Goal: Share content: Share content

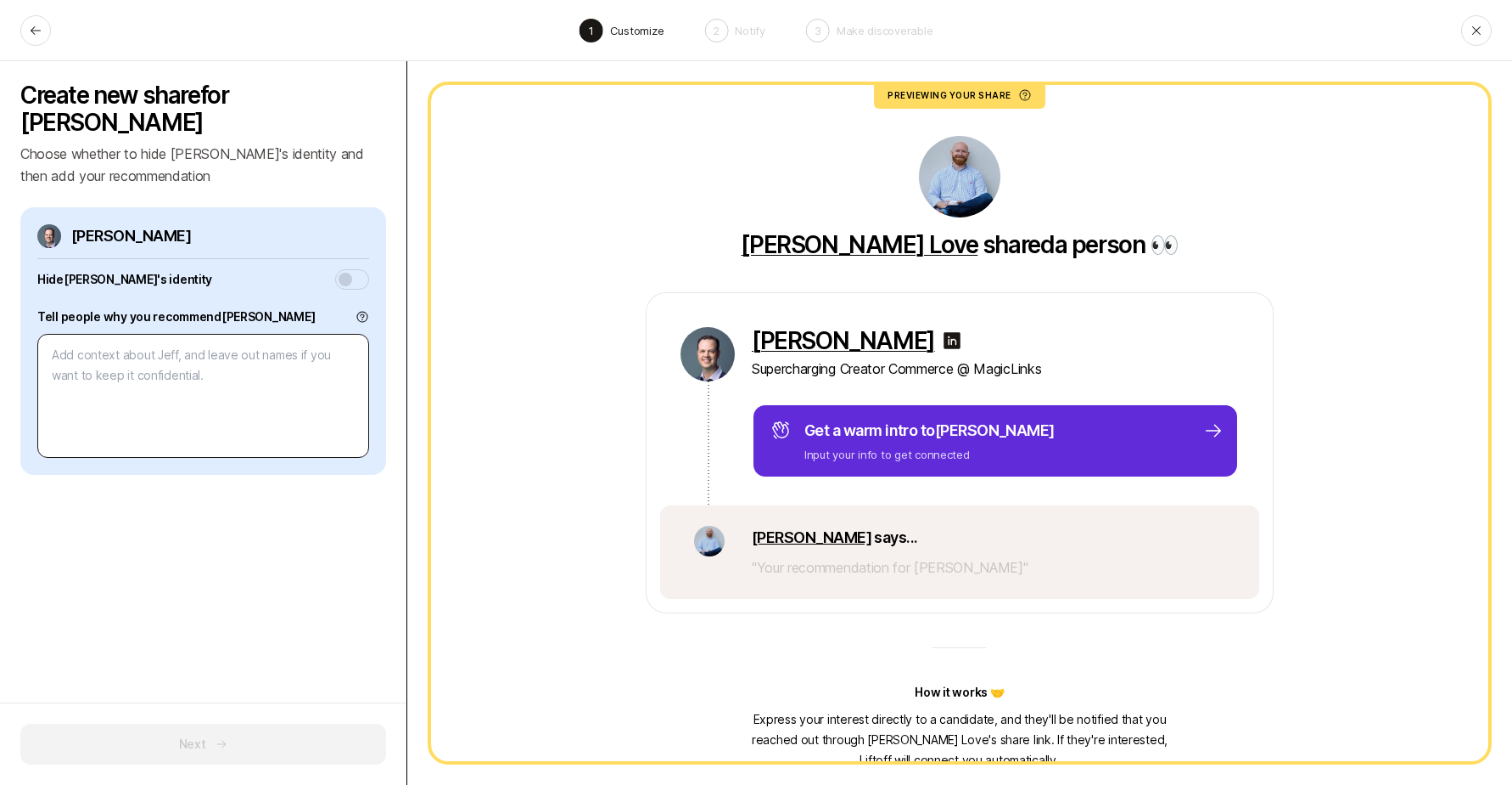
click at [214, 403] on textarea at bounding box center [203, 396] width 332 height 124
type textarea "I"
type textarea "x"
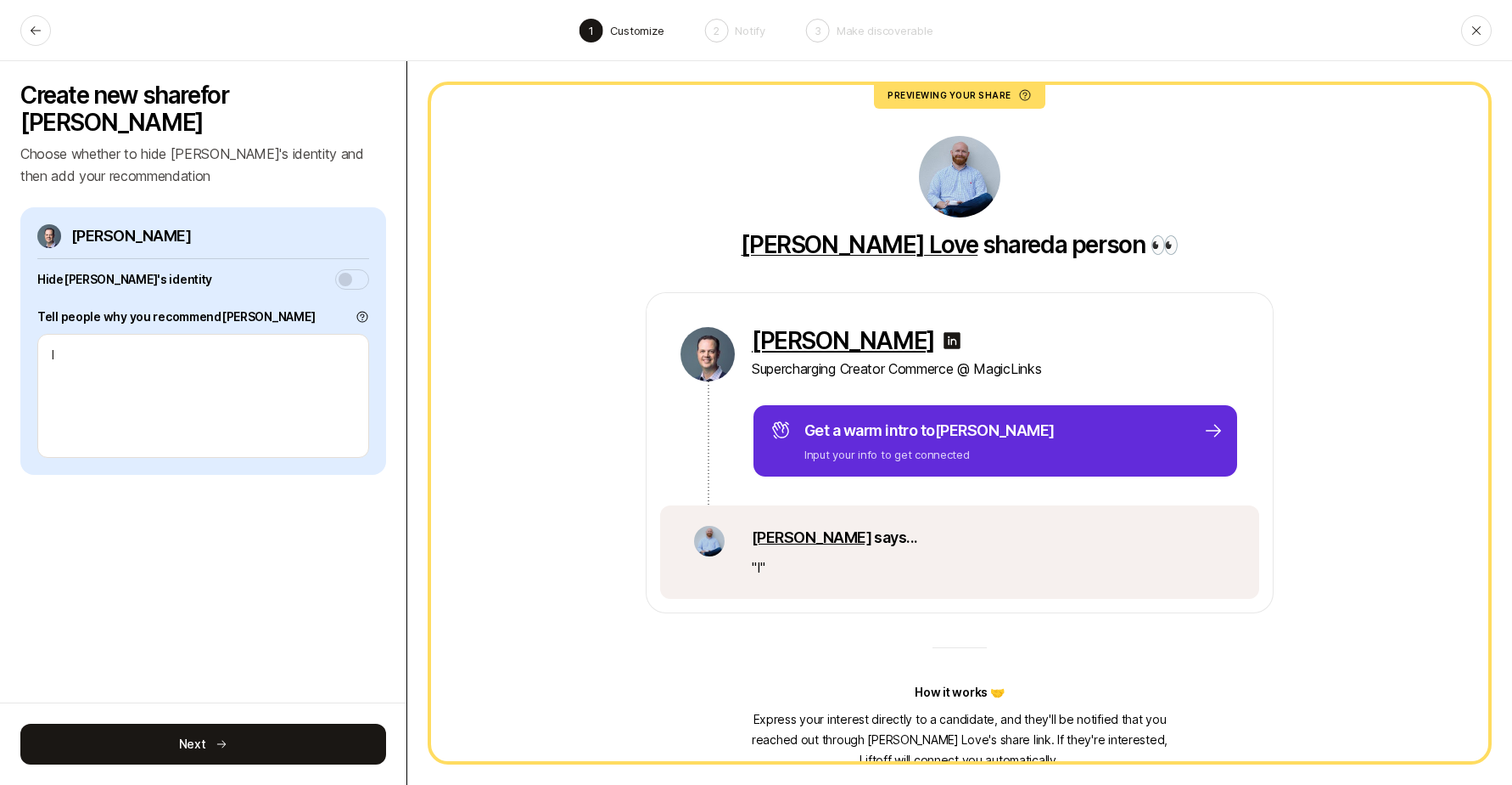
type textarea "I"
type textarea "x"
type textarea "I o"
type textarea "x"
type textarea "I ov"
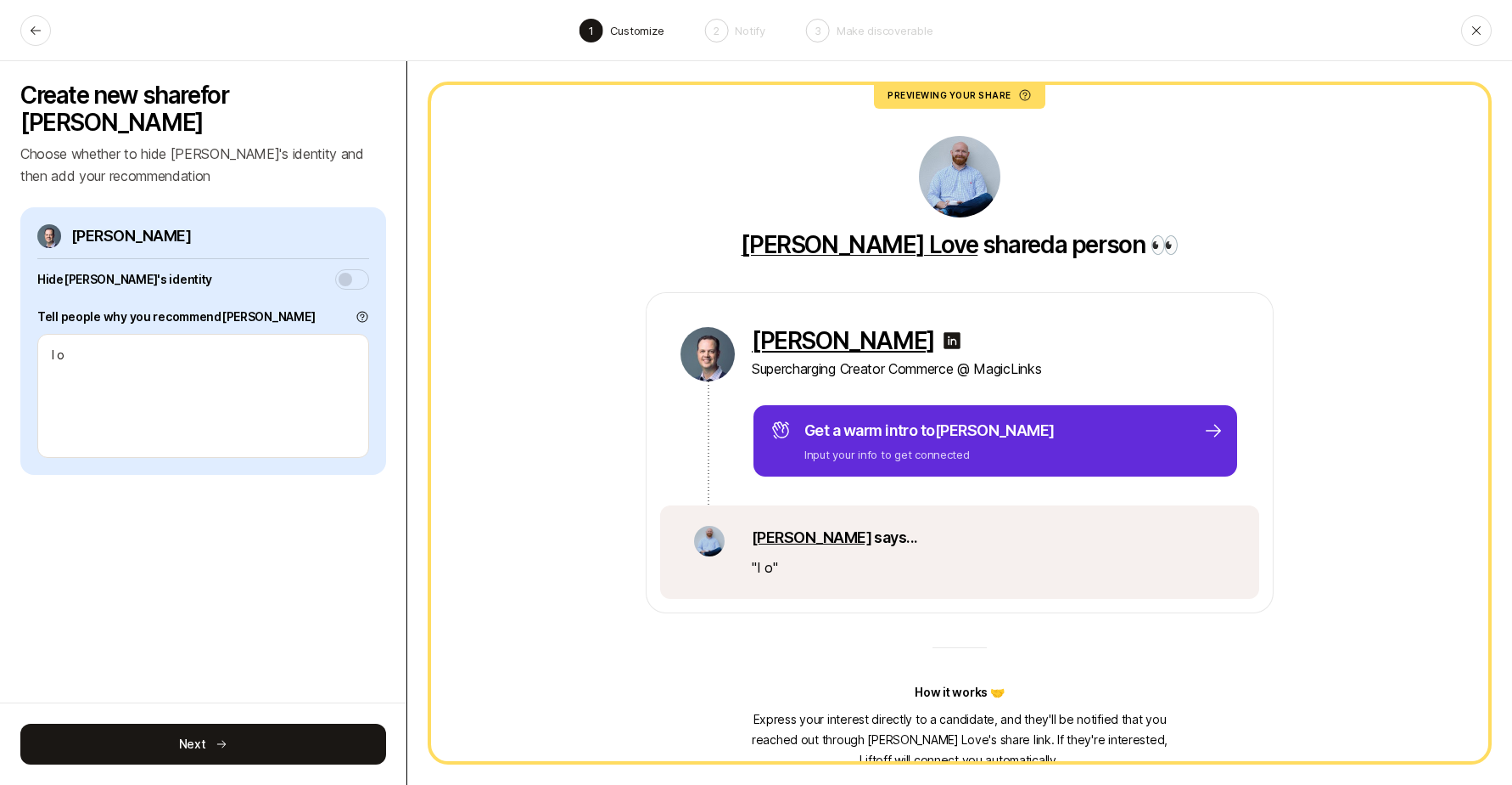
type textarea "x"
type textarea "I ove"
type textarea "x"
type textarea "I over"
type textarea "x"
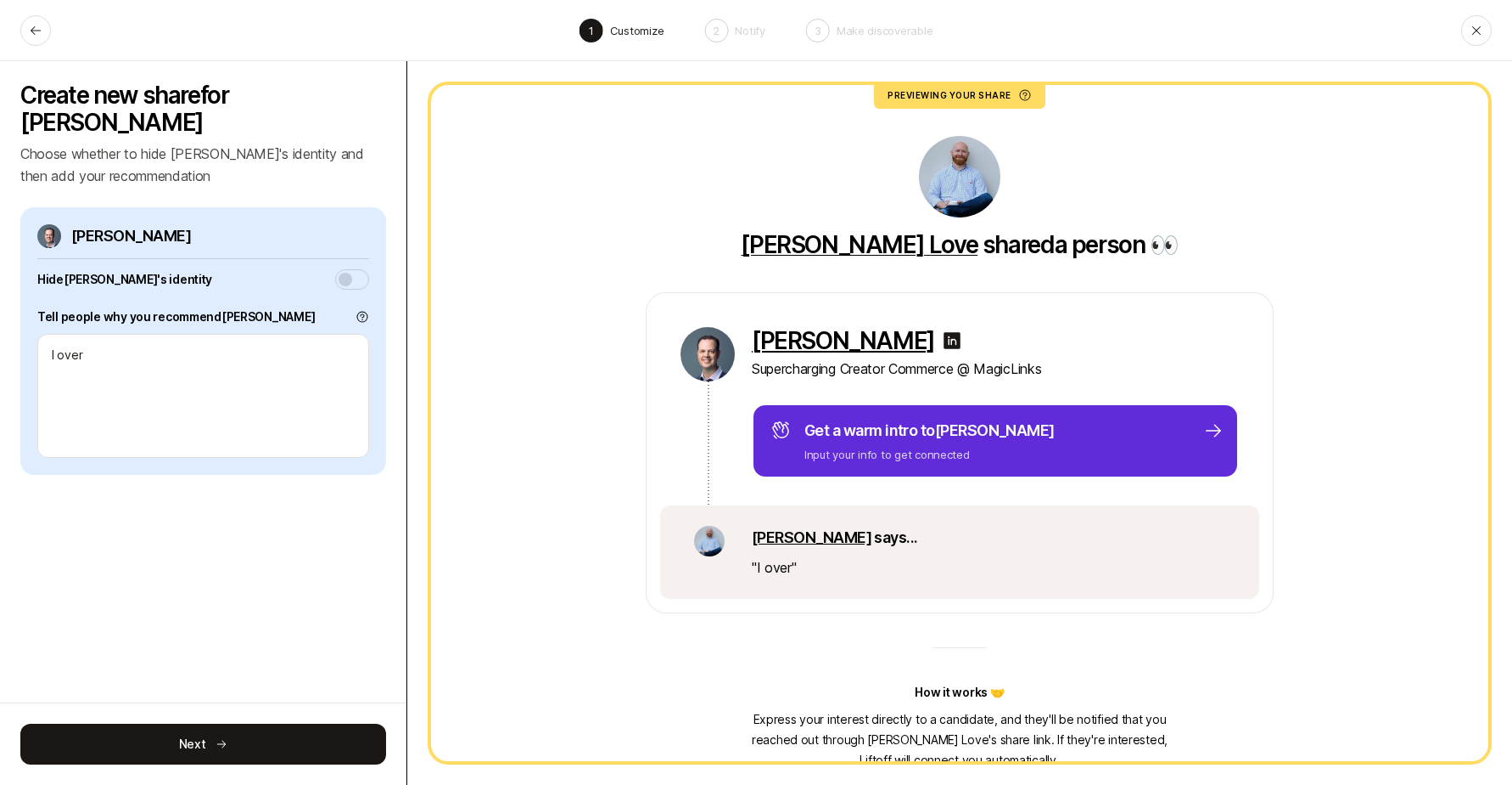
type textarea "I overl"
type textarea "x"
type textarea "I [PERSON_NAME]"
type textarea "x"
type textarea "I overlap"
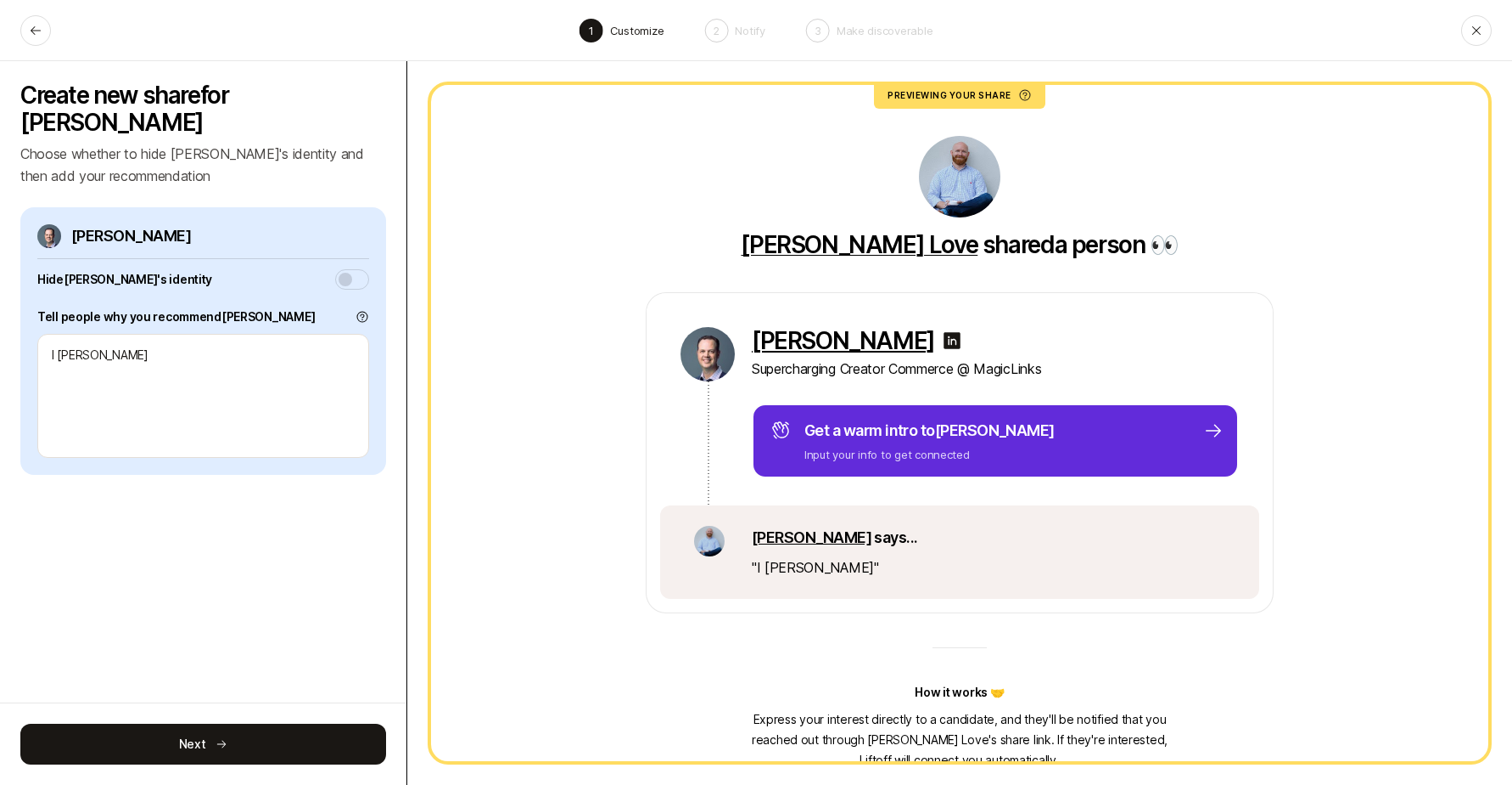
type textarea "x"
type textarea "I overlapp"
type textarea "x"
type textarea "I overlappe"
type textarea "x"
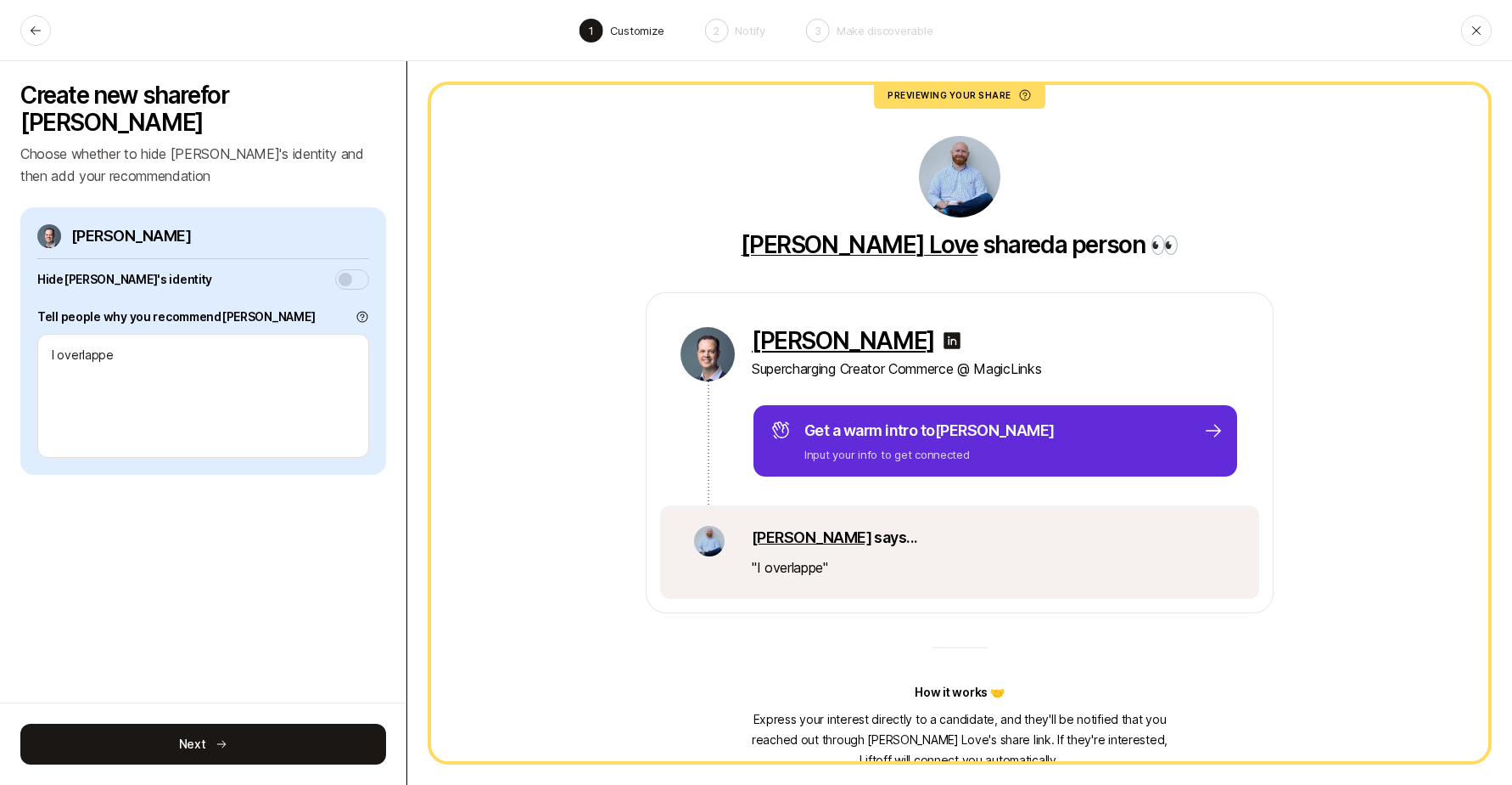
type textarea "I overlapped"
type textarea "x"
type textarea "I overlapped"
type textarea "x"
type textarea "I overlapped w"
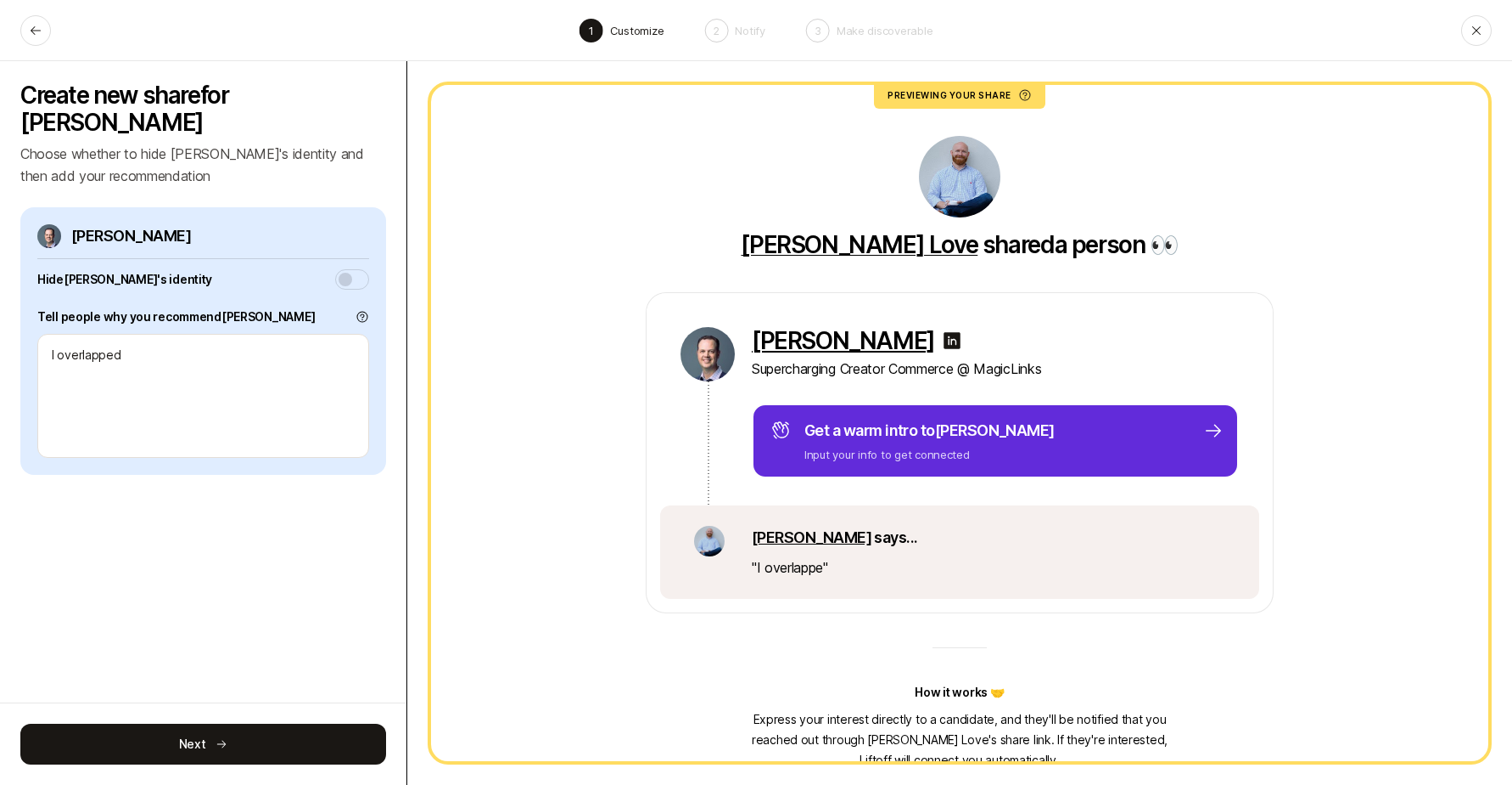
type textarea "x"
type textarea "I overlapped wi"
type textarea "x"
type textarea "I overlapped wit"
type textarea "x"
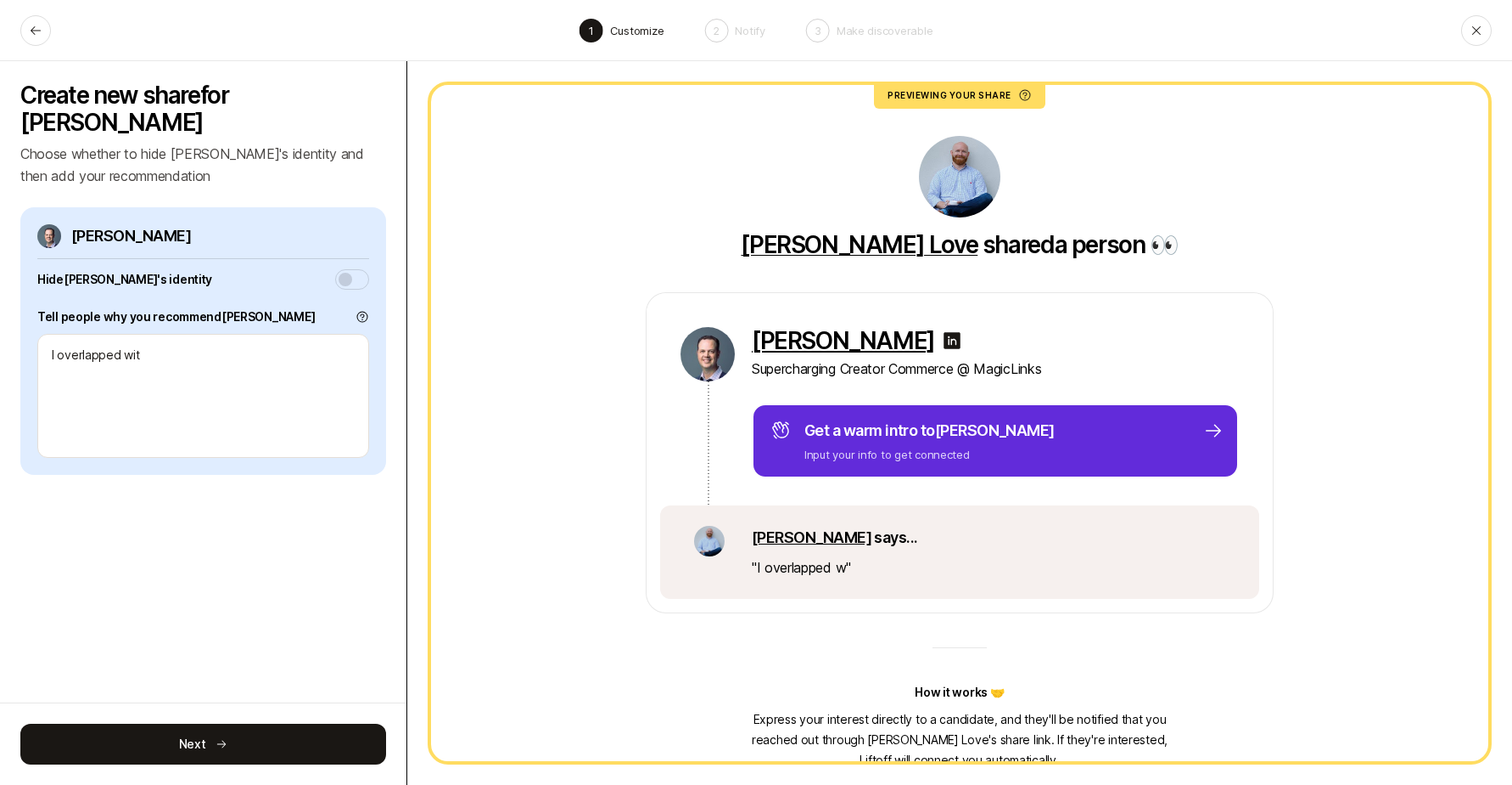
type textarea "I overlapped with"
type textarea "x"
type textarea "I overlapped with"
type textarea "x"
type textarea "I overlapped with J"
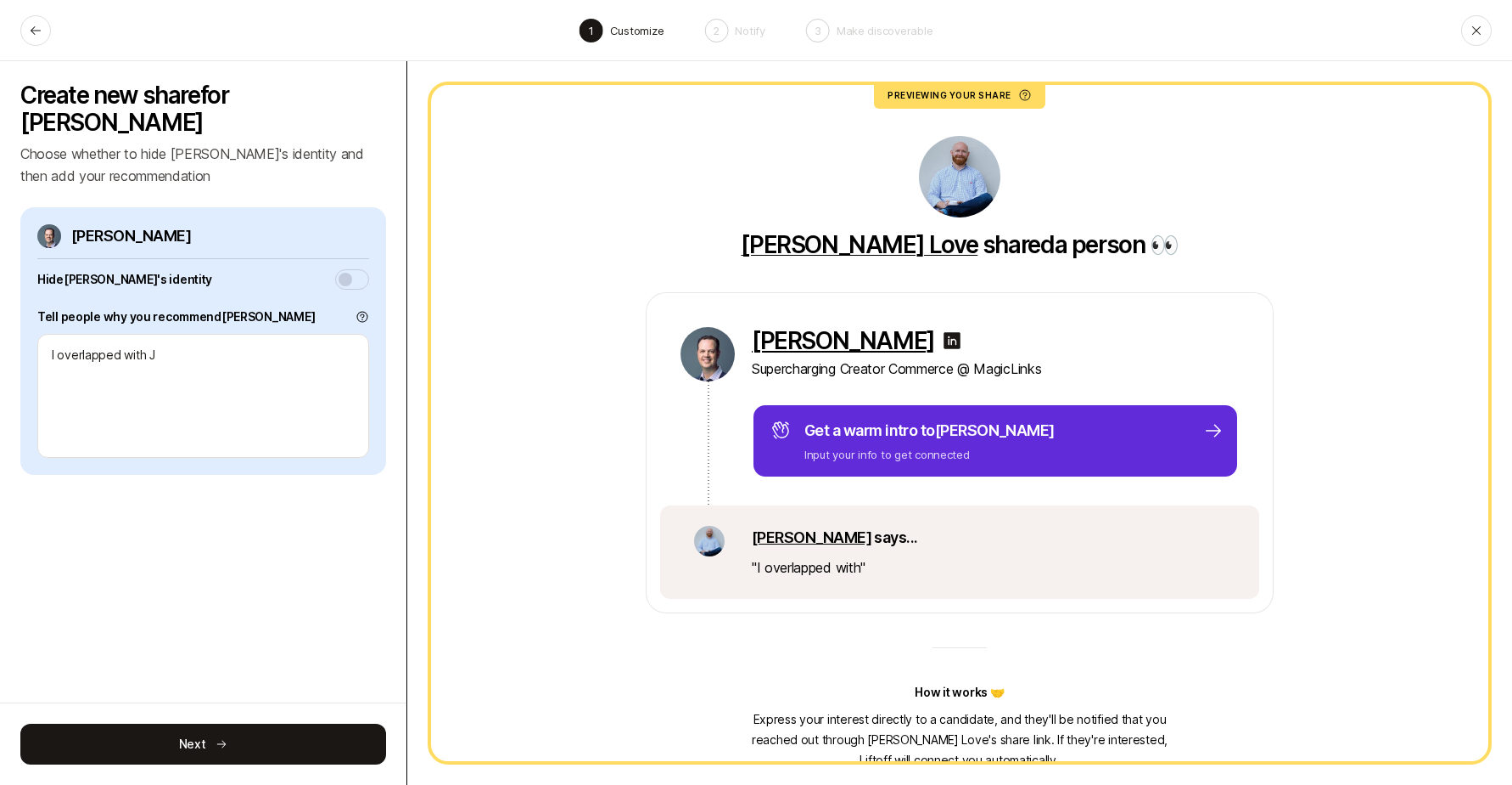
type textarea "x"
type textarea "I overlapped with [PERSON_NAME]"
type textarea "x"
type textarea "I overlapped with Jef"
type textarea "x"
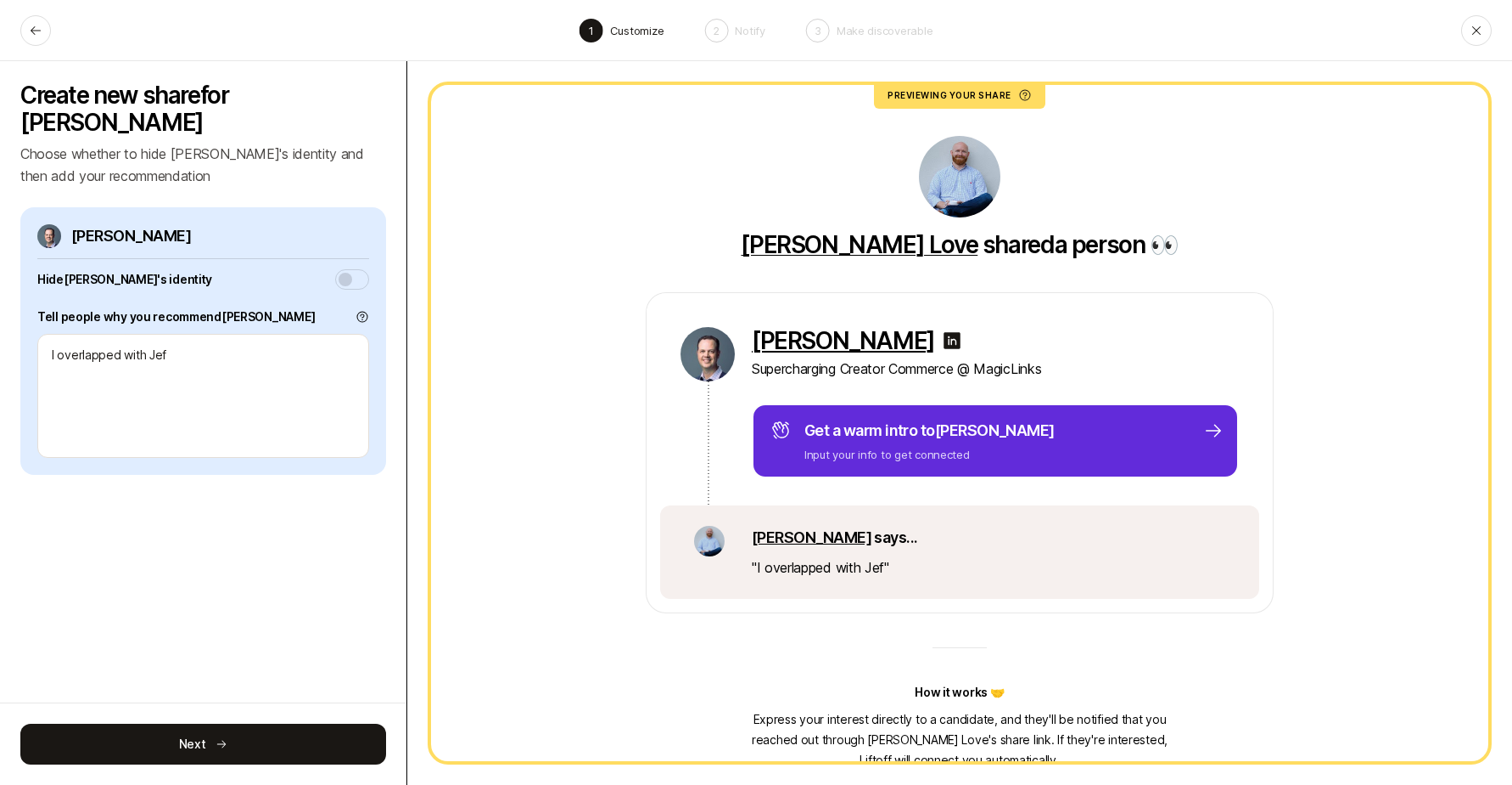
type textarea "I overlapped with [PERSON_NAME]"
type textarea "x"
type textarea "I overlapped with [PERSON_NAME]"
type textarea "x"
type textarea "I overlapped with [PERSON_NAME]"
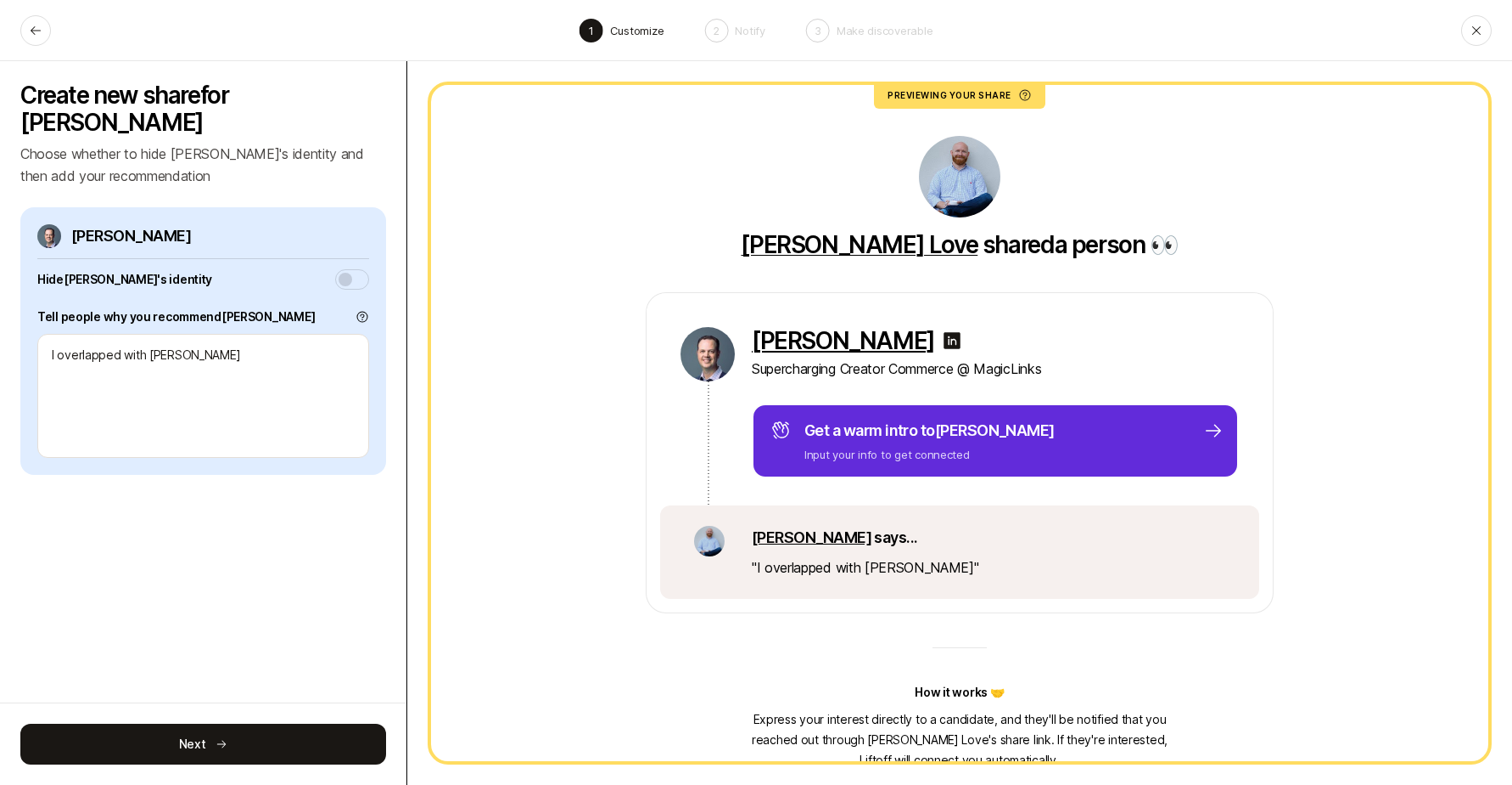
type textarea "x"
type textarea "I overlapped with [PERSON_NAME]"
type textarea "x"
type textarea "I overlapped with [PERSON_NAME] for"
type textarea "x"
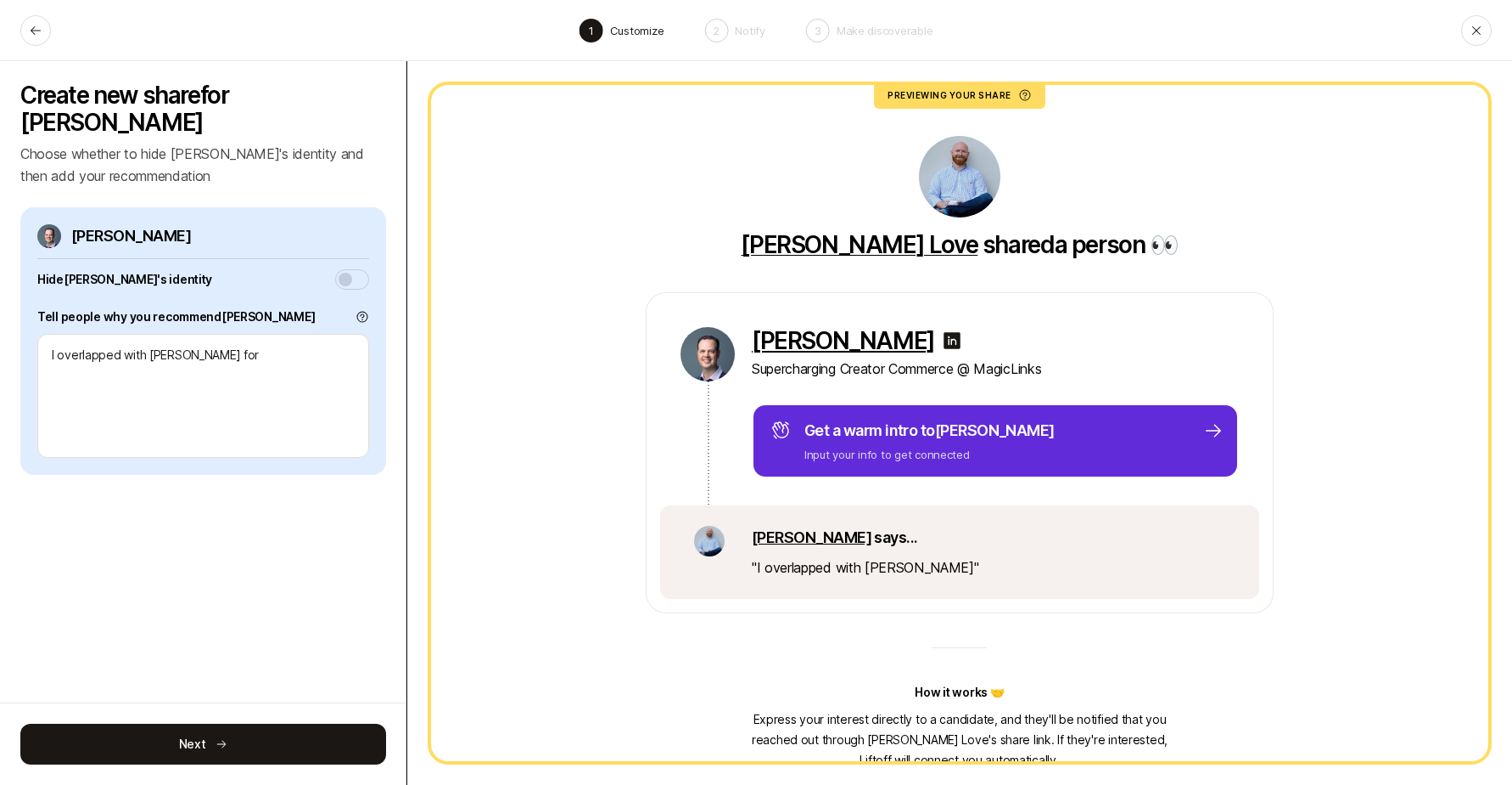
type textarea "I overlapped with [PERSON_NAME] for"
type textarea "x"
type textarea "I overlapped with [PERSON_NAME] for a"
type textarea "x"
type textarea "I overlapped with [PERSON_NAME] for ab"
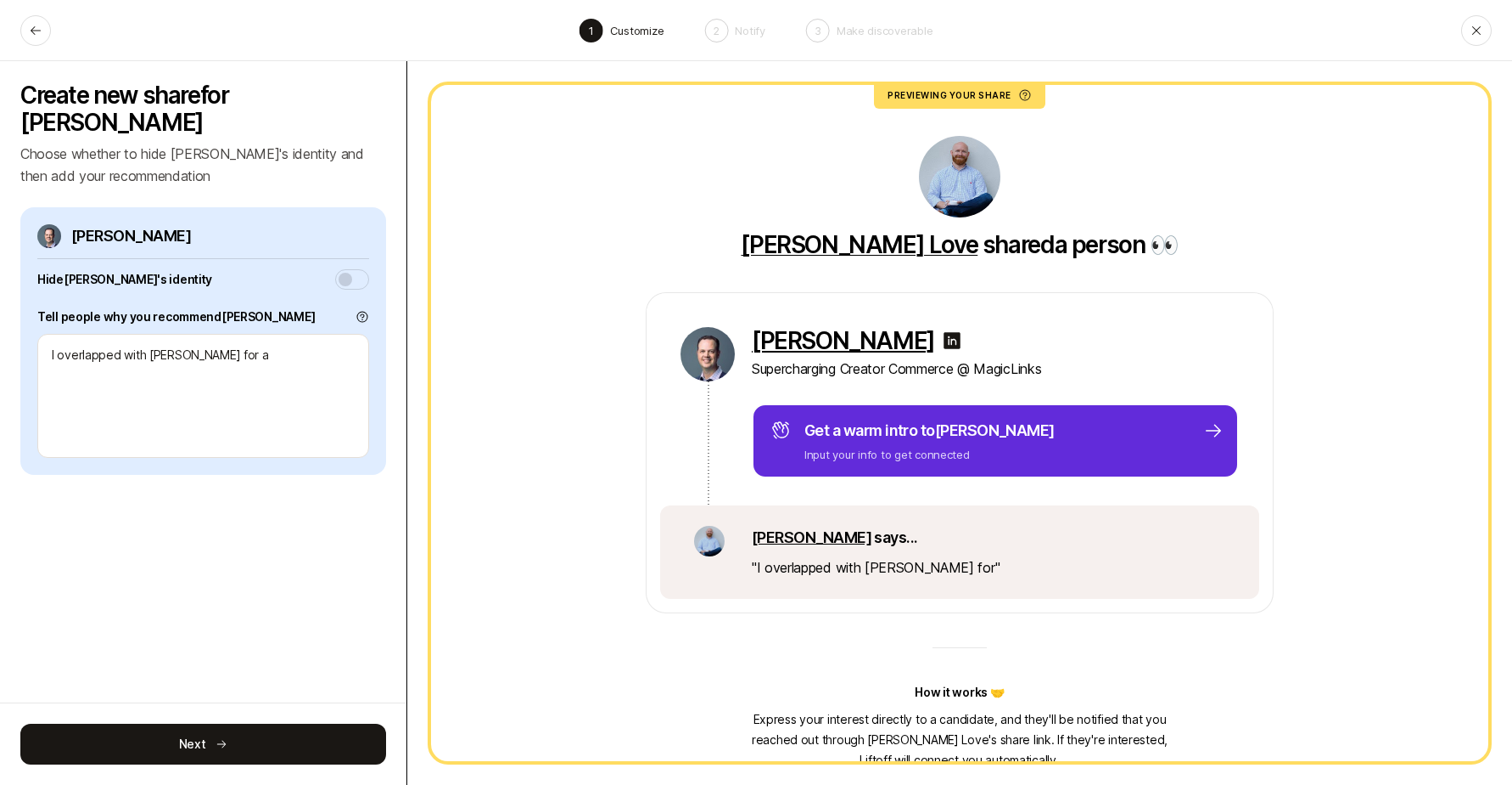
type textarea "x"
type textarea "I overlapped with [PERSON_NAME] for abo"
type textarea "x"
type textarea "I overlapped with [PERSON_NAME] for abou"
type textarea "x"
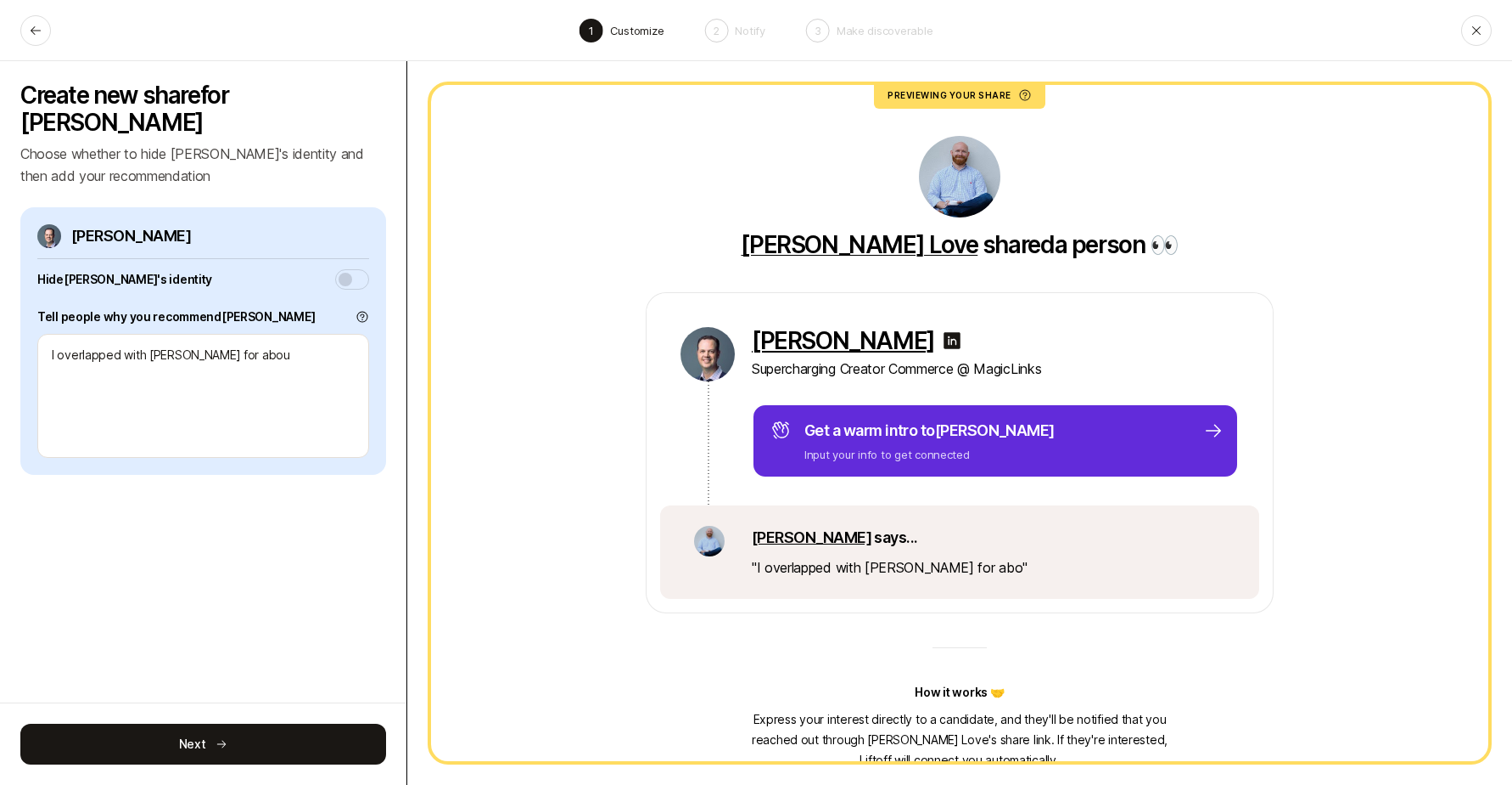
type textarea "I overlapped with [PERSON_NAME] for about"
type textarea "x"
type textarea "I overlapped with [PERSON_NAME] for about"
type textarea "x"
type textarea "I overlapped with [PERSON_NAME] for about a"
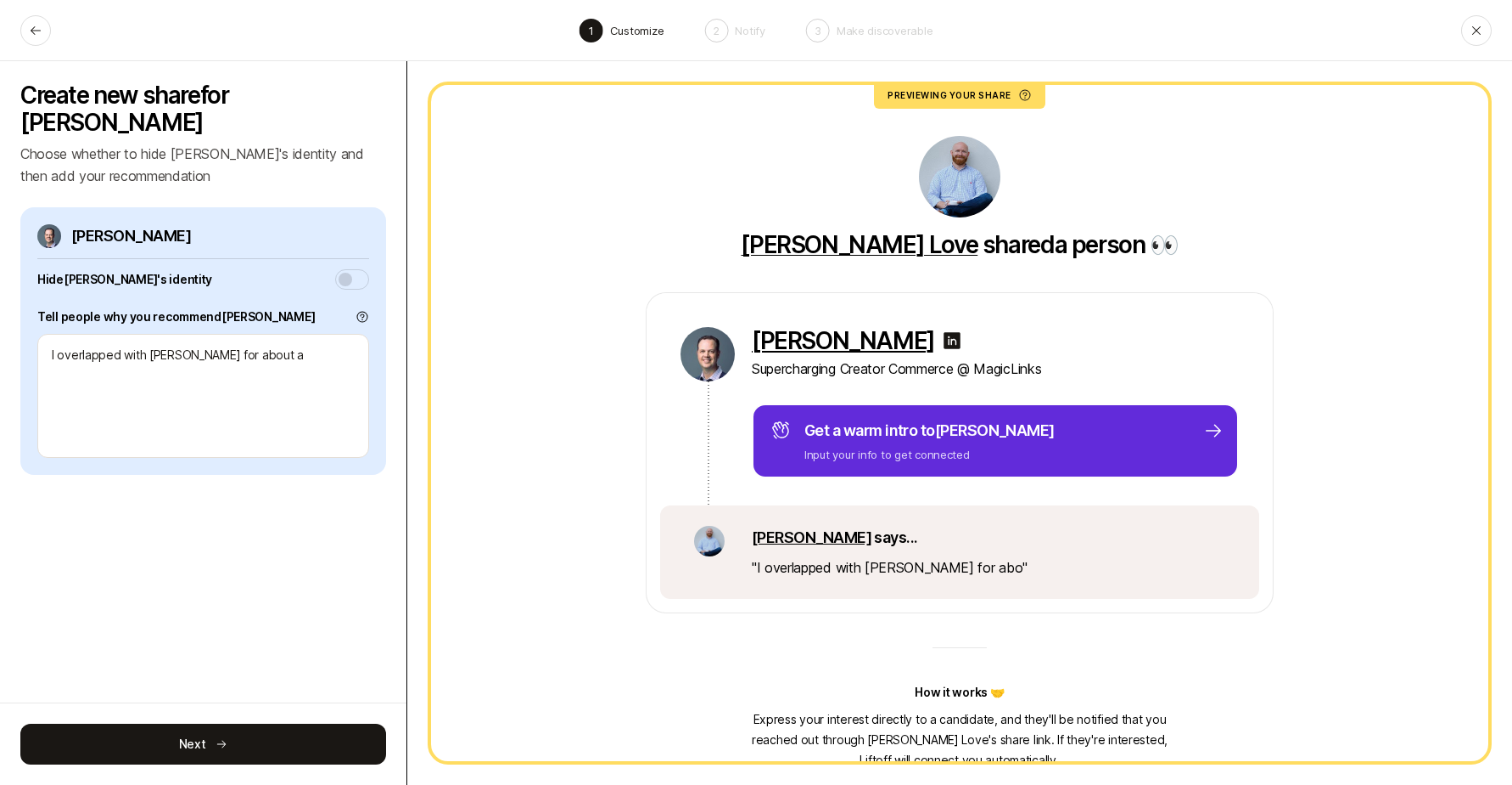
type textarea "x"
type textarea "I overlapped with [PERSON_NAME] for about a"
type textarea "x"
type textarea "I overlapped with [PERSON_NAME] for about a y"
type textarea "x"
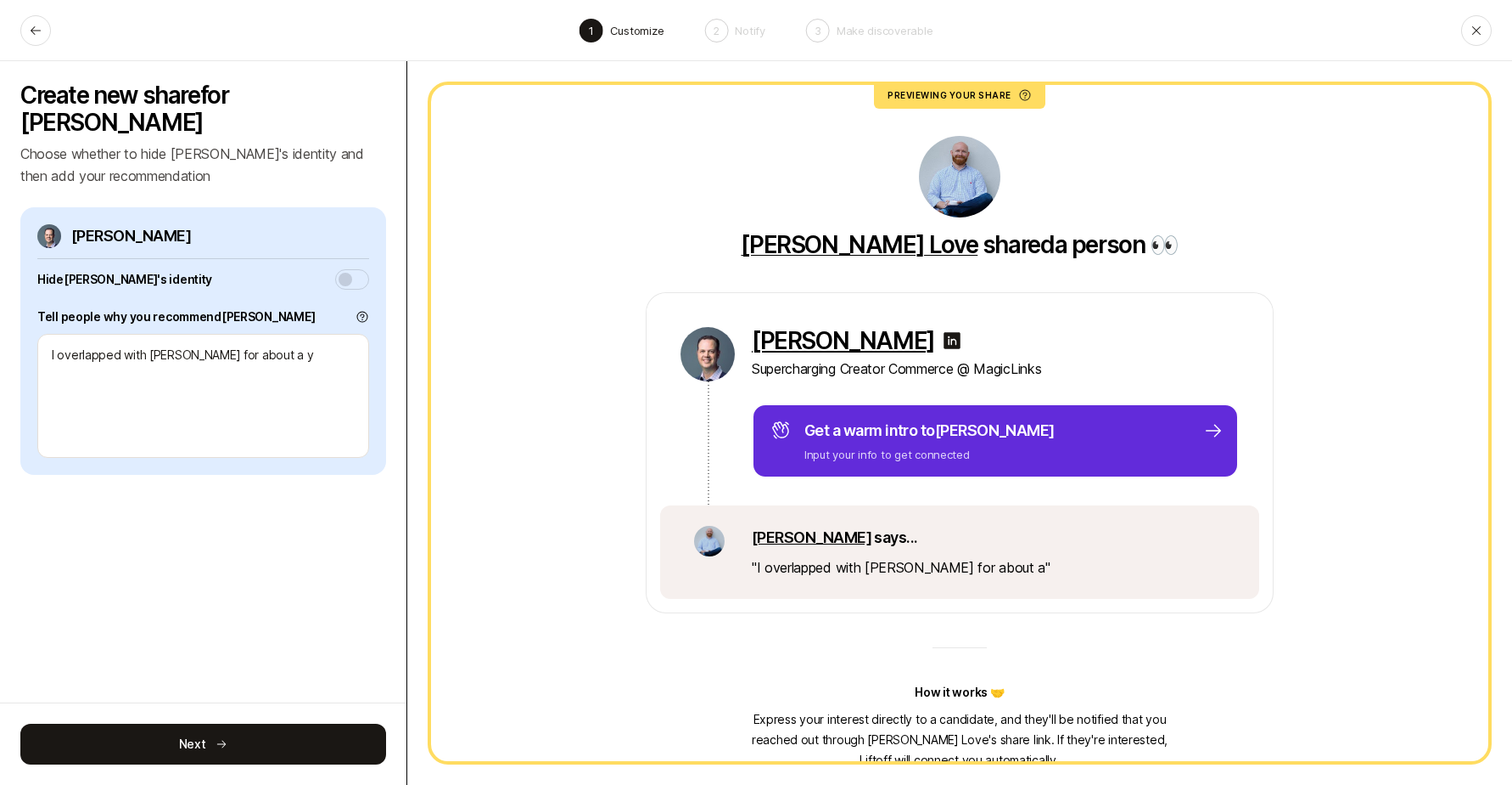
type textarea "I overlapped with [PERSON_NAME] for about a ye"
type textarea "x"
type textarea "I overlapped with [PERSON_NAME] for about a yea"
type textarea "x"
type textarea "I overlapped with [PERSON_NAME] for about a year"
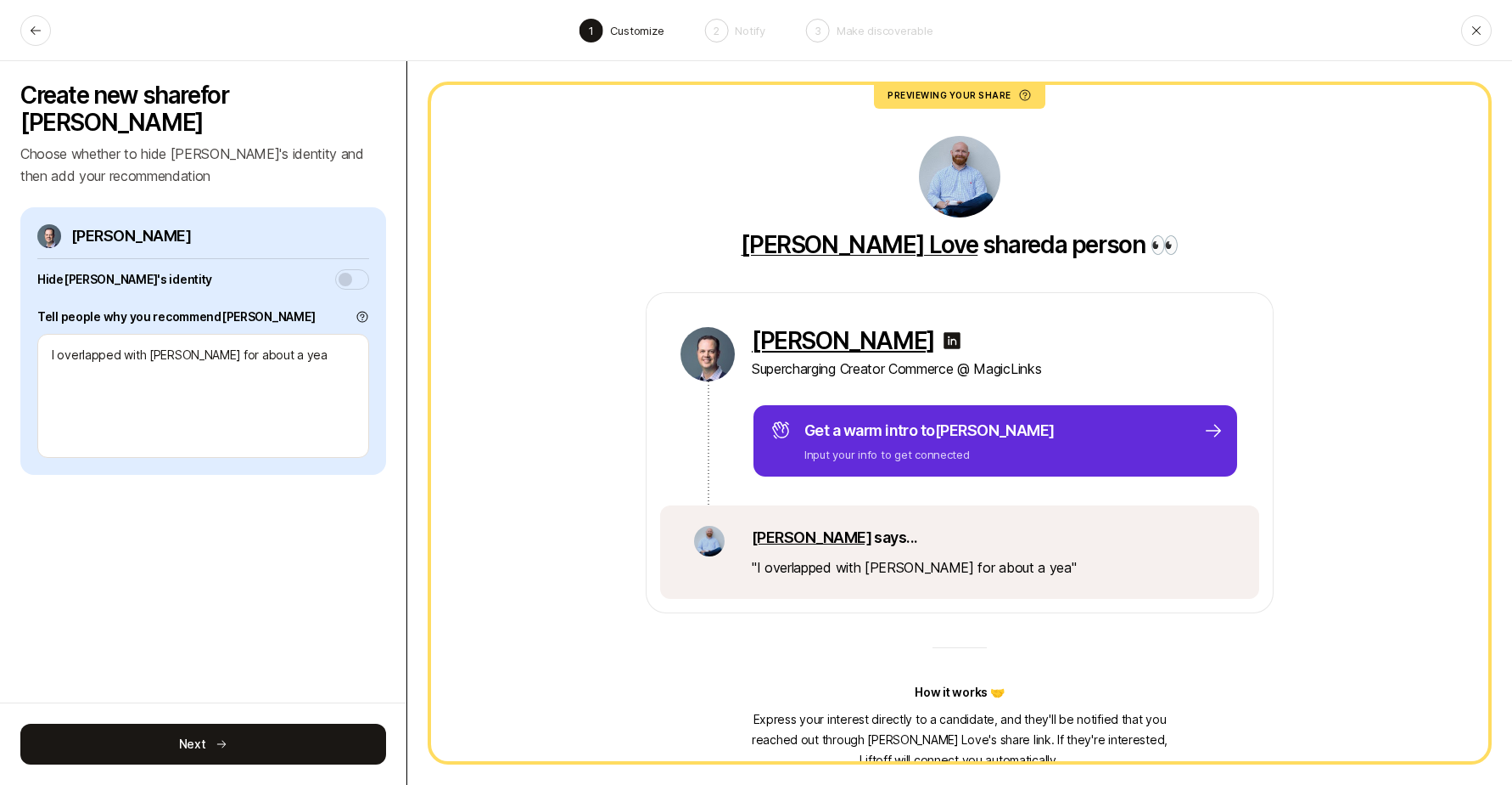
type textarea "x"
type textarea "I overlapped with [PERSON_NAME] for about a year"
type textarea "x"
type textarea "I overlapped with [PERSON_NAME] for about a year a"
type textarea "x"
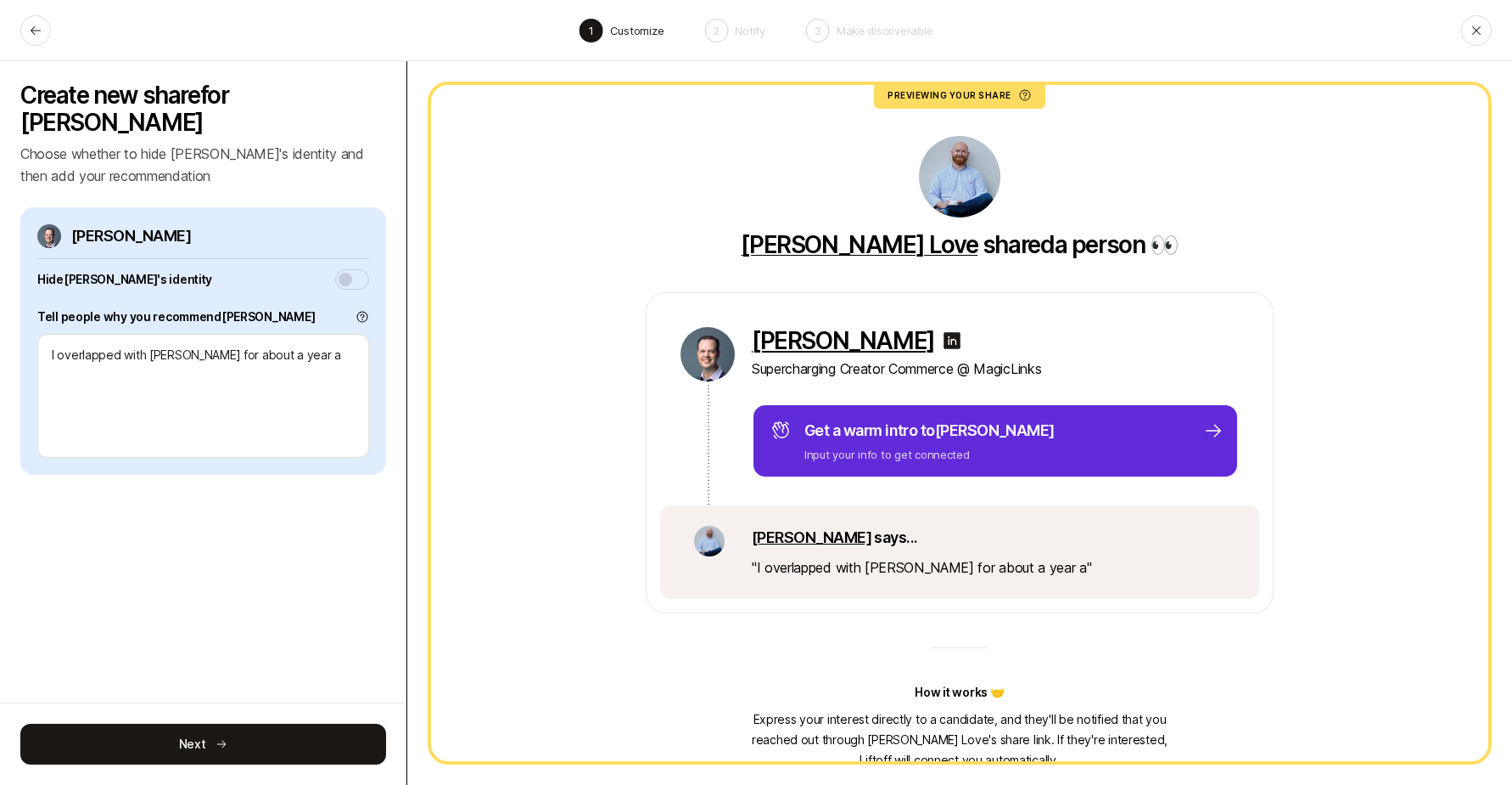
type textarea "I overlapped with [PERSON_NAME] for about a year at"
type textarea "x"
type textarea "I overlapped with [PERSON_NAME] for about a year at"
type textarea "x"
type textarea "I overlapped with [PERSON_NAME] for about a year at"
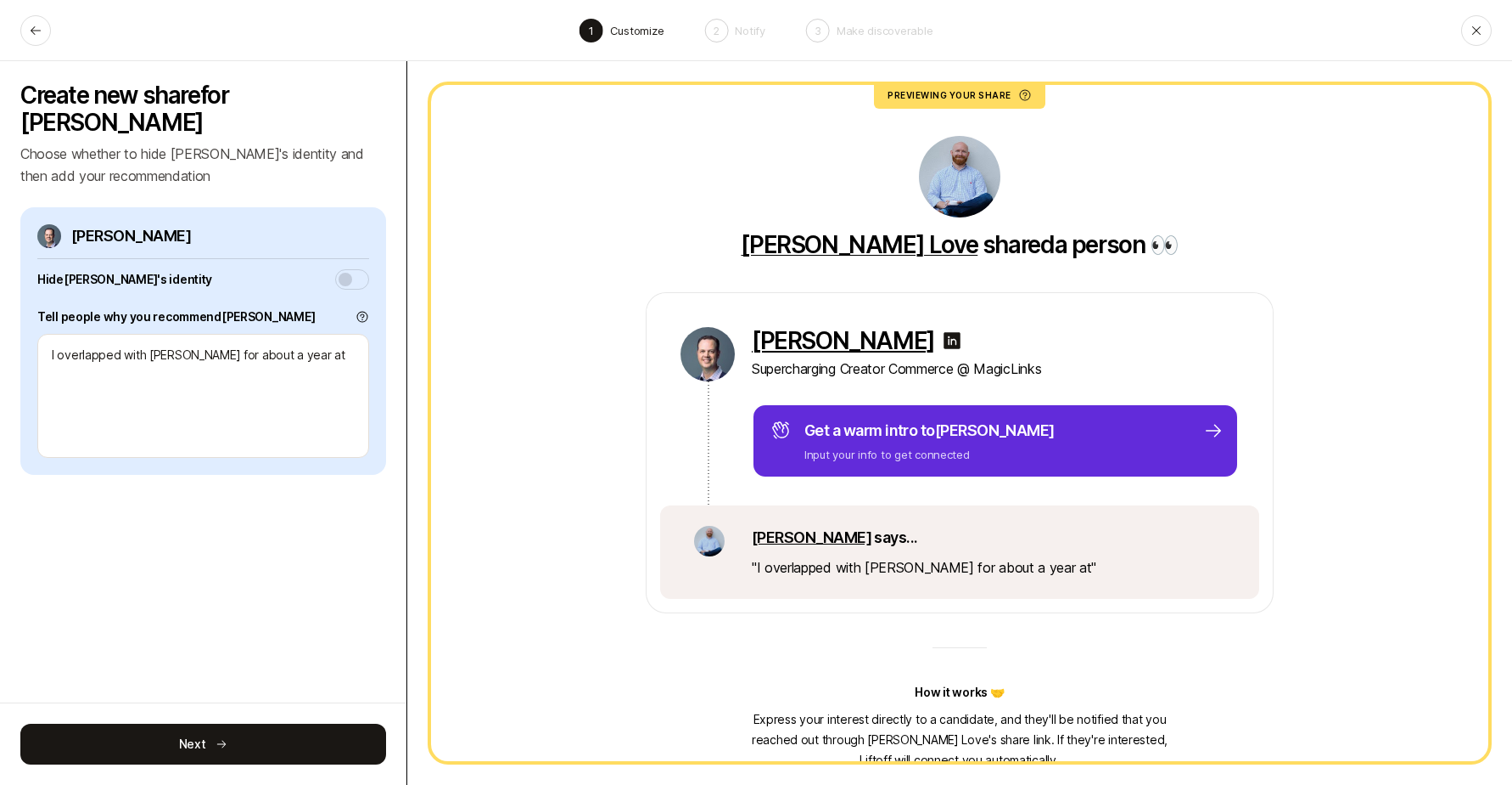
type textarea "x"
type textarea "I overlapped with [PERSON_NAME] for about a year a"
type textarea "x"
type textarea "I overlapped with [PERSON_NAME] for about a year"
type textarea "x"
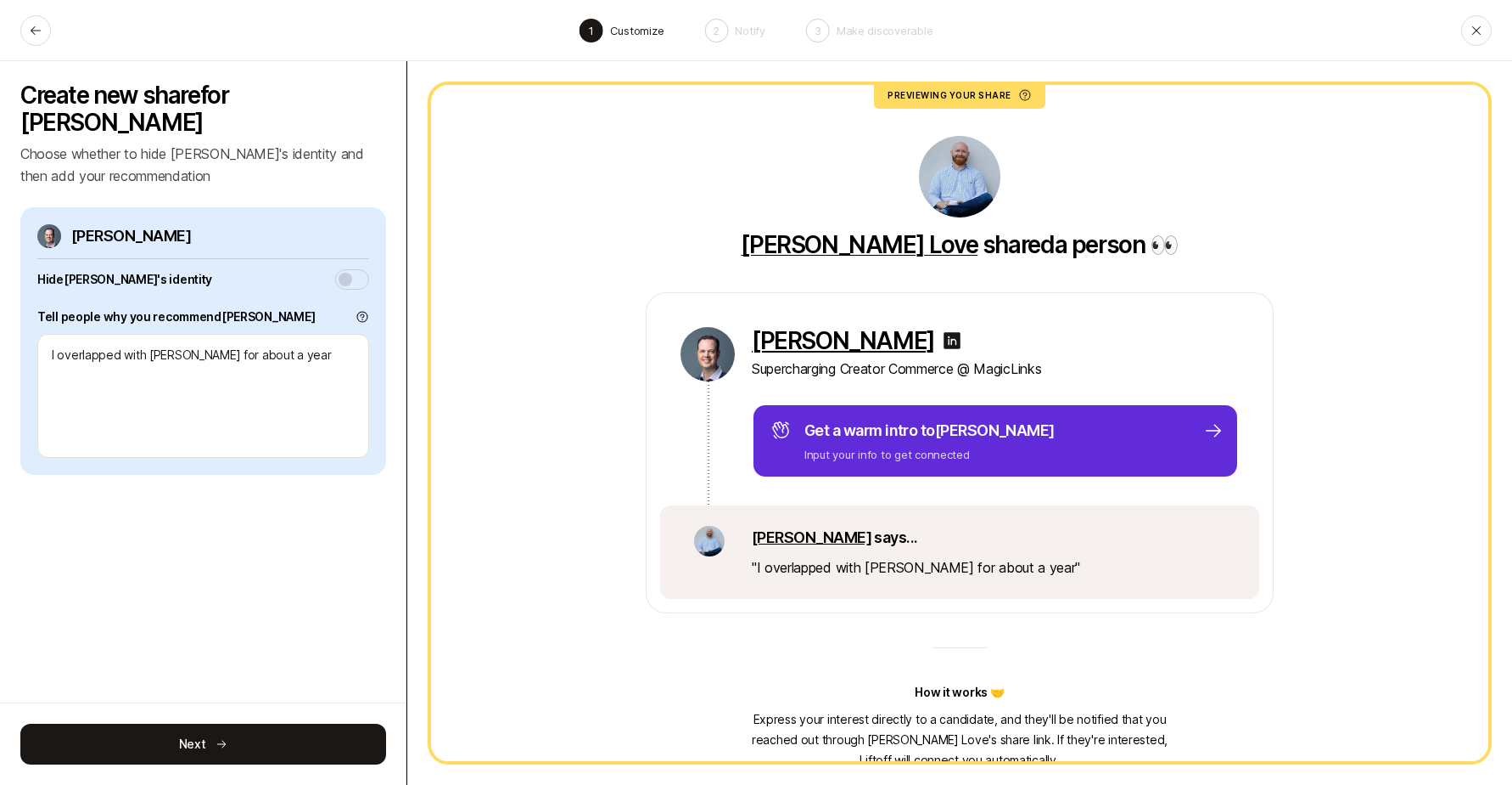
type textarea "I overlapped with [PERSON_NAME] for about a year ("
type textarea "x"
type textarea "I overlapped with [PERSON_NAME] for about a year (a"
type textarea "x"
type textarea "I overlapped with [PERSON_NAME] for about a year (as"
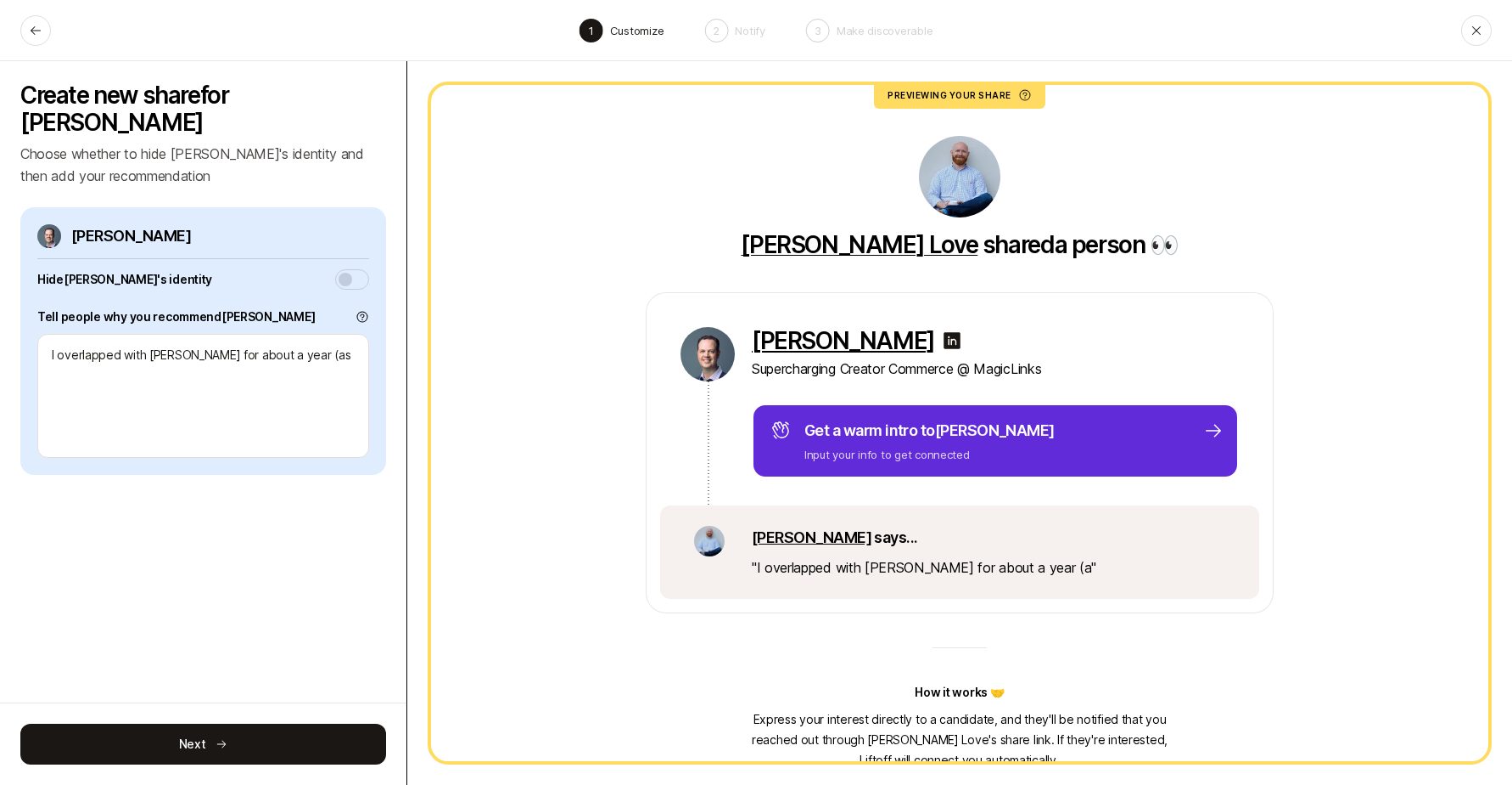
type textarea "x"
type textarea "I overlapped with [PERSON_NAME] for about a year (as"
type textarea "x"
type textarea "I overlapped with [PERSON_NAME] for about a year (as a"
type textarea "x"
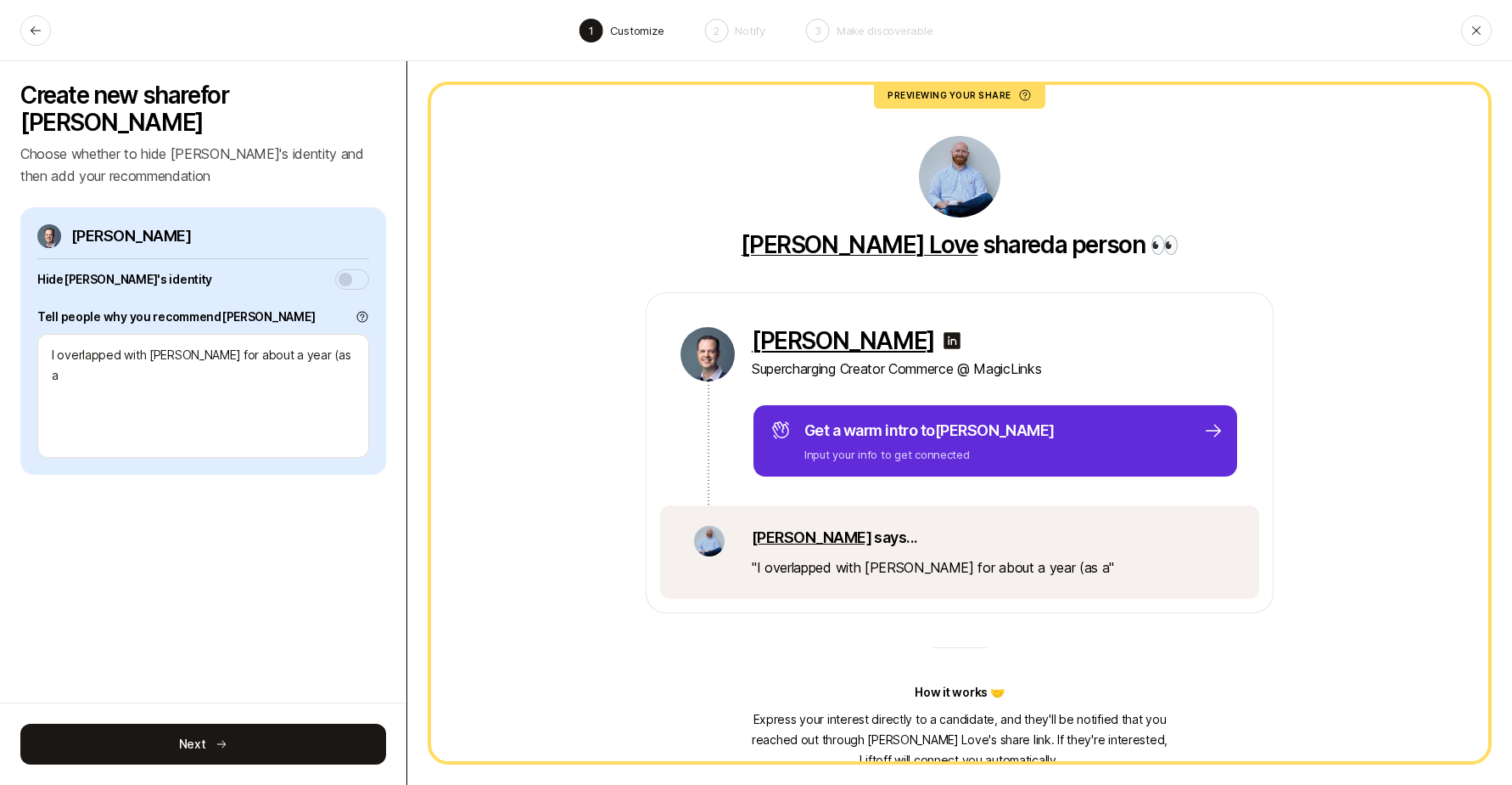
type textarea "I overlapped with [PERSON_NAME] for about a year (as a"
type textarea "x"
type textarea "I overlapped with [PERSON_NAME] for about a year (as a v"
type textarea "x"
type textarea "I overlapped with [PERSON_NAME] for about a year (as a ve"
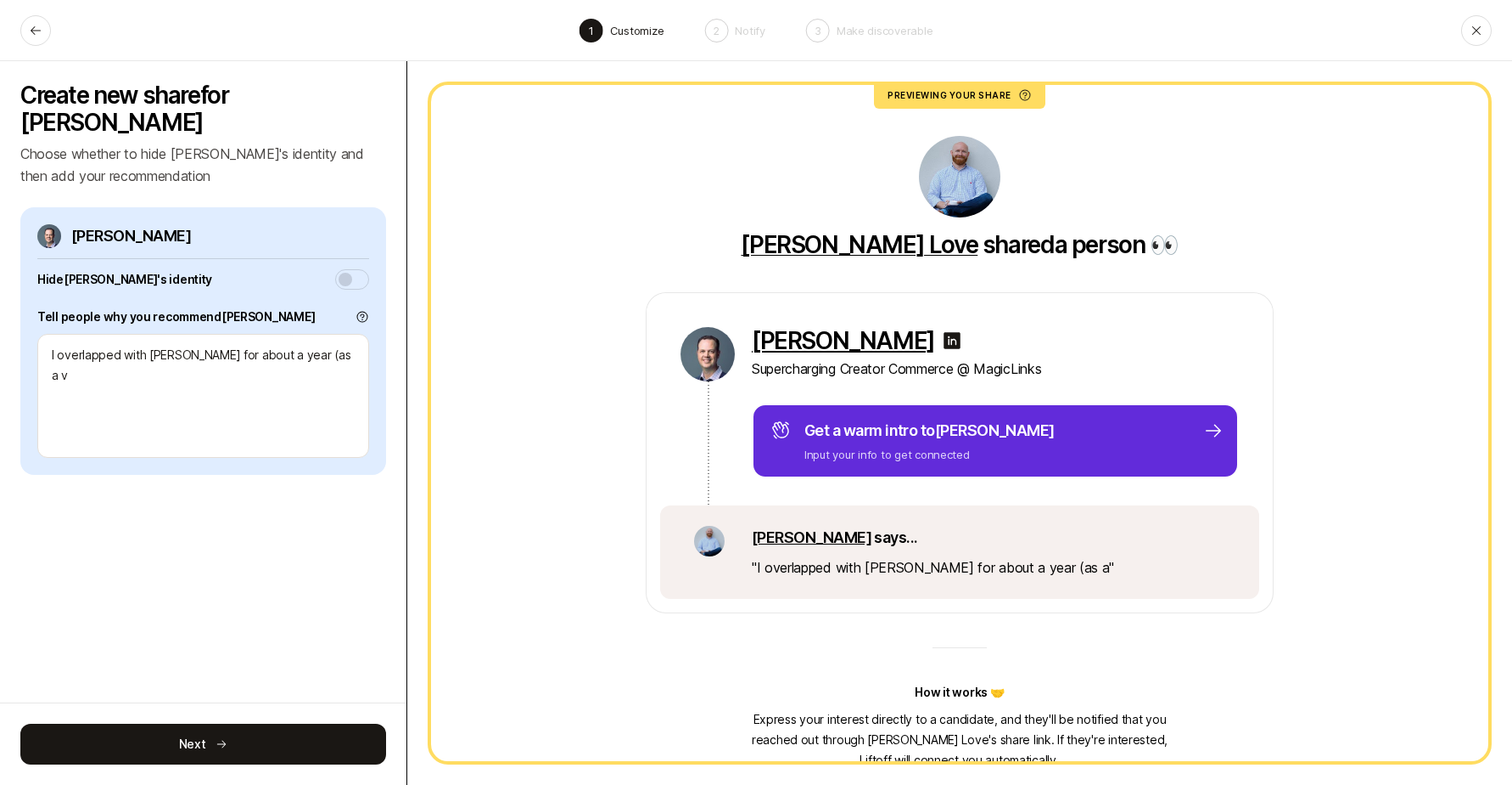
type textarea "x"
type textarea "I overlapped with [PERSON_NAME] for about a year (as a ven"
type textarea "x"
type textarea "I overlapped with [PERSON_NAME] for about a year (as a vend"
type textarea "x"
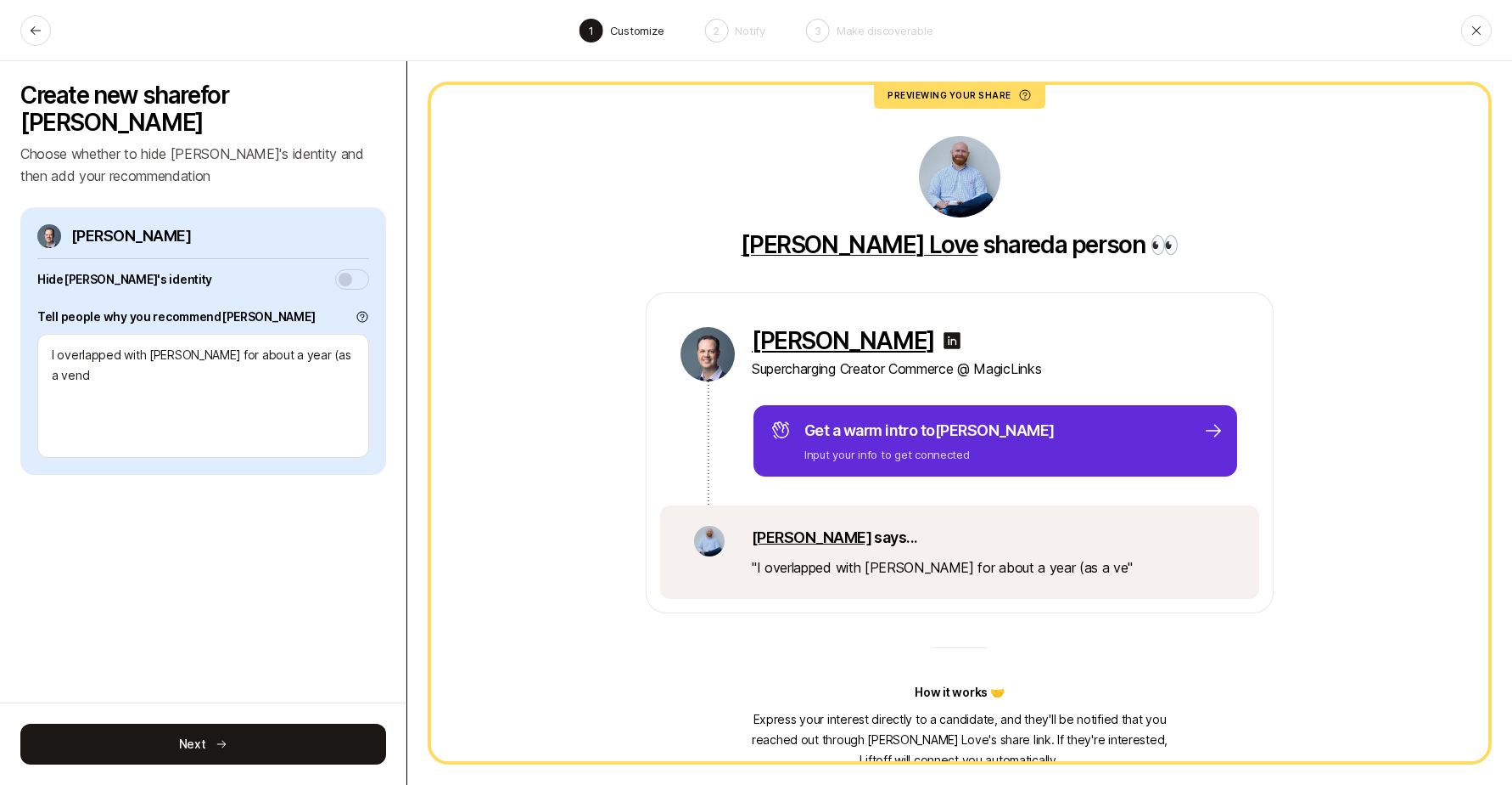
type textarea "I overlapped with [PERSON_NAME] for about a year (as a vendo"
type textarea "x"
type textarea "I overlapped with [PERSON_NAME] for about a year (as a vendor"
type textarea "x"
type textarea "I overlapped with [PERSON_NAME] for about a year (as a vendor)"
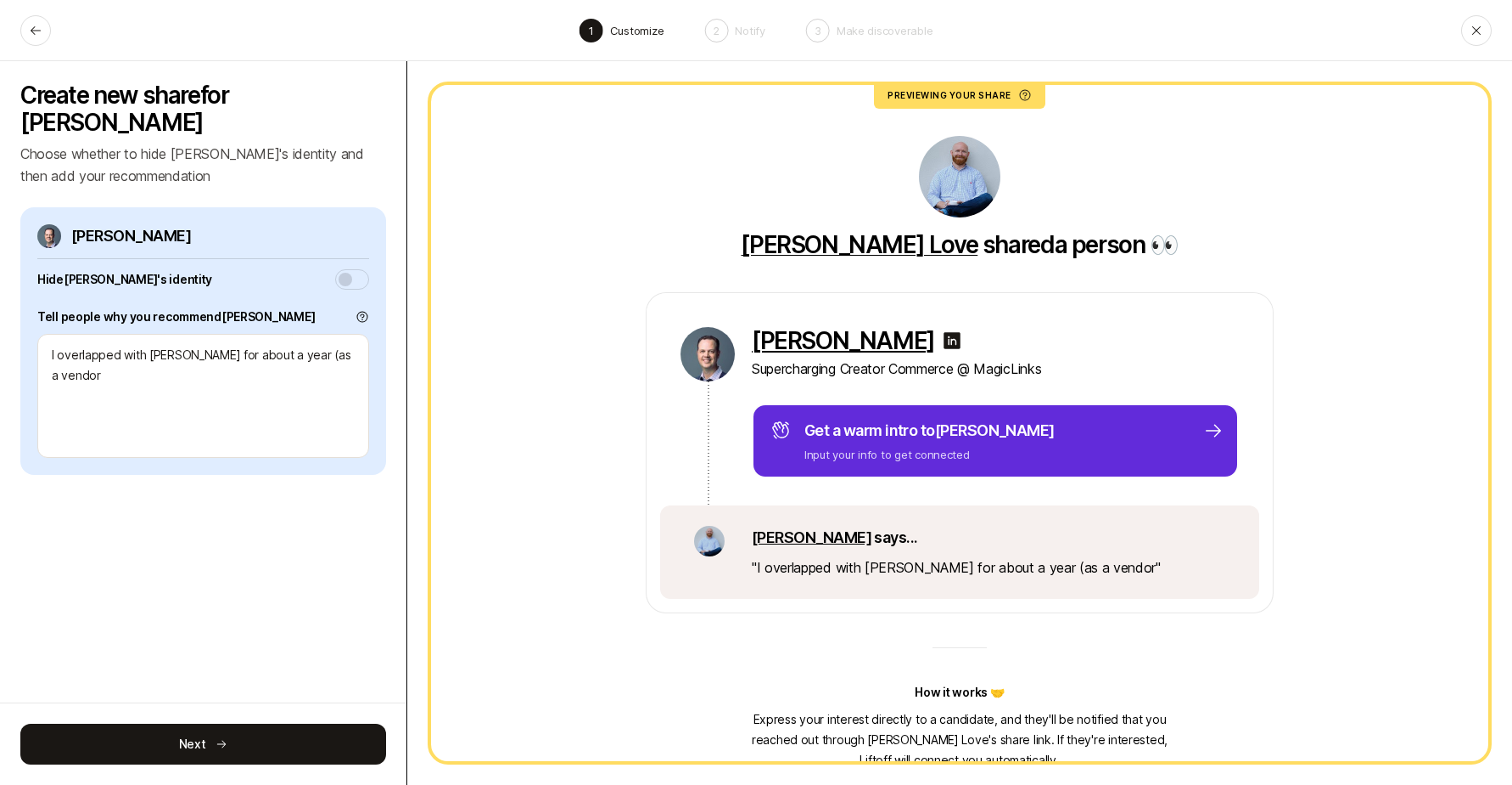
type textarea "x"
type textarea "I overlapped with [PERSON_NAME] for about a year (as a vendor)"
type textarea "x"
drag, startPoint x: 57, startPoint y: 327, endPoint x: 146, endPoint y: 329, distance: 89.0
click at [146, 334] on textarea "I overlapped with [PERSON_NAME] for about a year (as a vendor)" at bounding box center [203, 396] width 332 height 124
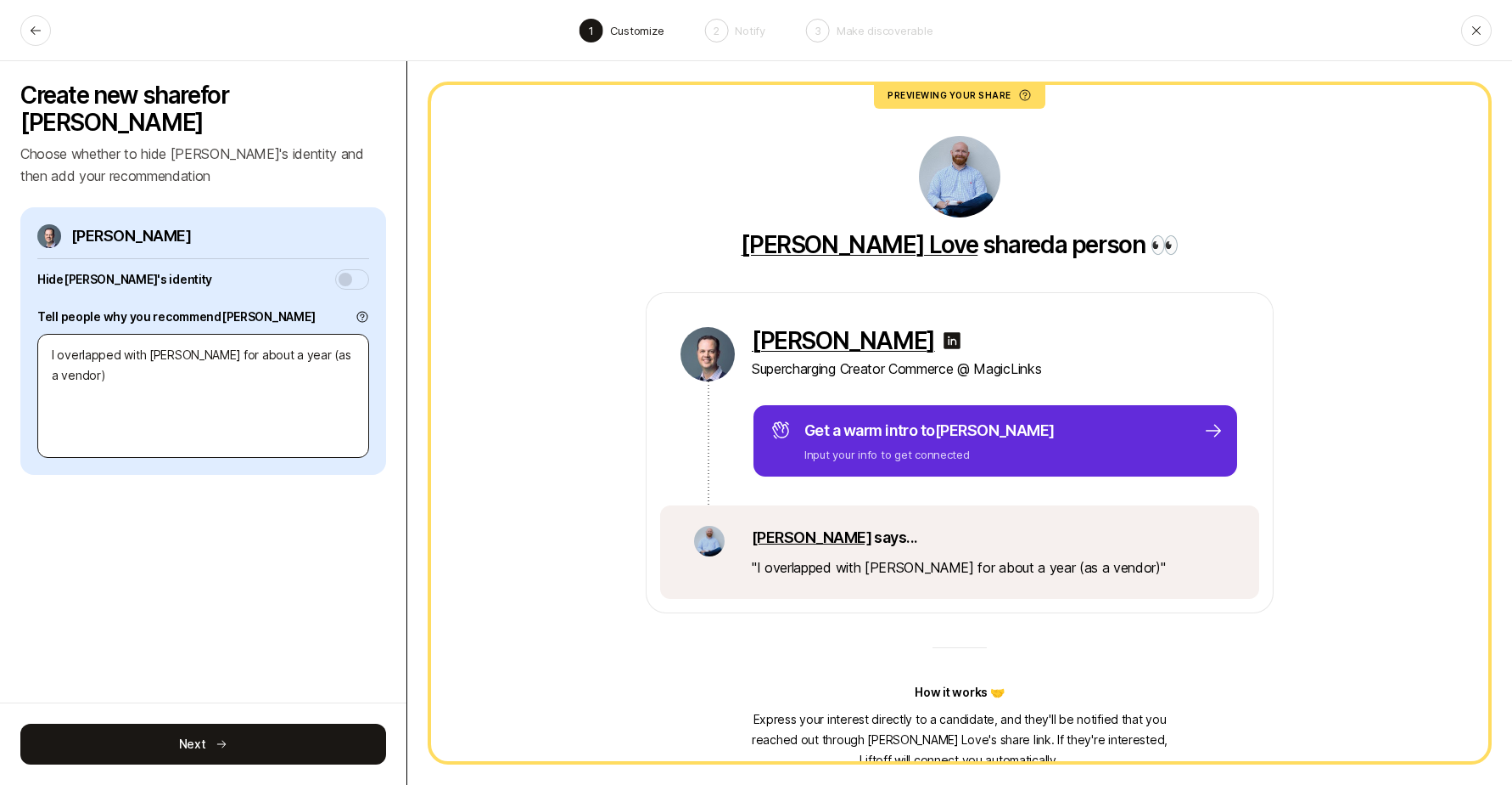
type textarea "I wJeff for about a year (as a vendor)"
type textarea "x"
type textarea "I woJeff for about a year (as a vendor)"
type textarea "x"
type textarea "I worJeff for about a year (as a vendor)"
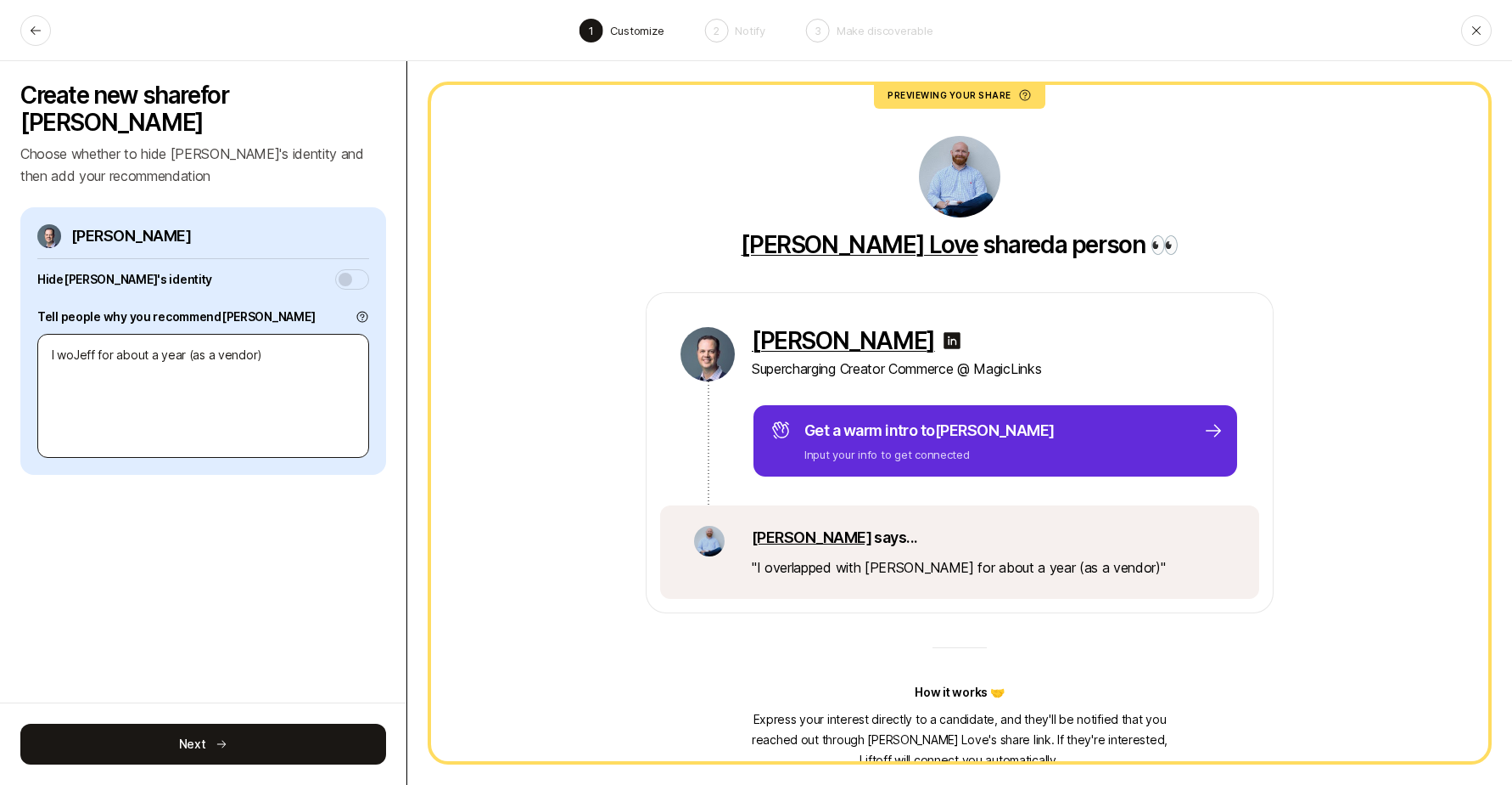
type textarea "x"
type textarea "I workJeff for about a year (as a vendor)"
type textarea "x"
type textarea "I workeJeff for about a year (as a vendor)"
type textarea "x"
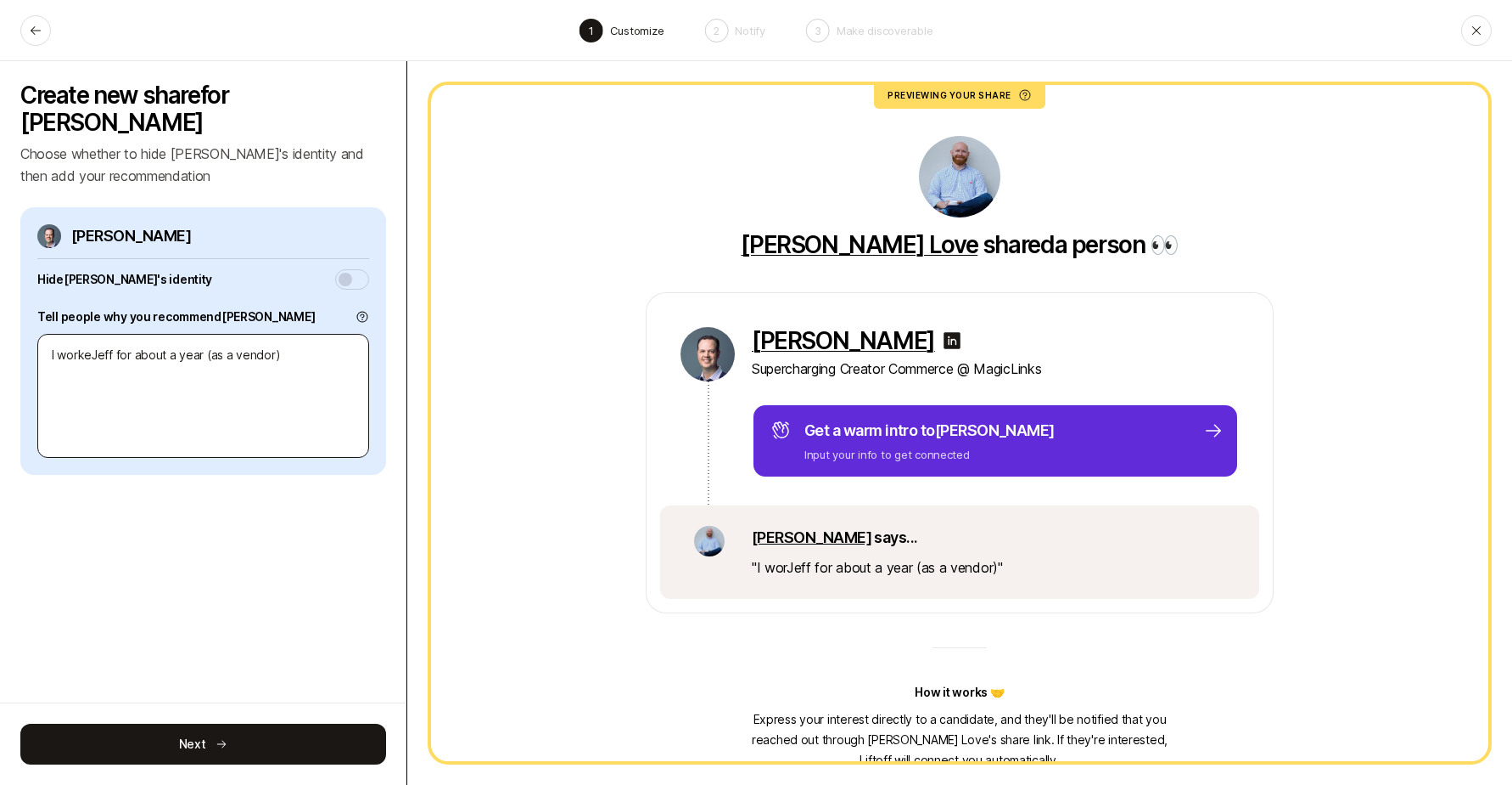
type textarea "I workedJeff for about a year (as a vendor)"
type textarea "x"
type textarea "I worked [PERSON_NAME] for about a year (as a vendor)"
type textarea "x"
type textarea "I worked fJeff for about a year (as a vendor)"
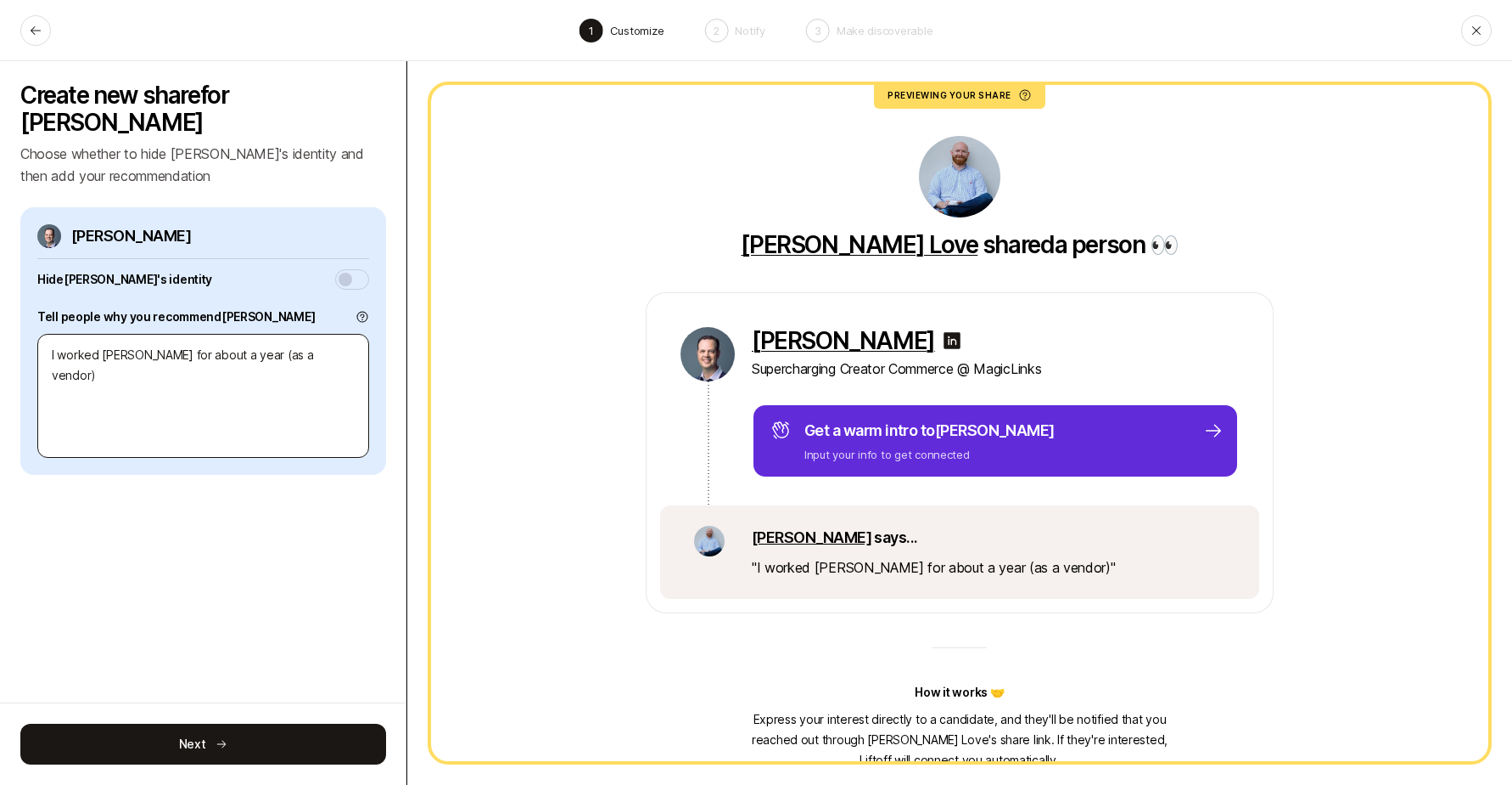
type textarea "x"
type textarea "I worked [PERSON_NAME] for about a year (as a vendor)"
type textarea "x"
type textarea "I worked forJeff for about a year (as a vendor)"
type textarea "x"
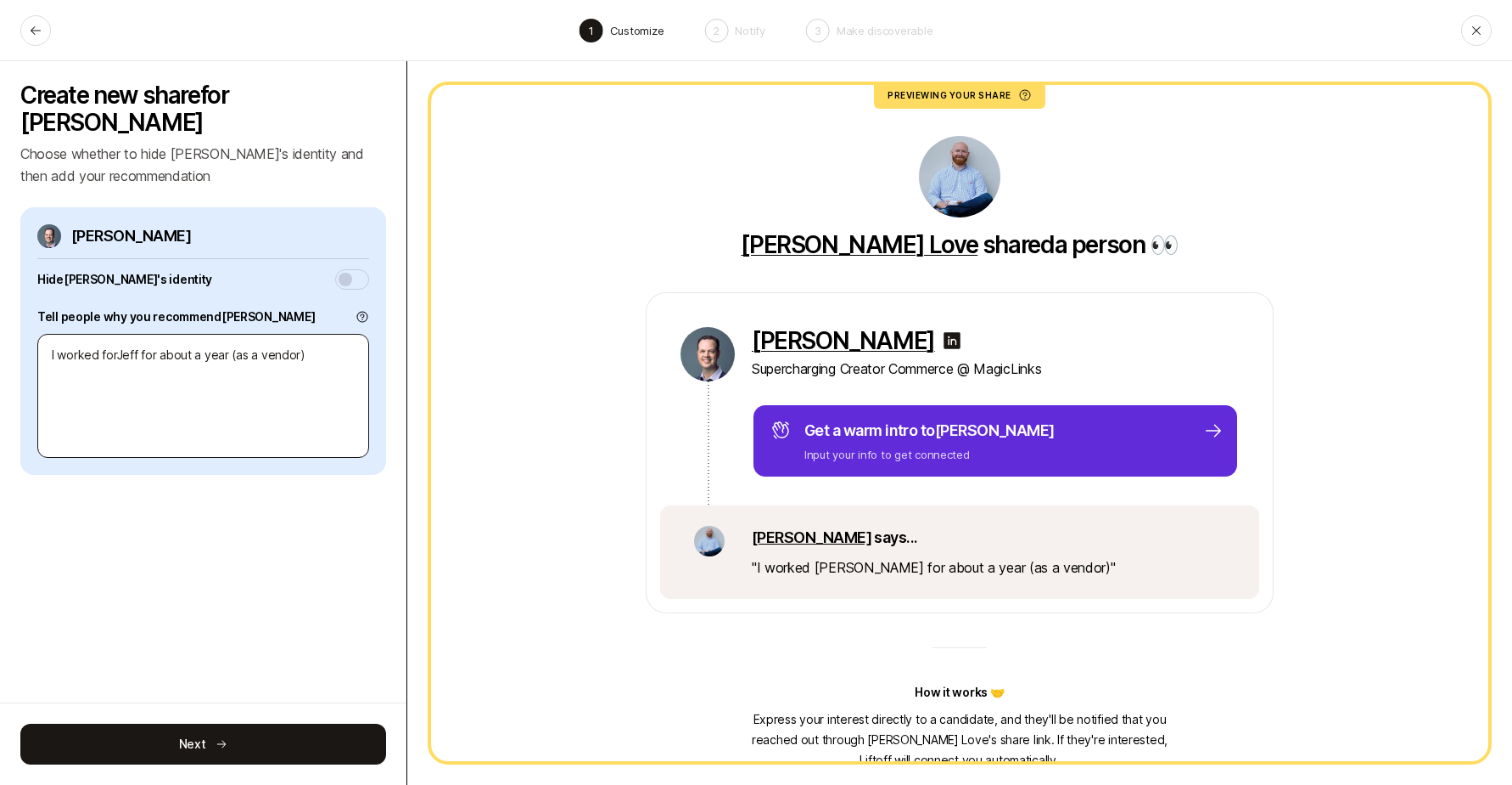
type textarea "I worked for [PERSON_NAME] for about a year (as a vendor)"
type textarea "x"
type textarea "I worked for [PERSON_NAME] for about a year (as a vendor)"
type textarea "x"
type textarea "I worked for [PERSON_NAME] for about a year (as a vendor)."
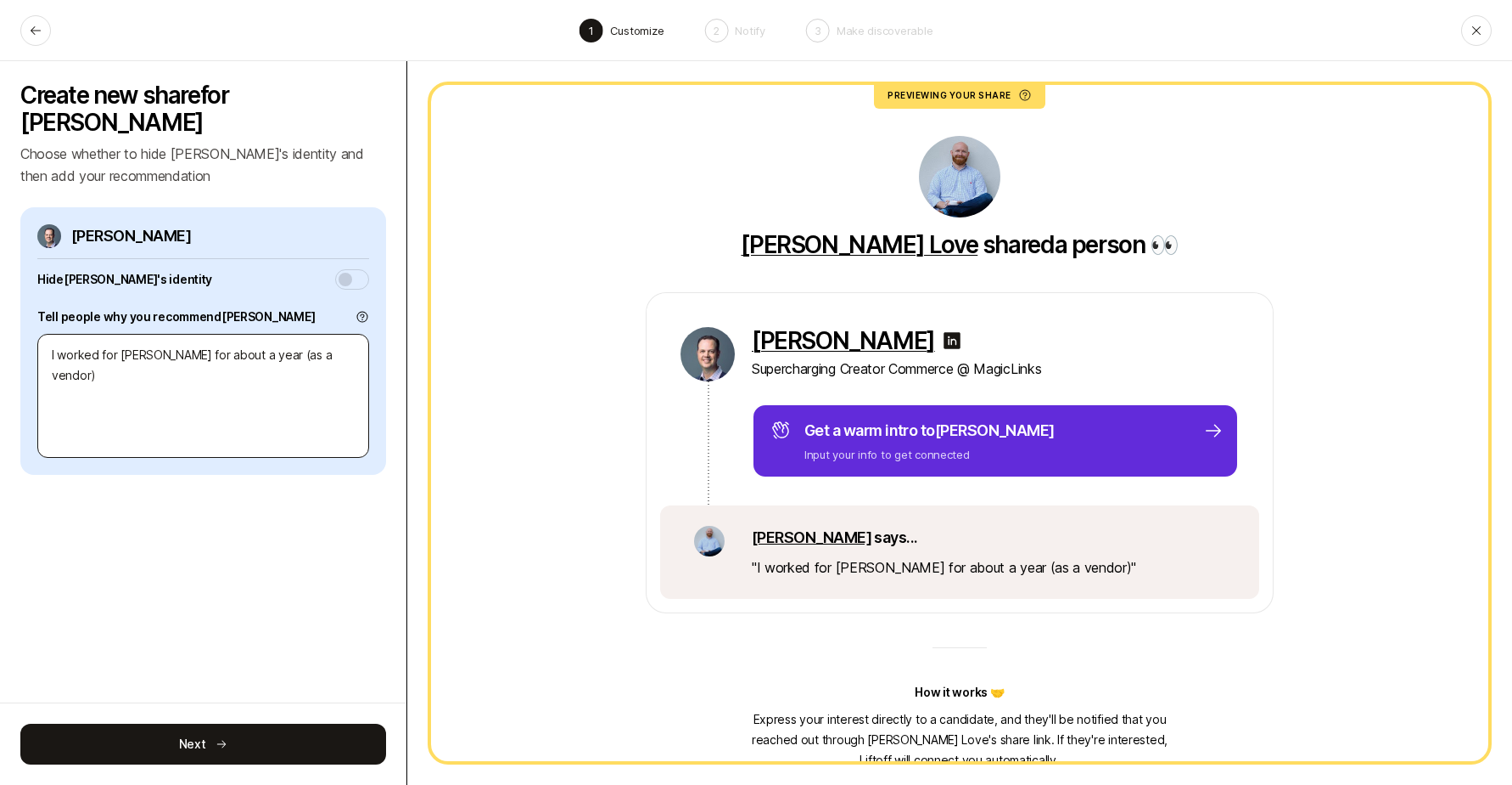
type textarea "x"
type textarea "I worked for [PERSON_NAME] for about a year (as a vendor)."
type textarea "x"
type textarea "I worked for [PERSON_NAME] for about a year (as a vendor). H"
type textarea "x"
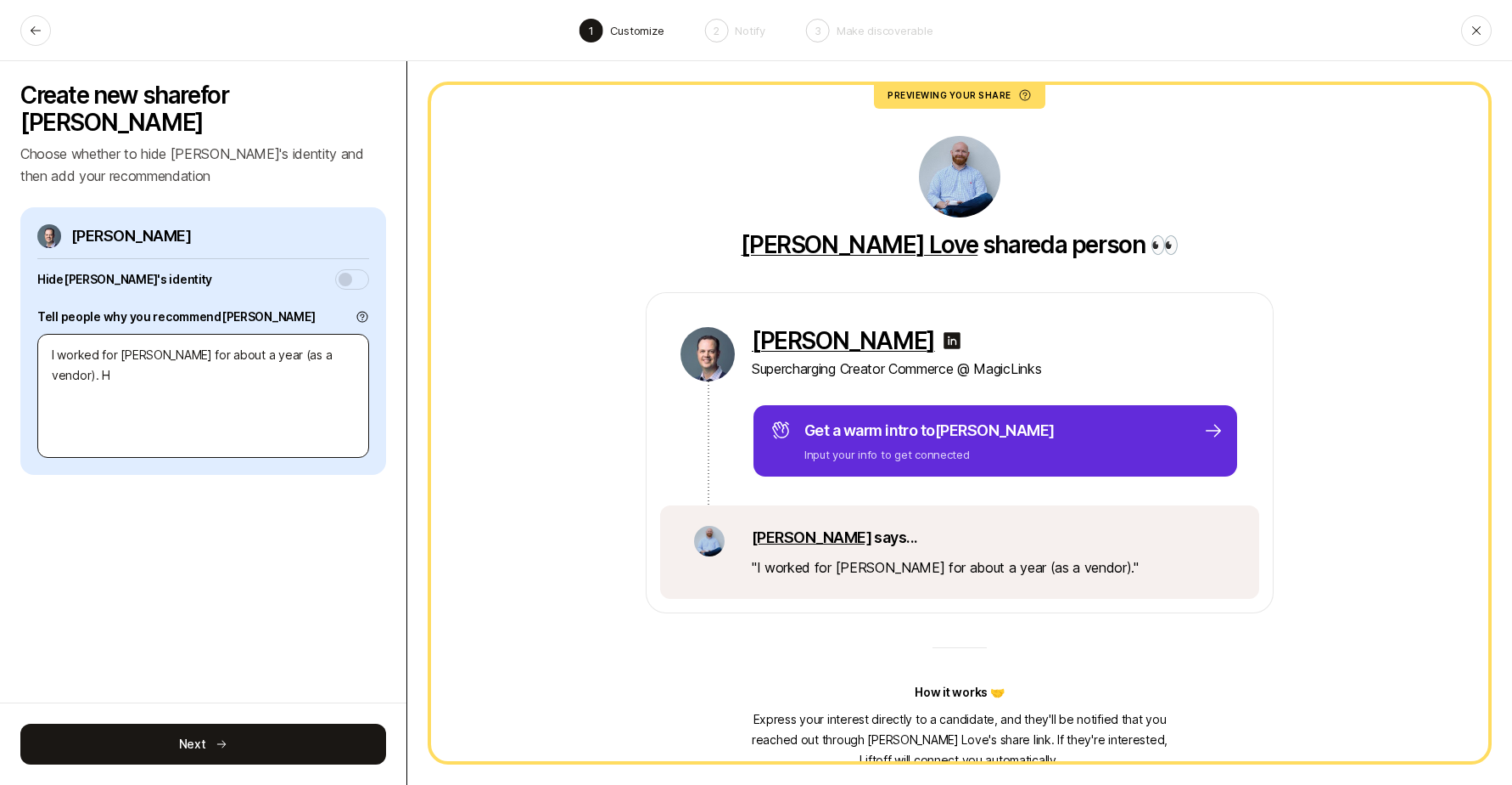
type textarea "I worked for [PERSON_NAME] for about a year (as a vendor). He"
type textarea "x"
type textarea "I worked for [PERSON_NAME] for about a year (as a vendor). He"
type textarea "x"
type textarea "I worked for [PERSON_NAME] for about a year (as a vendor). He i"
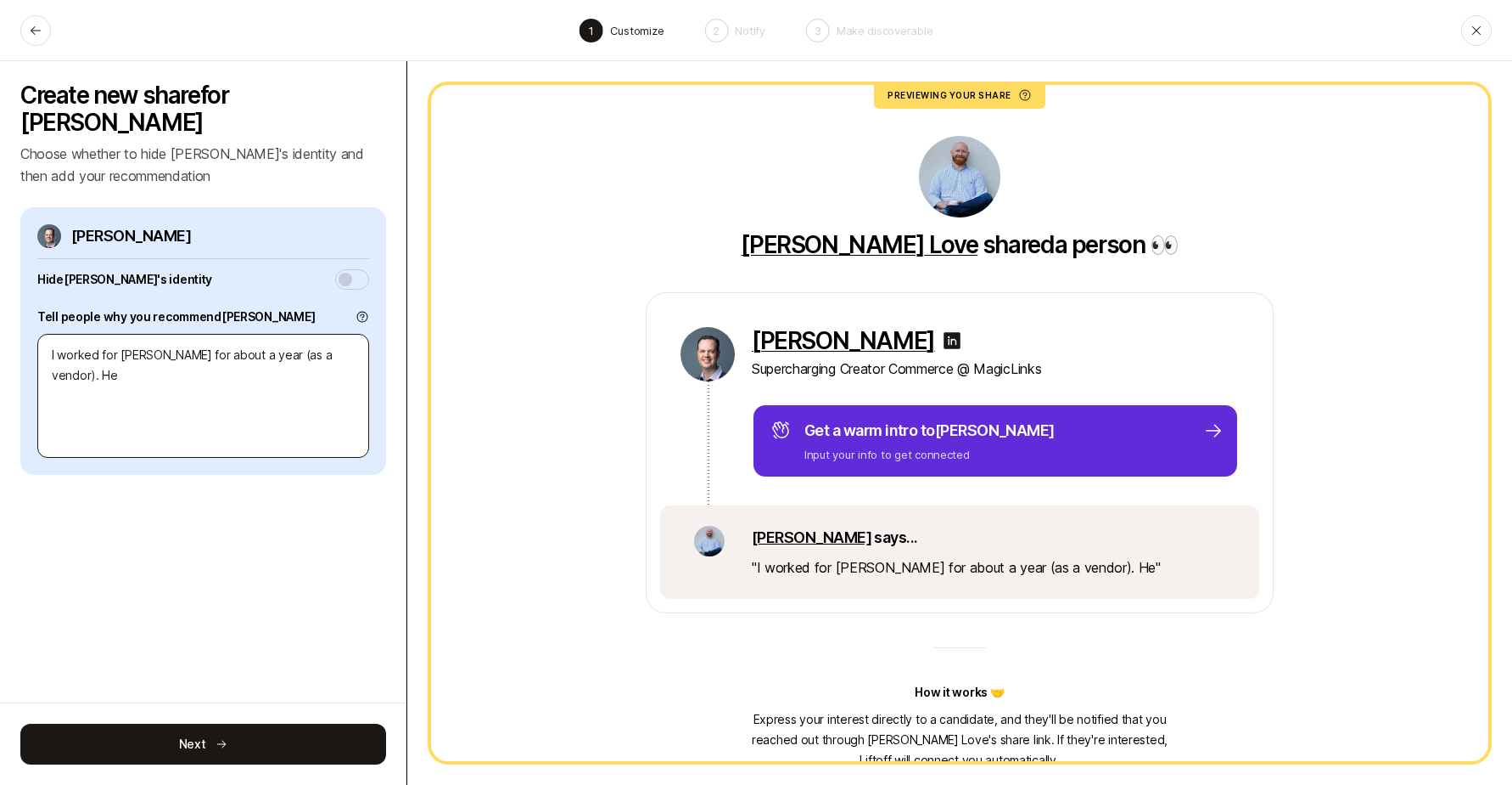
type textarea "x"
type textarea "I worked for [PERSON_NAME] for about a year (as a vendor). He is"
type textarea "x"
type textarea "I worked for [PERSON_NAME] for about a year (as a vendor). He is"
type textarea "x"
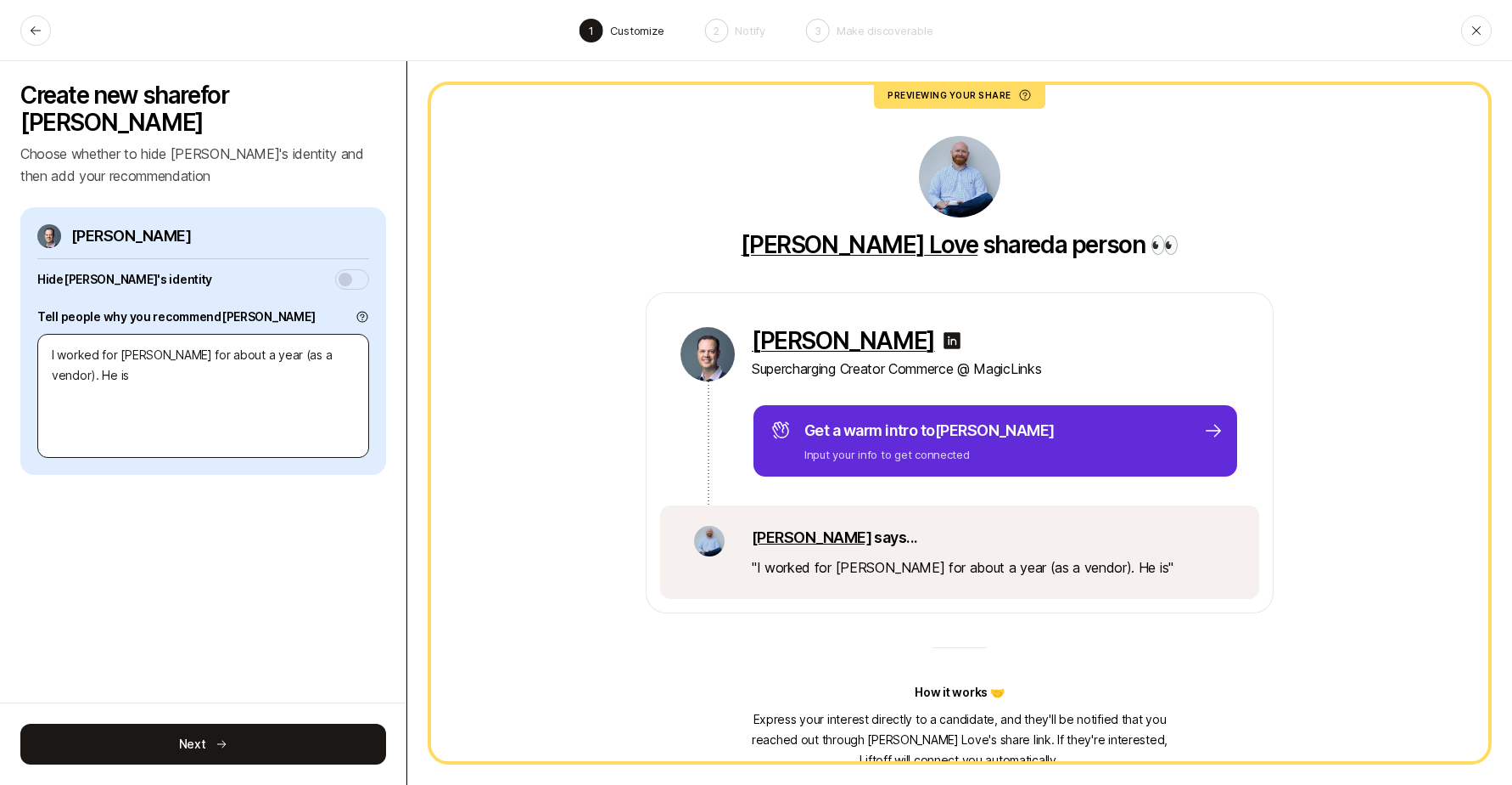
type textarea "I worked for [PERSON_NAME] for about a year (as a vendor). He is i"
type textarea "x"
type textarea "I worked for [PERSON_NAME] for about a year (as a vendor). He is in"
type textarea "x"
type textarea "I worked for [PERSON_NAME] for about a year (as a vendor). He is int"
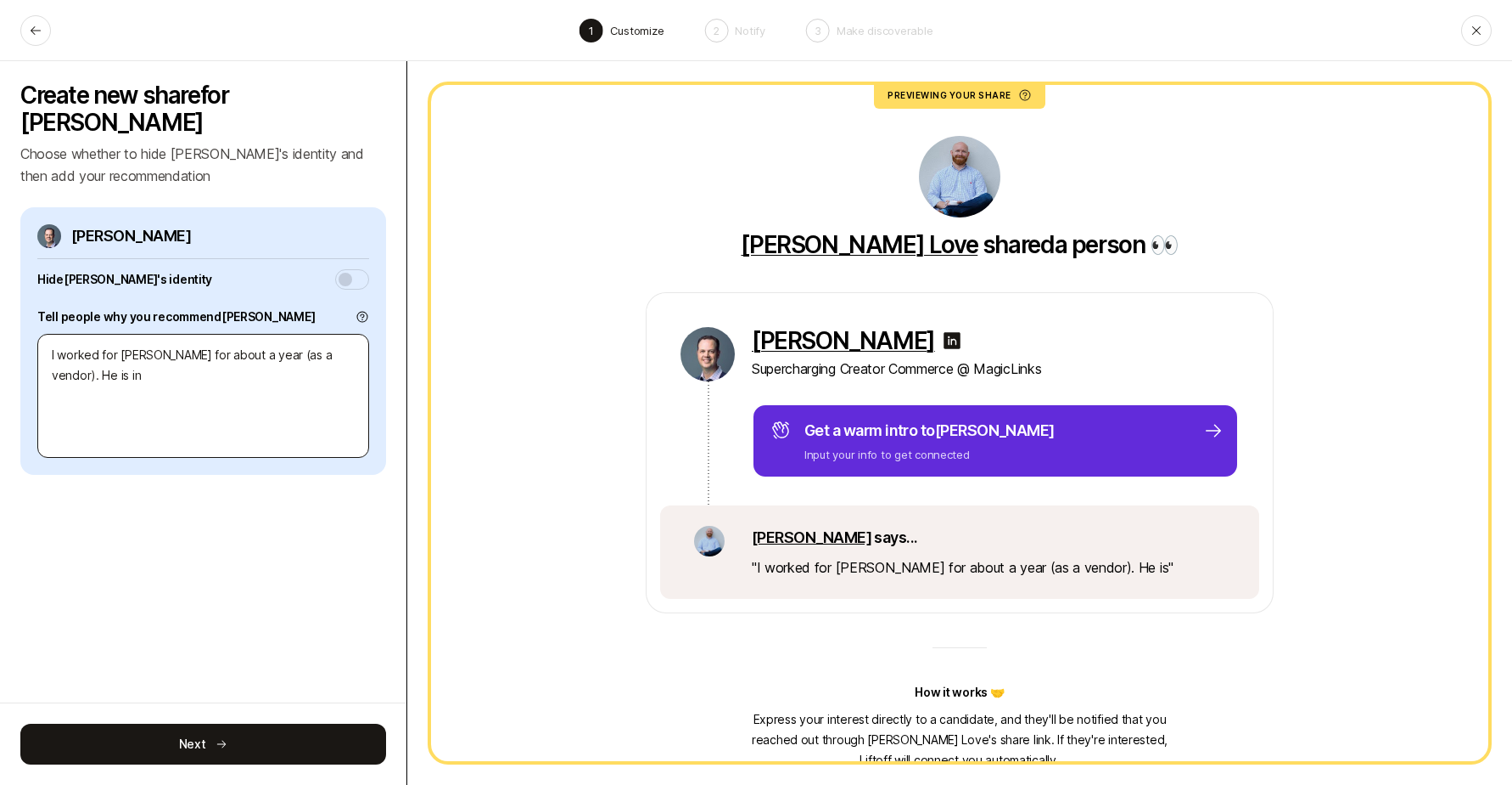
type textarea "x"
type textarea "I worked for [PERSON_NAME] for about a year (as a vendor). He is inte"
type textarea "x"
type textarea "I worked for [PERSON_NAME] for about a year (as a vendor). He is intel"
type textarea "x"
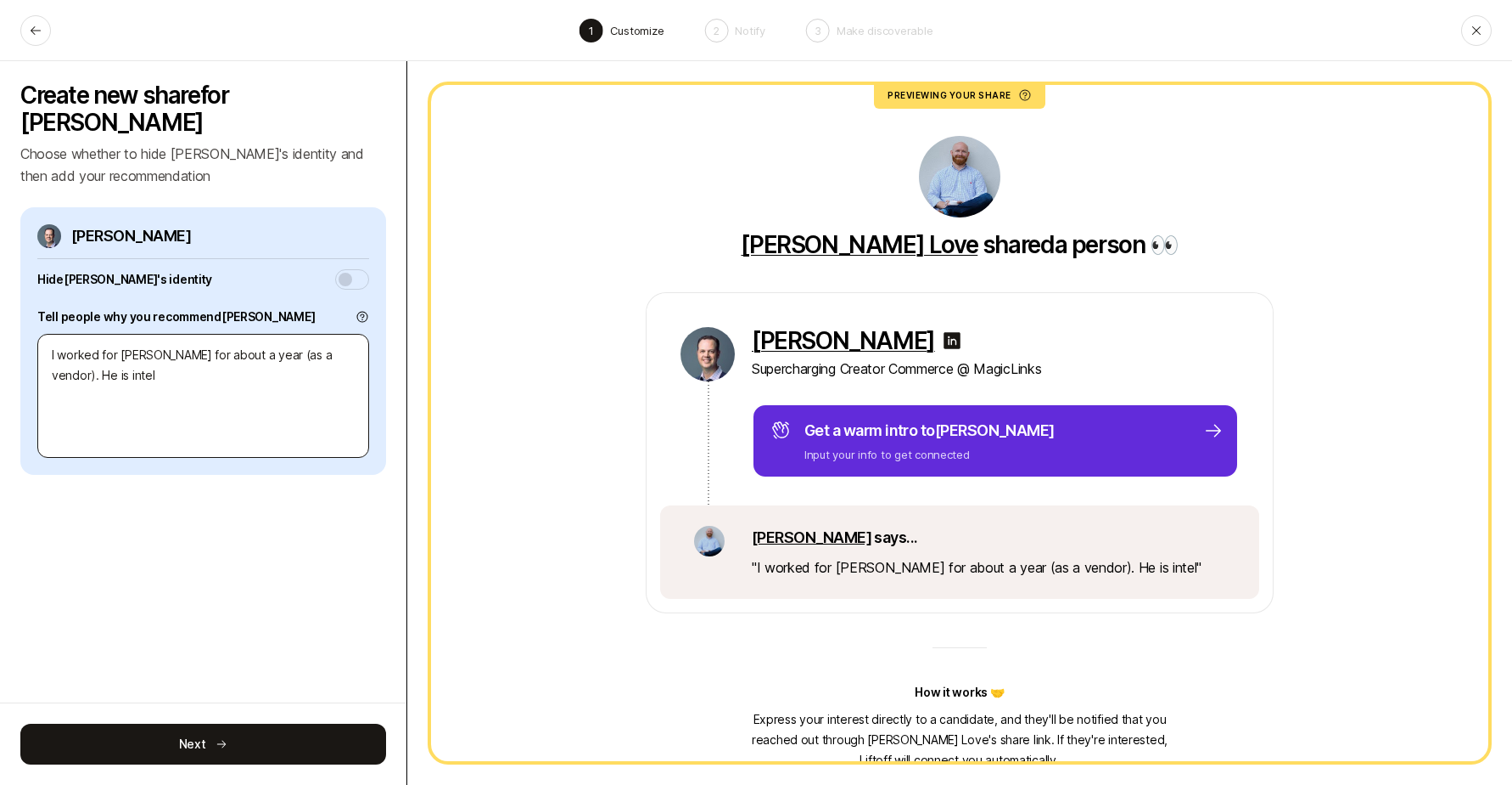
type textarea "I worked for [PERSON_NAME] for about a year (as a vendor). He is intell"
type textarea "x"
type textarea "I worked for [PERSON_NAME] for about a year (as a vendor). He is intelli"
type textarea "x"
type textarea "I worked for [PERSON_NAME] for about a year (as a vendor). He is intellig"
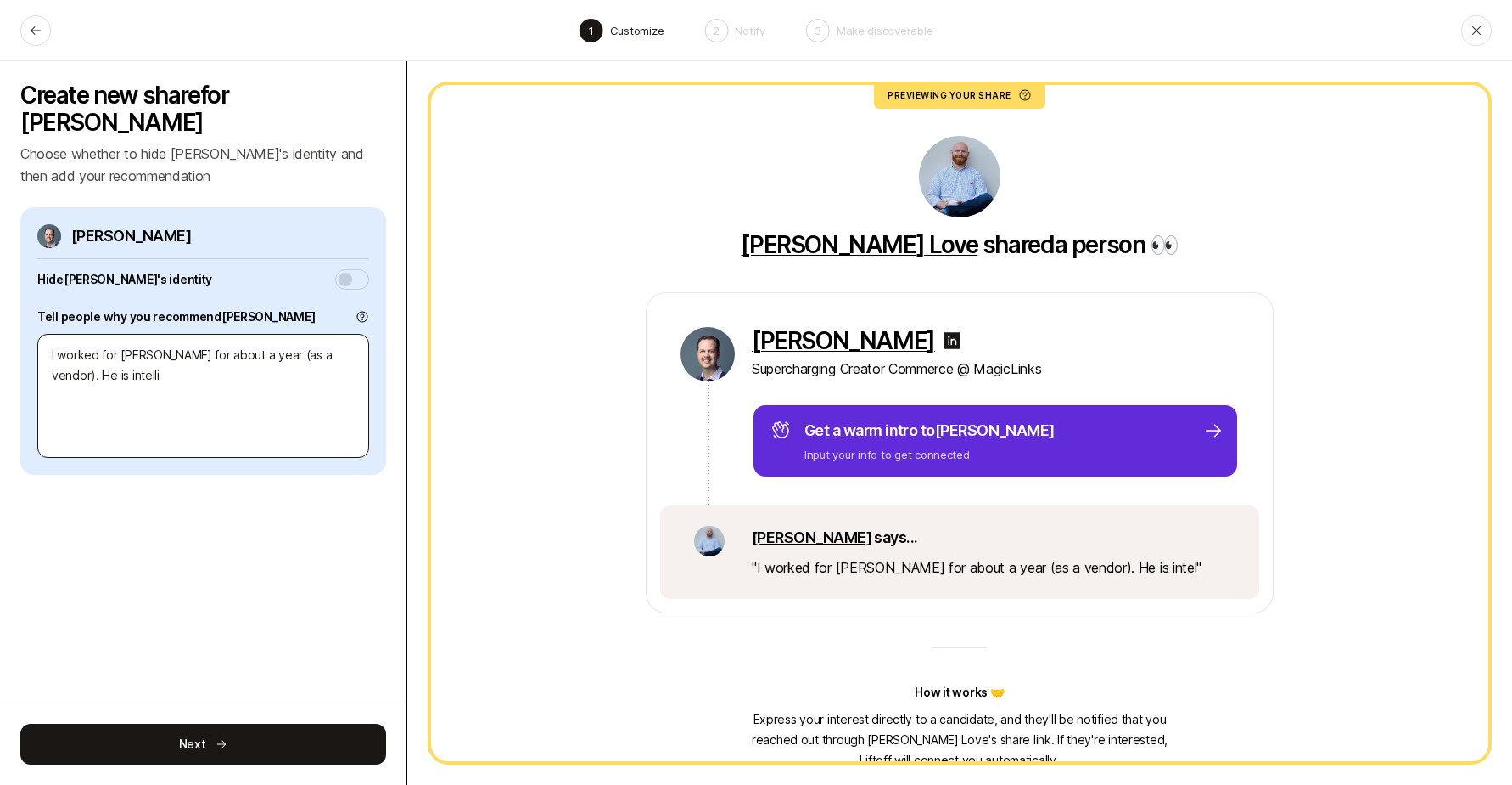
type textarea "x"
type textarea "I worked for [PERSON_NAME] for about a year (as a vendor). He is intellige"
type textarea "x"
type textarea "I worked for [PERSON_NAME] for about a year (as a vendor). He is intelligen"
type textarea "x"
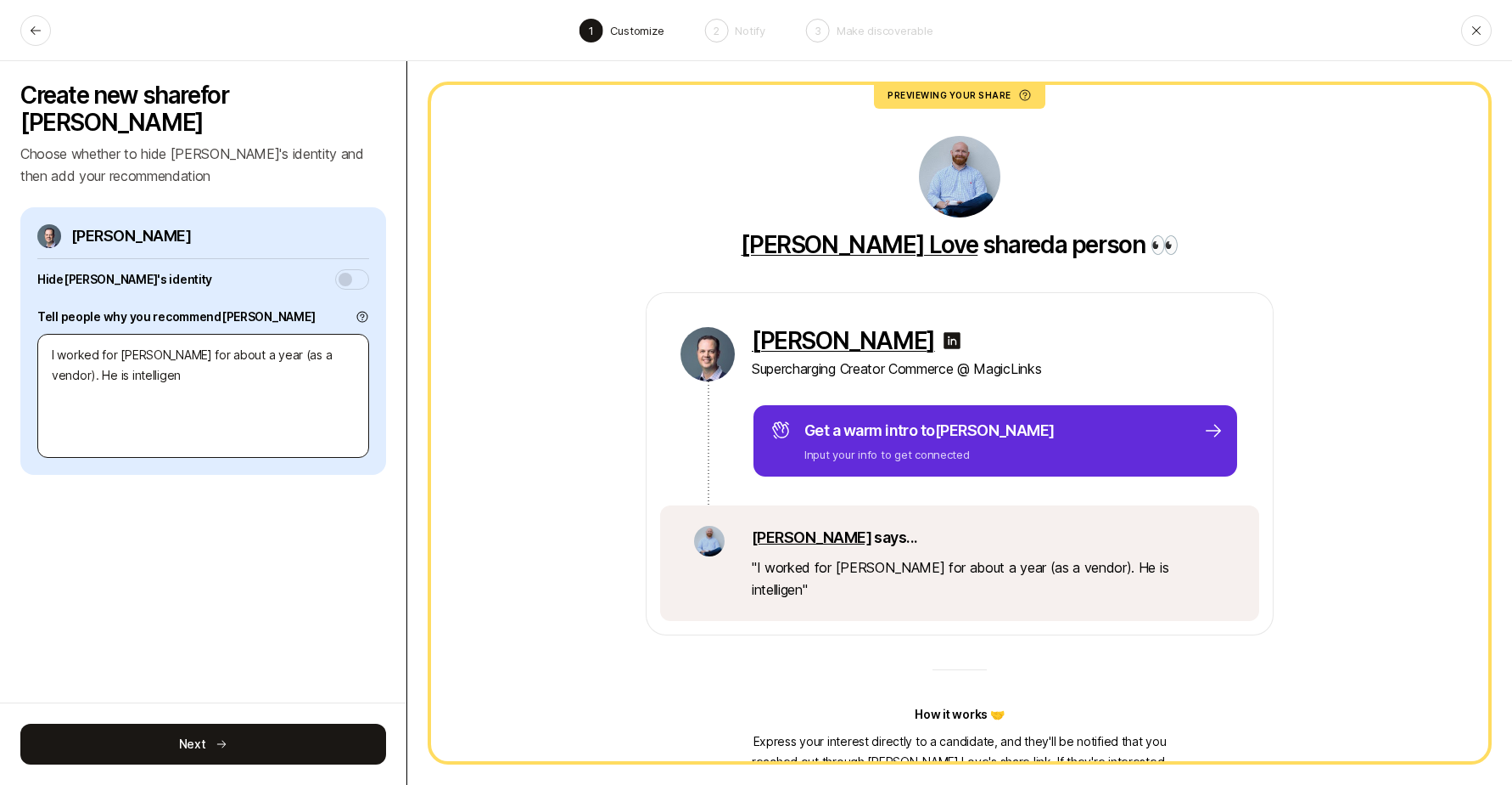
type textarea "I worked for [PERSON_NAME] for about a year (as a vendor). He is intelligent"
type textarea "x"
type textarea "I worked for [PERSON_NAME] for about a year (as a vendor). He is intelligent,"
type textarea "x"
type textarea "I worked for [PERSON_NAME] for about a year (as a vendor). He is intelligent,"
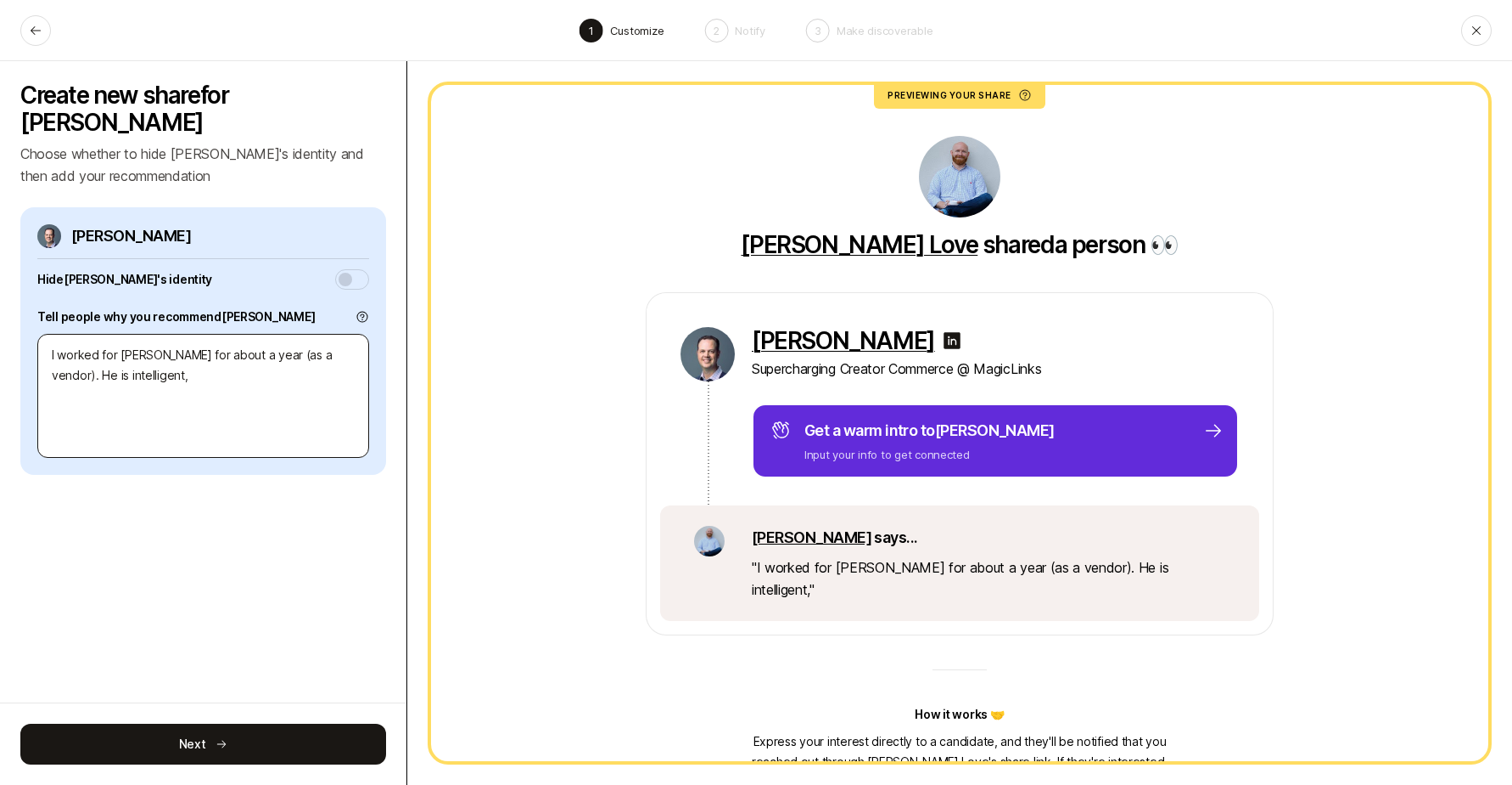
type textarea "x"
type textarea "I worked for [PERSON_NAME] for about a year (as a vendor). He is intelligent, f"
type textarea "x"
type textarea "I worked for [PERSON_NAME] for about a year (as a vendor). He is intelligent, fo"
type textarea "x"
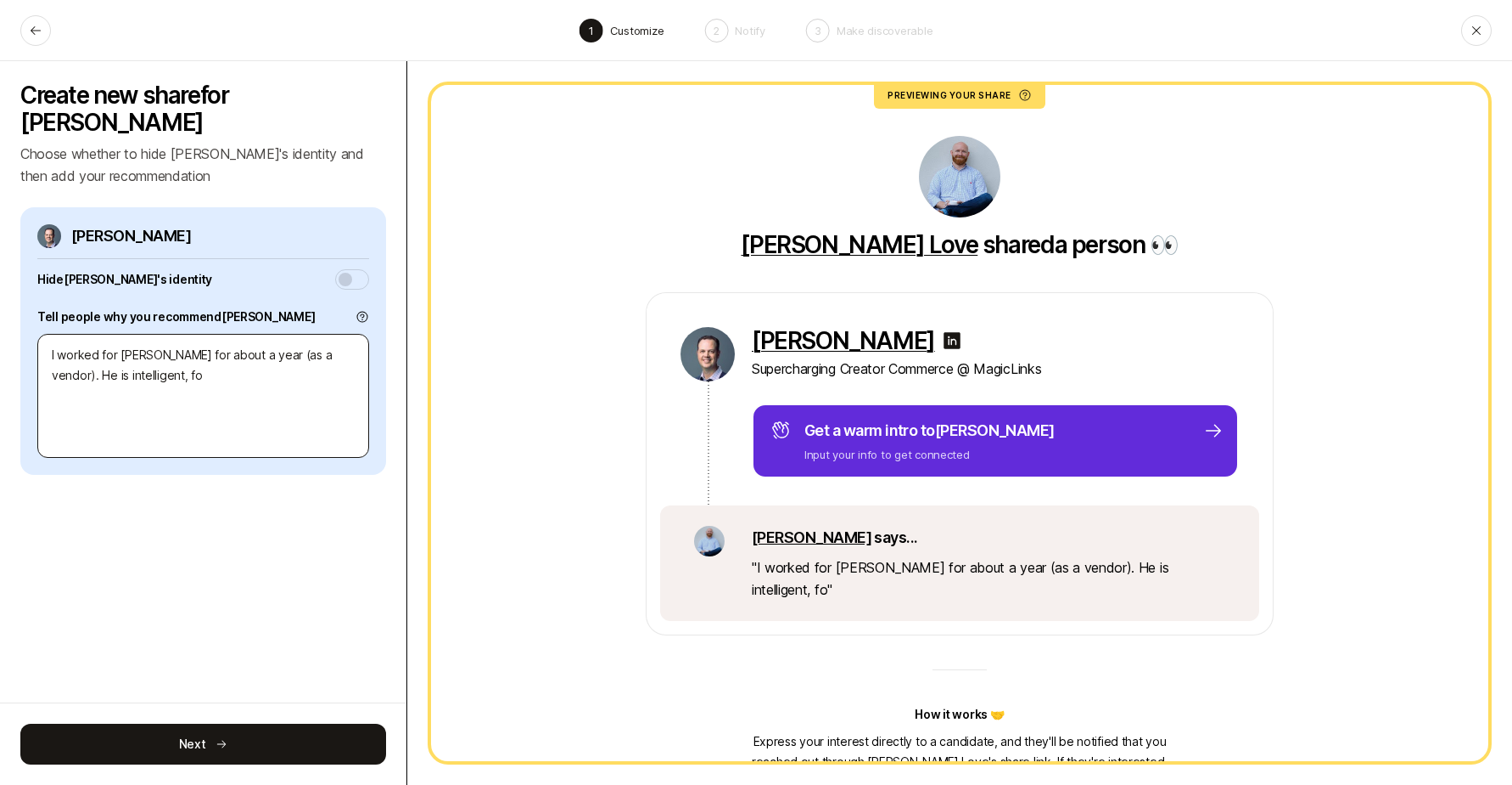
type textarea "I worked for [PERSON_NAME] for about a year (as a vendor). He is intelligent, f…"
type textarea "x"
type textarea "I worked for [PERSON_NAME] for about a year (as a vendor). He is intelligent, f…"
type textarea "x"
type textarea "I worked for [PERSON_NAME] for about a year (as a vendor). He is intelligent, f…"
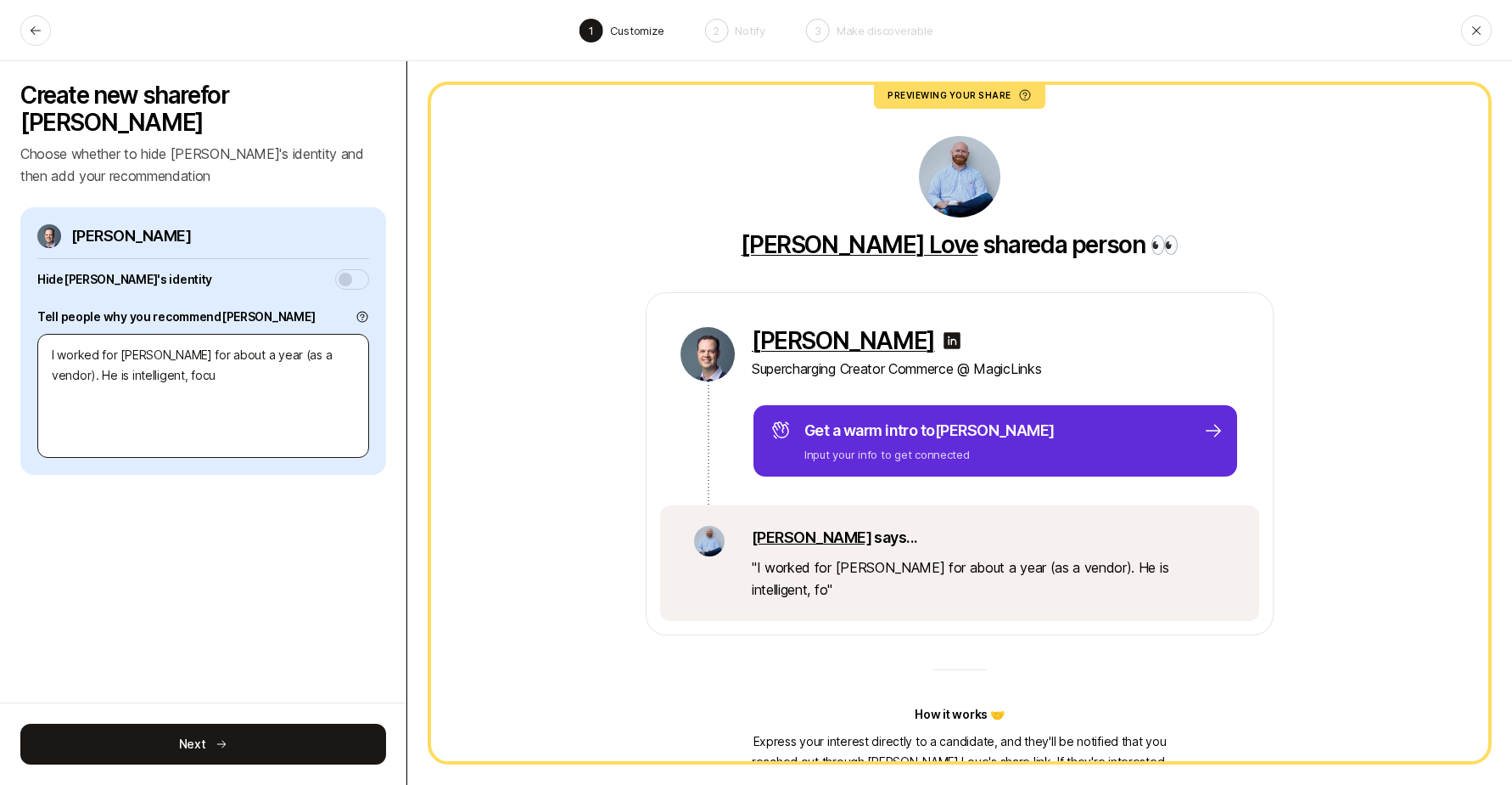
type textarea "x"
type textarea "I worked for [PERSON_NAME] for about a year (as a vendor). He is intelligent, f…"
type textarea "x"
type textarea "I worked for [PERSON_NAME] for about a year (as a vendor). He is intelligent, f…"
type textarea "x"
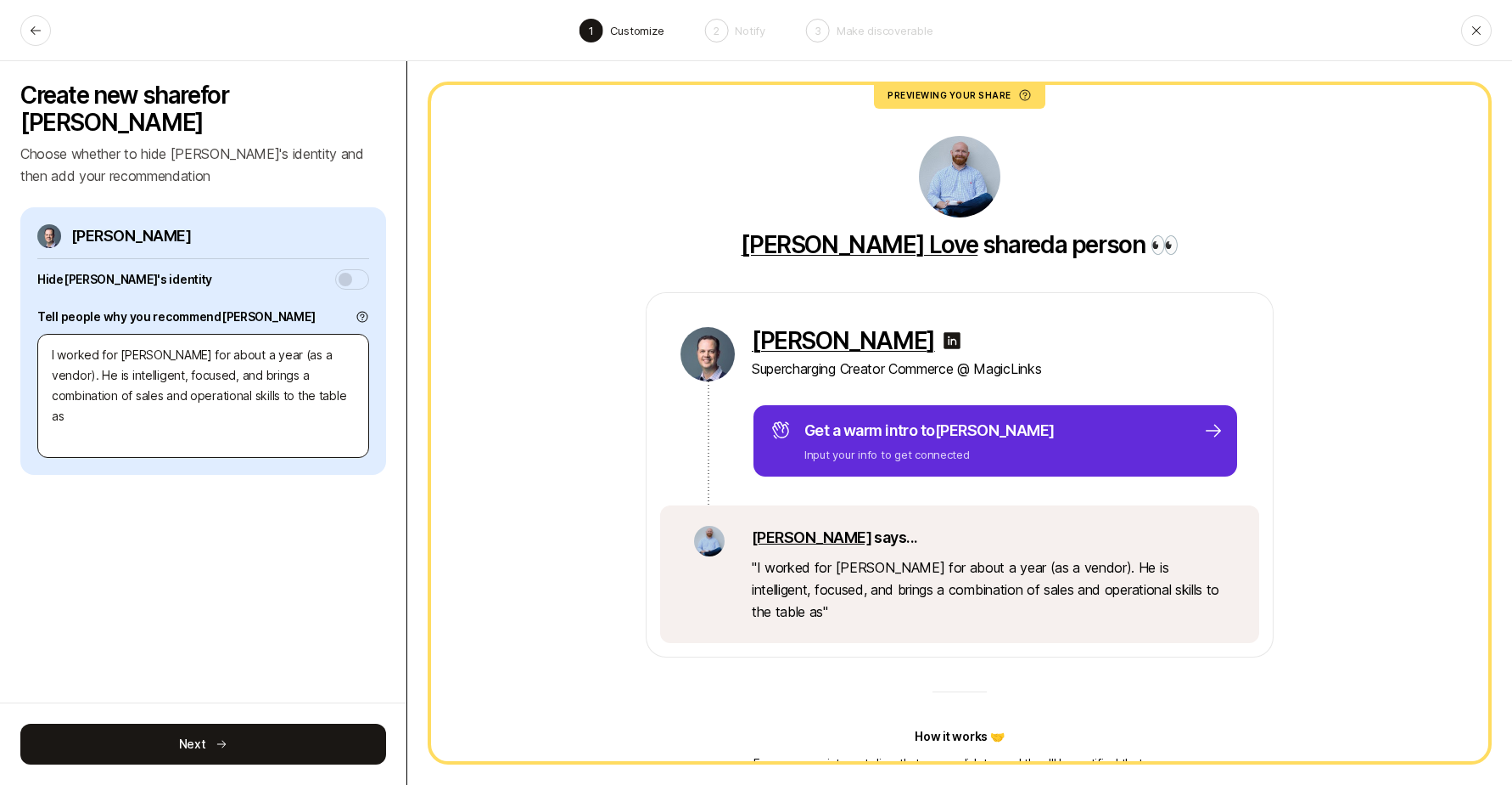
click at [308, 334] on textarea "I worked for [PERSON_NAME] for about a year (as a vendor). He is intelligent, f…" at bounding box center [203, 396] width 332 height 124
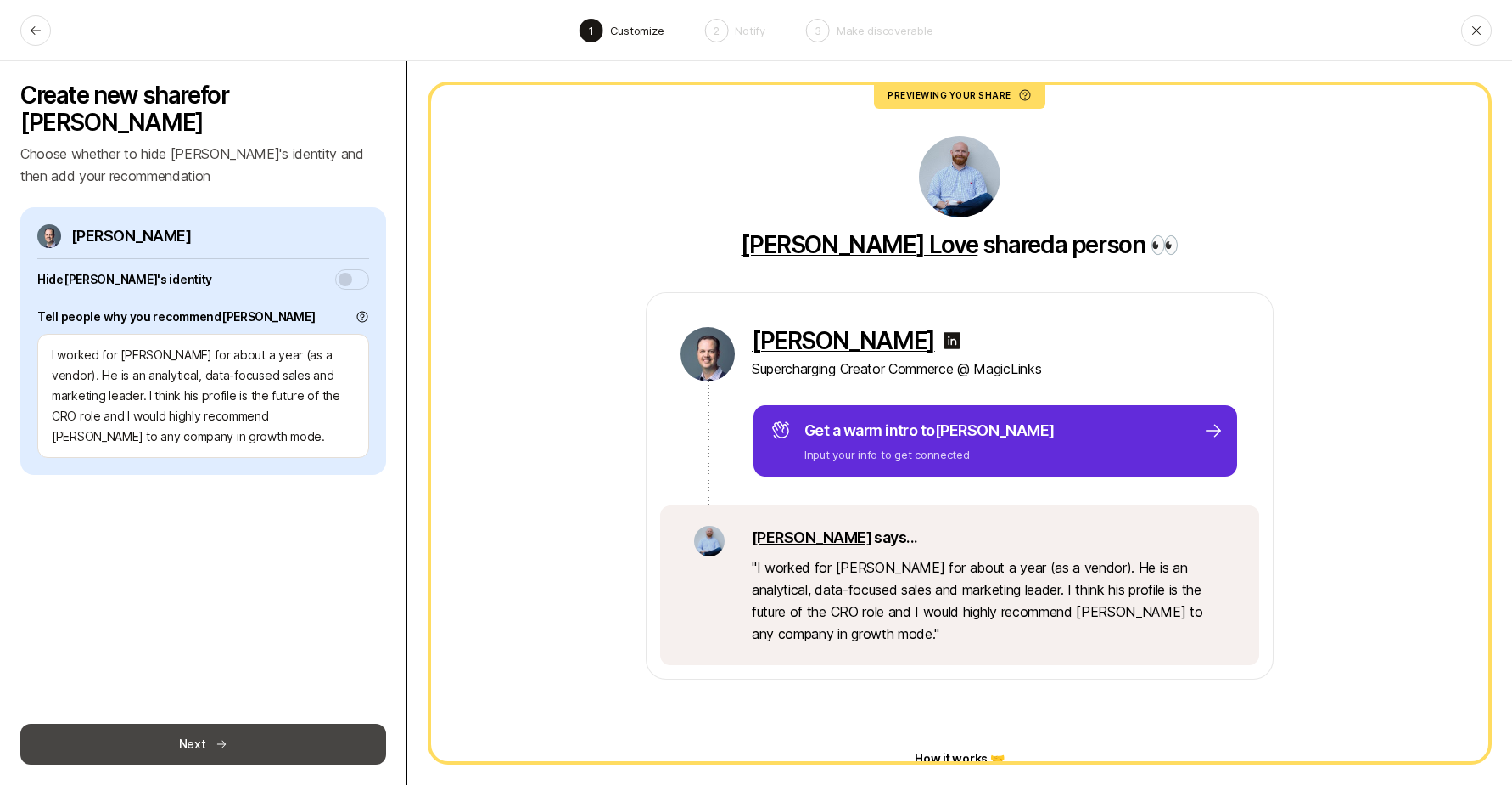
click at [232, 742] on button "Next" at bounding box center [203, 743] width 365 height 41
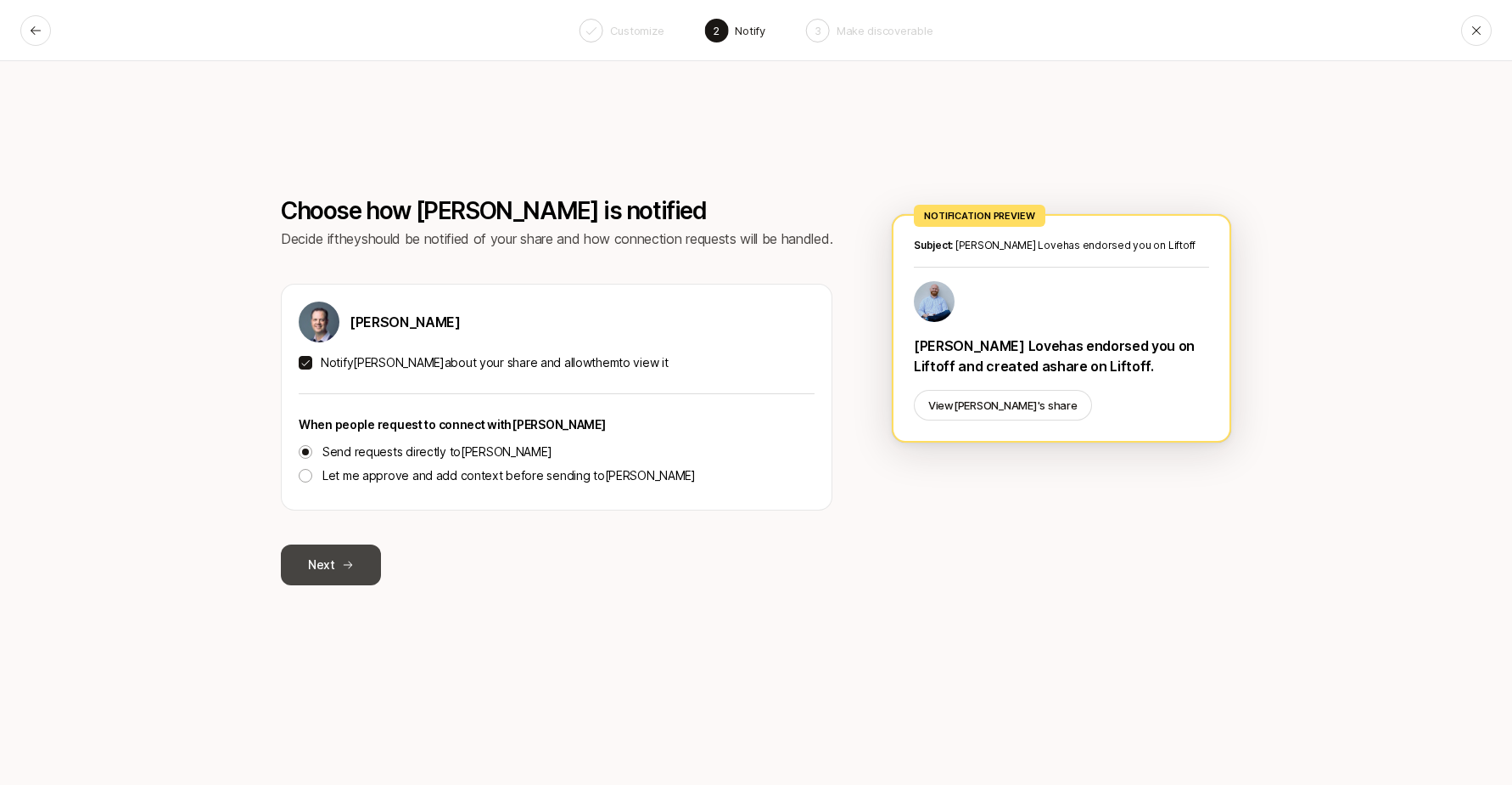
click at [335, 572] on button "Next" at bounding box center [331, 564] width 100 height 41
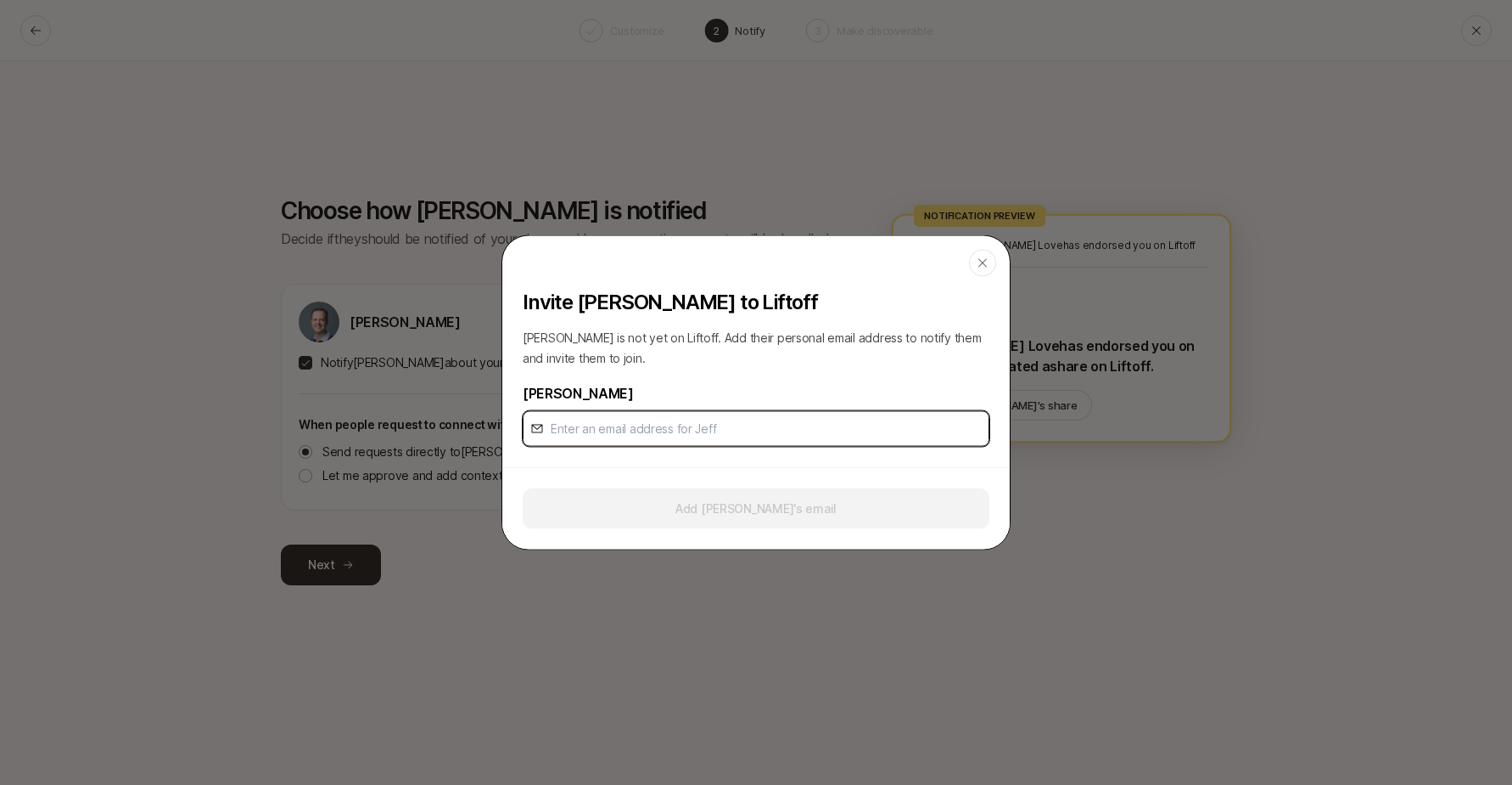
click at [648, 438] on input "email" at bounding box center [763, 428] width 425 height 20
click at [996, 263] on div "button" at bounding box center [983, 263] width 27 height 27
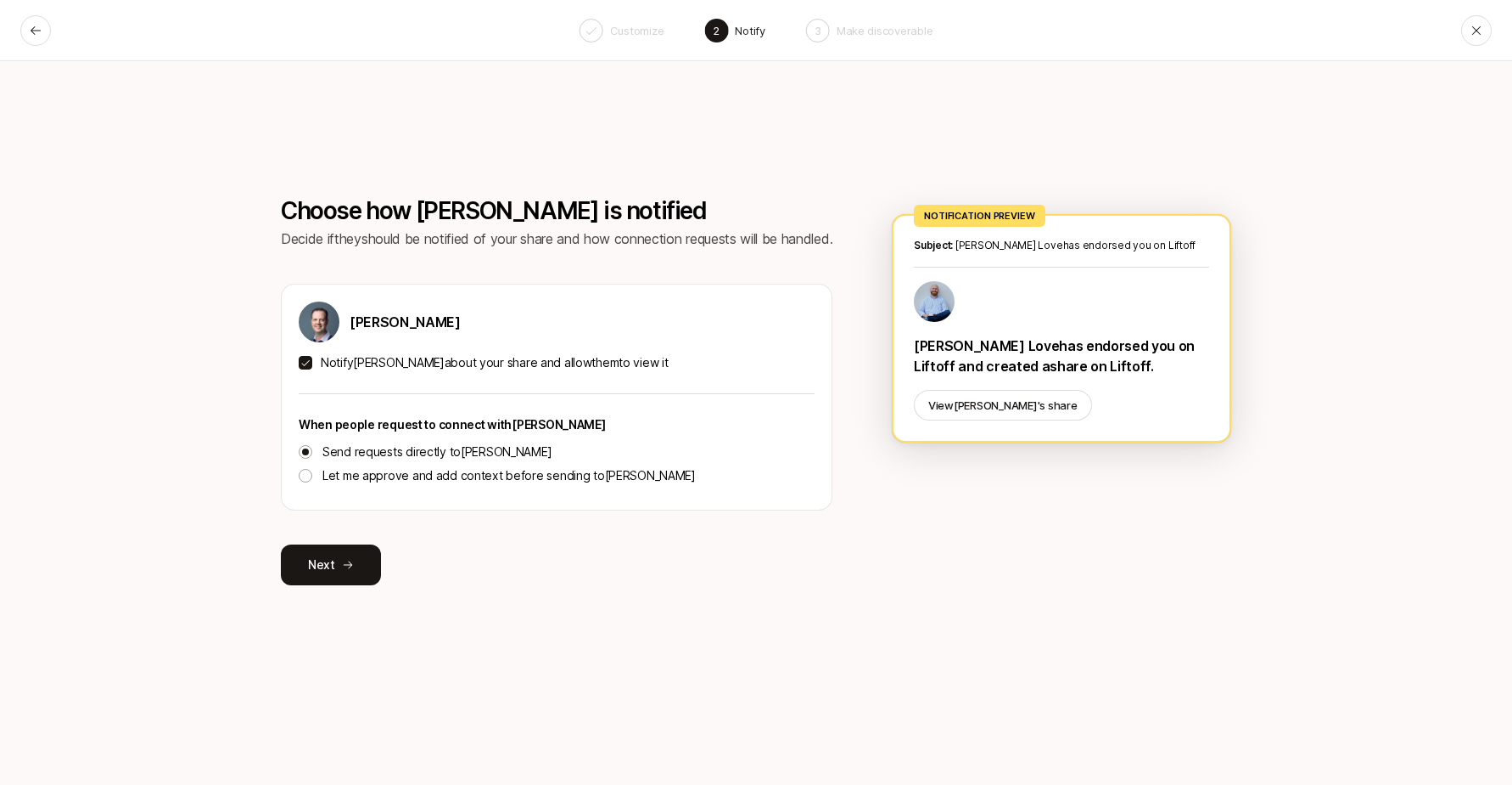
drag, startPoint x: 308, startPoint y: 360, endPoint x: 293, endPoint y: 382, distance: 26.6
click at [309, 360] on button "Notify [PERSON_NAME] about your share and allow them to view it" at bounding box center [305, 362] width 14 height 14
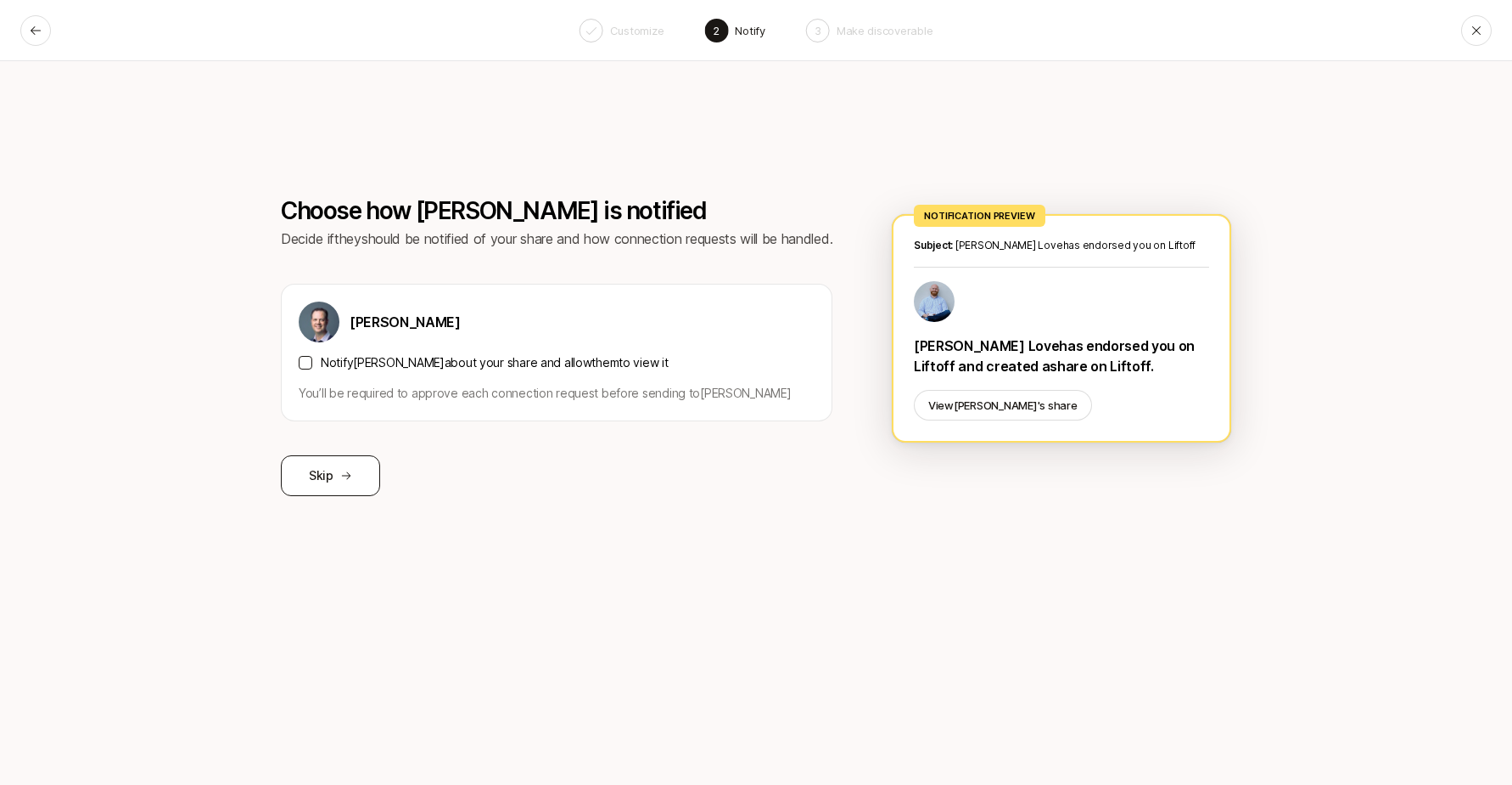
click at [343, 476] on icon at bounding box center [346, 476] width 9 height 7
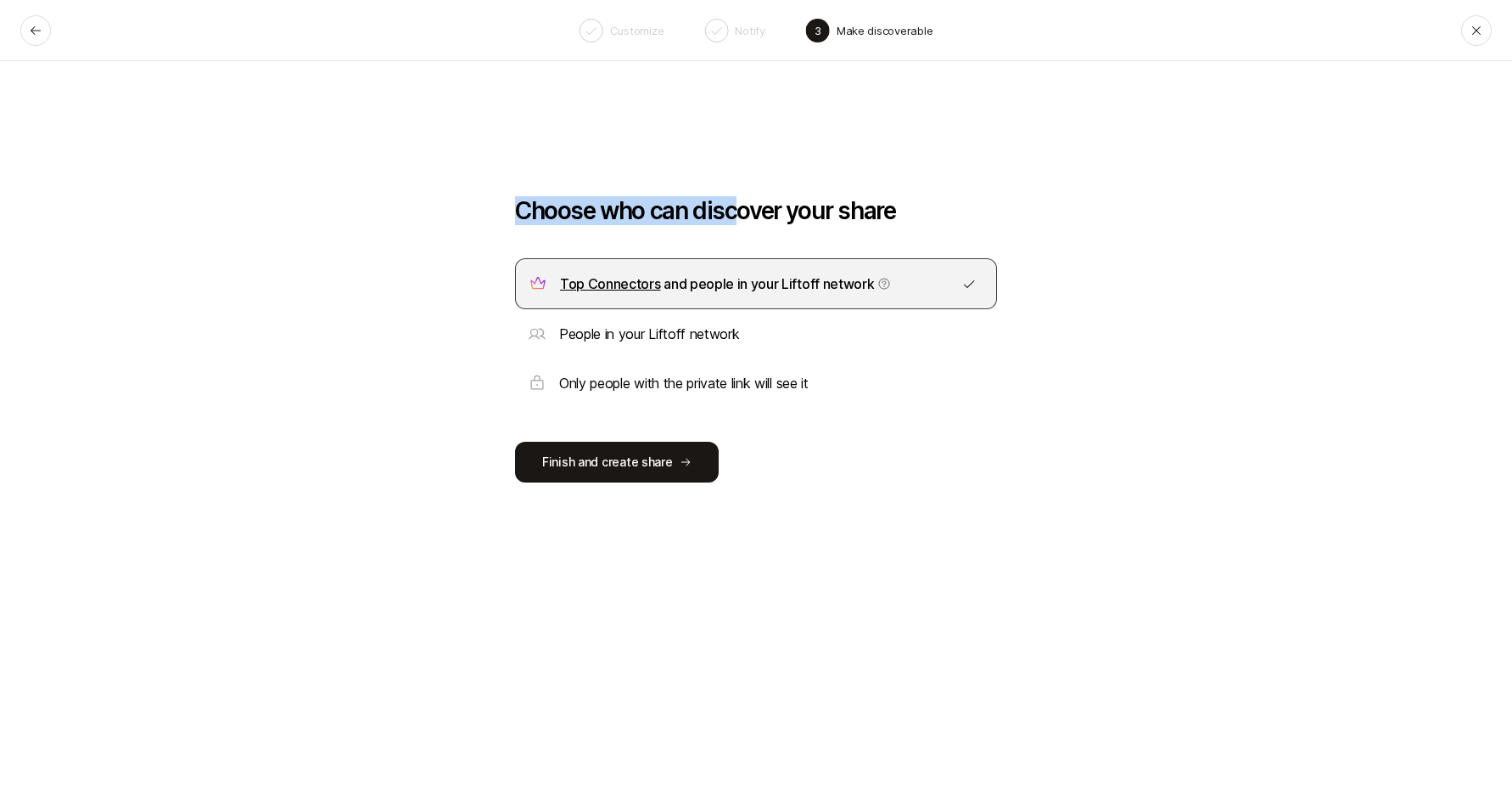
drag, startPoint x: 515, startPoint y: 208, endPoint x: 1052, endPoint y: 231, distance: 537.5
click at [1036, 233] on div "Choose who can discover your share Top Connectors and people in your Liftoff ne…" at bounding box center [756, 422] width 1512 height 723
click at [1051, 231] on div "Choose who can discover your share Top Connectors and people in your Liftoff ne…" at bounding box center [756, 422] width 1512 height 723
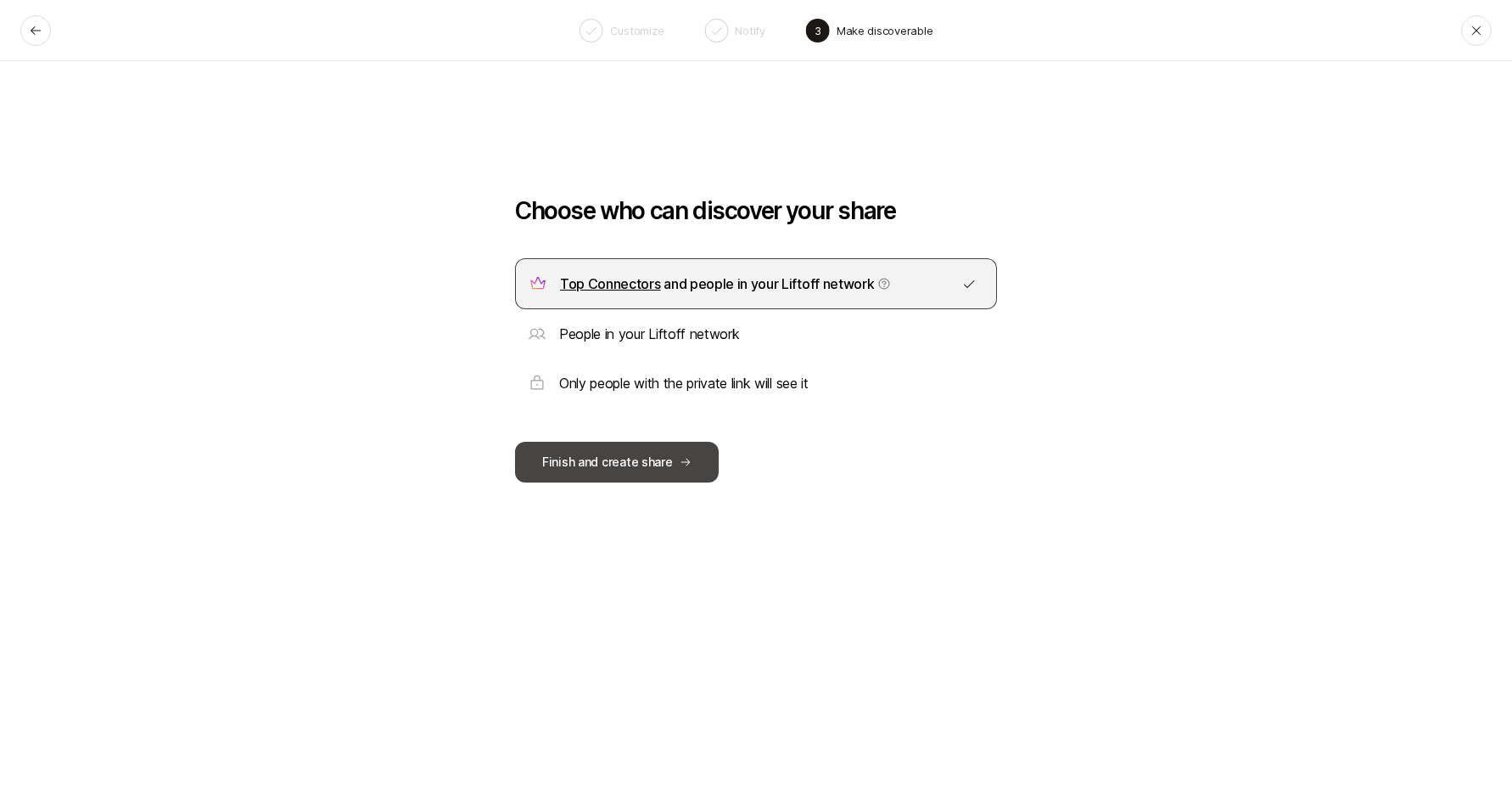
drag, startPoint x: 642, startPoint y: 457, endPoint x: 575, endPoint y: 472, distance: 68.7
click at [642, 457] on button "Finish and create share" at bounding box center [617, 461] width 204 height 41
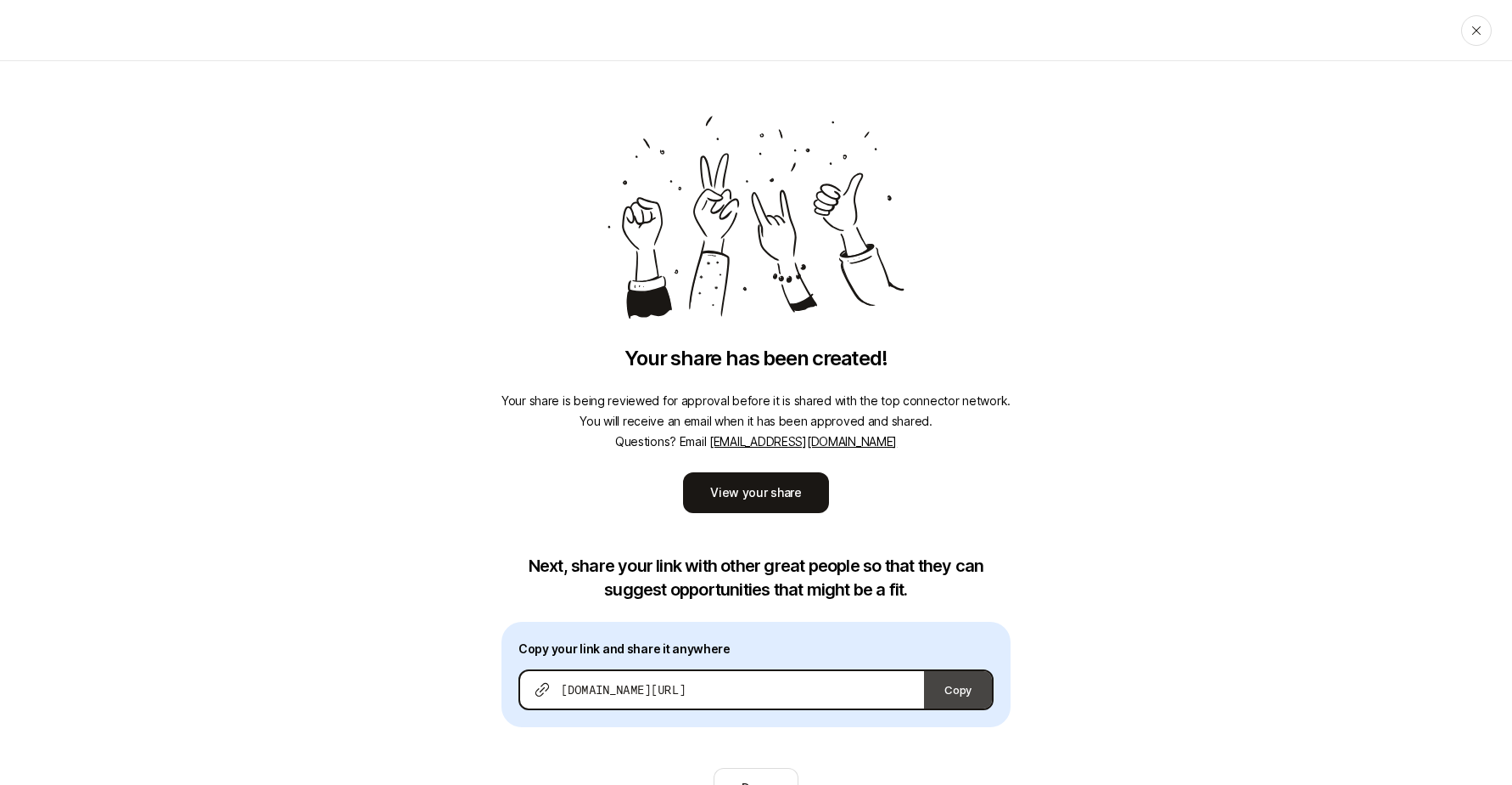
click at [968, 692] on button "Copy" at bounding box center [958, 689] width 68 height 37
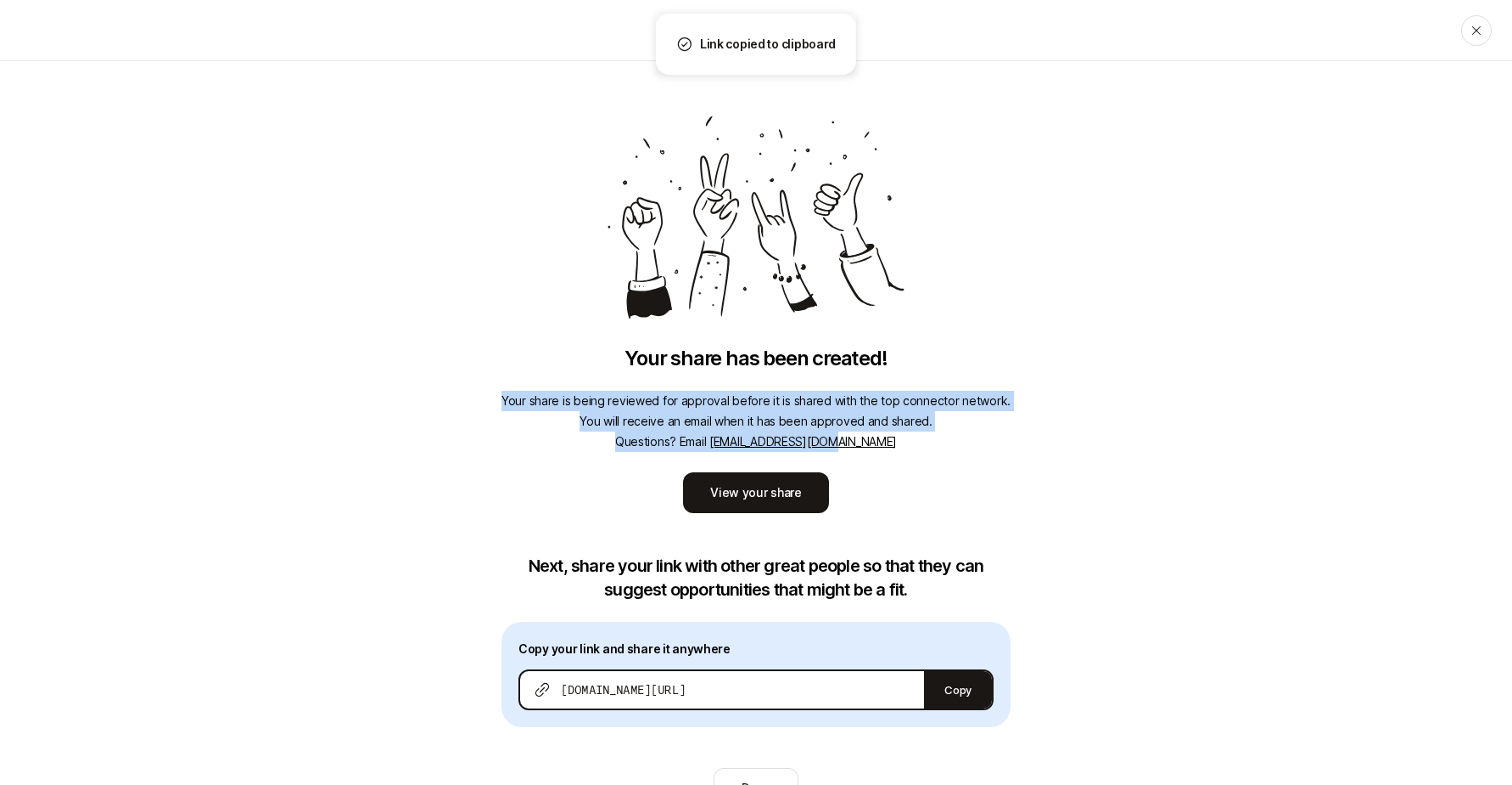
drag, startPoint x: 492, startPoint y: 398, endPoint x: 1022, endPoint y: 460, distance: 533.6
click at [1021, 460] on div "Your share has been created! Your share is being reviewed for approval before i…" at bounding box center [756, 451] width 1512 height 781
click at [1022, 460] on div "Your share has been created! Your share is being reviewed for approval before i…" at bounding box center [756, 451] width 1512 height 781
drag, startPoint x: 964, startPoint y: 456, endPoint x: 521, endPoint y: 392, distance: 447.6
click at [497, 388] on div "Your share has been created! Your share is being reviewed for approval before i…" at bounding box center [756, 451] width 1512 height 781
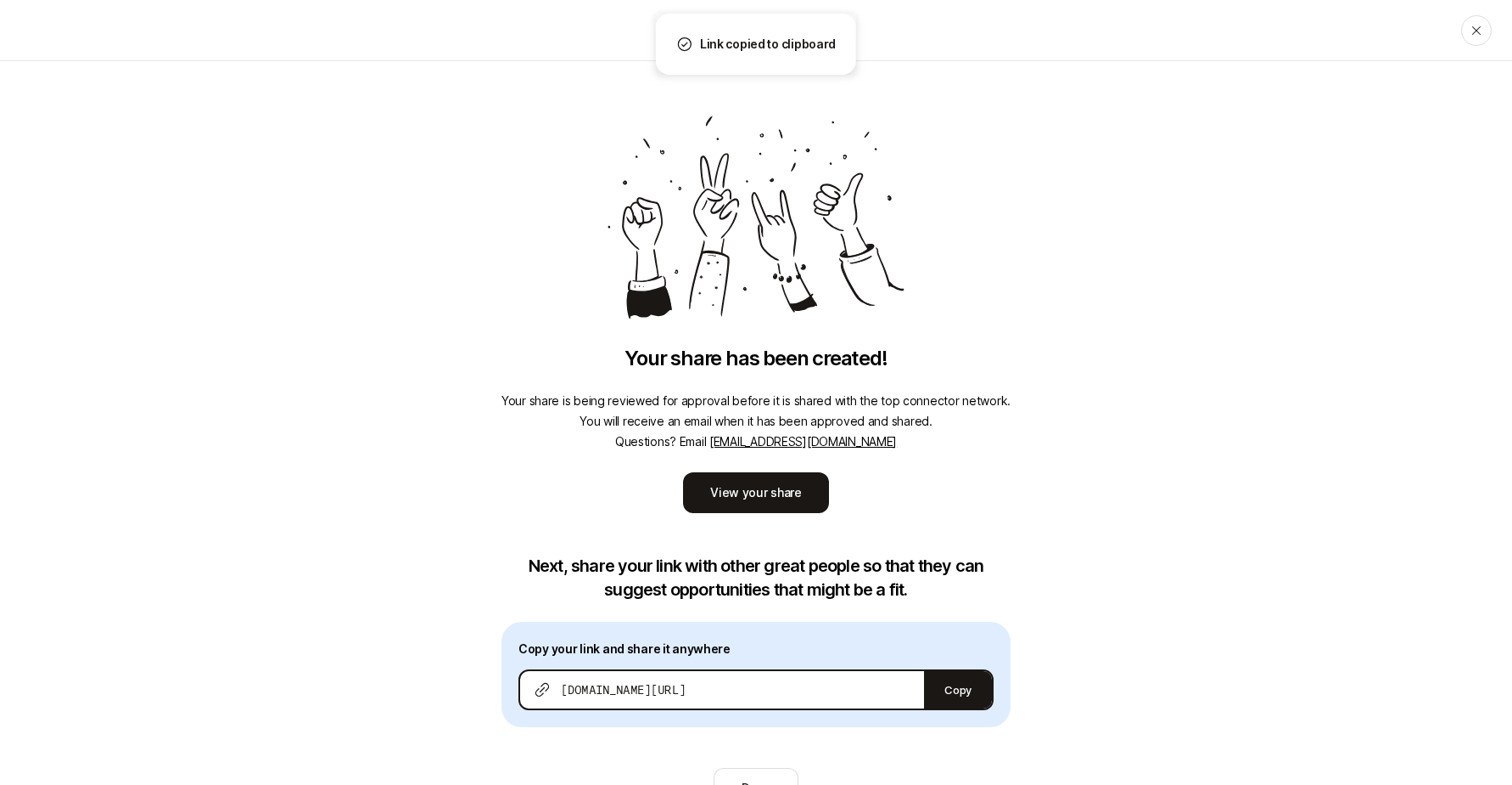
drag, startPoint x: 1072, startPoint y: 478, endPoint x: 944, endPoint y: 509, distance: 131.7
click at [1072, 478] on div "Your share has been created! Your share is being reviewed for approval before i…" at bounding box center [756, 451] width 1512 height 781
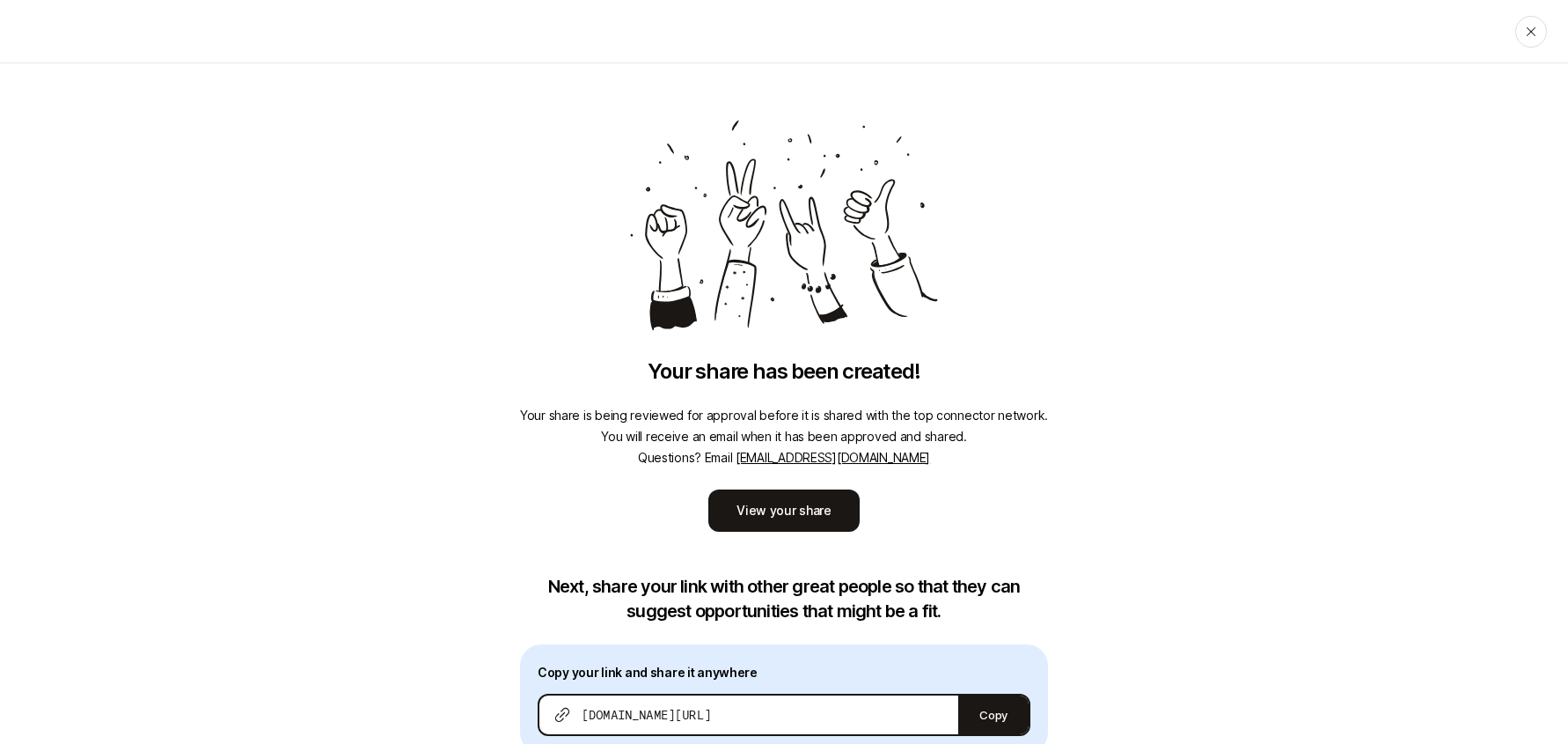
scroll to position [129, 0]
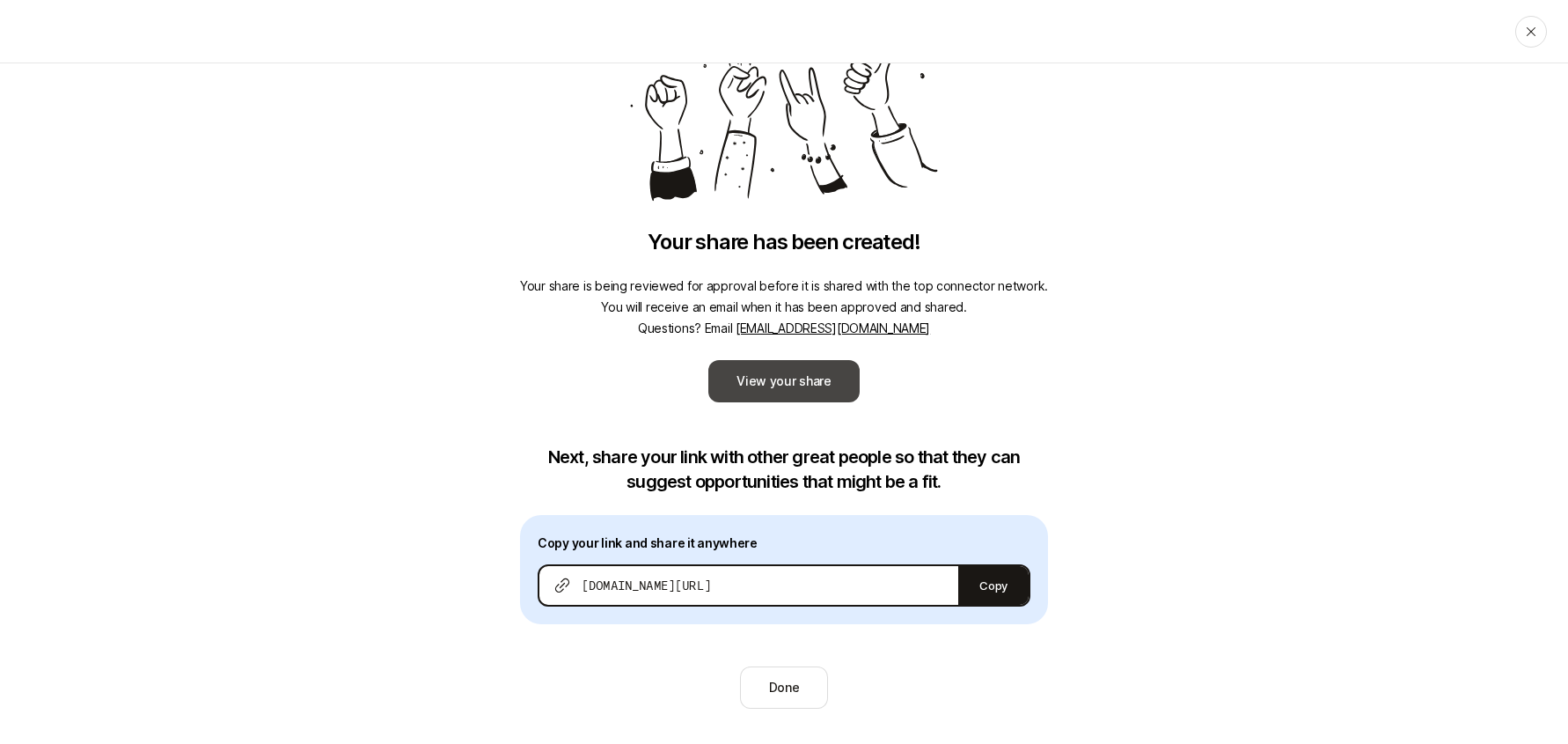
click at [817, 372] on link "View your share" at bounding box center [784, 381] width 152 height 42
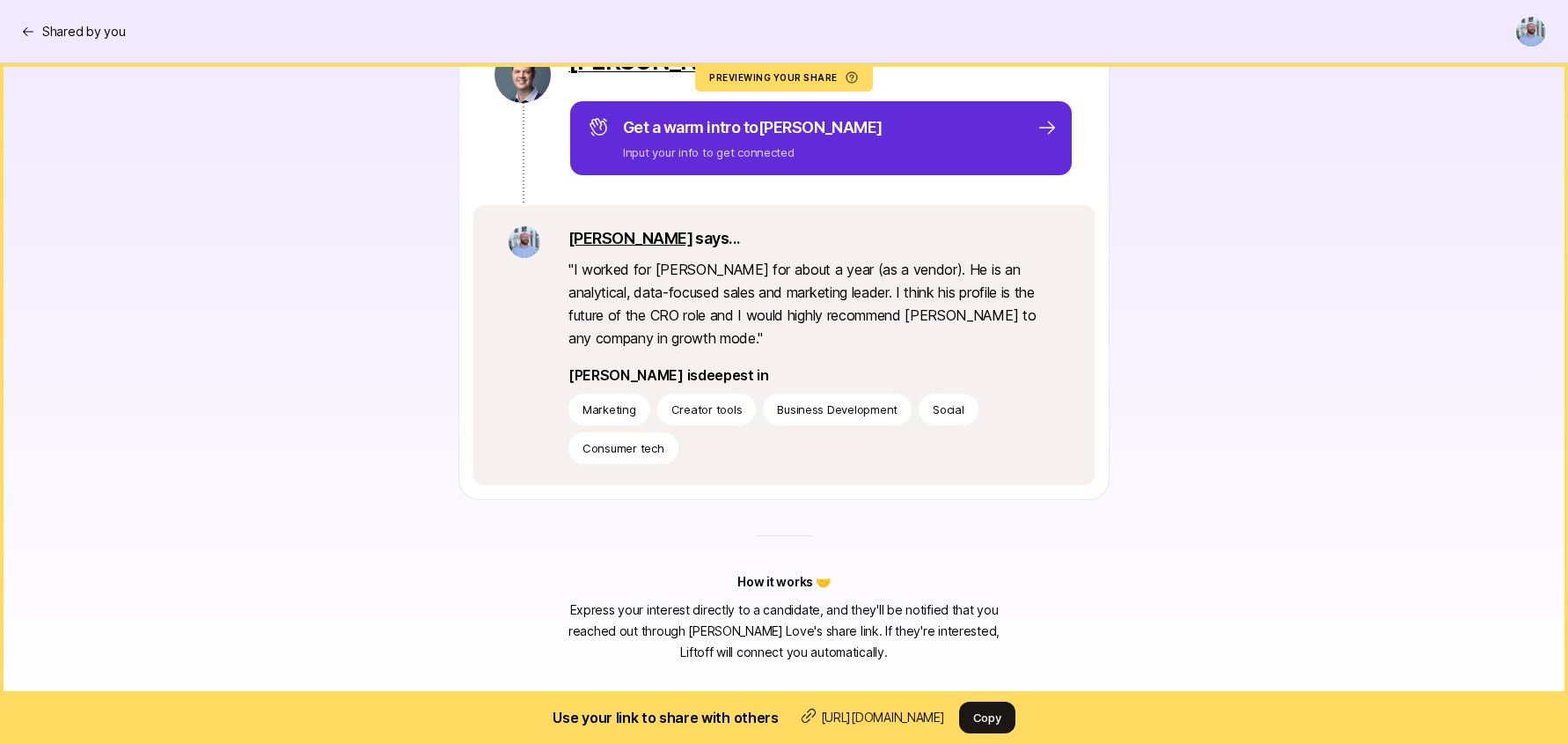
scroll to position [331, 0]
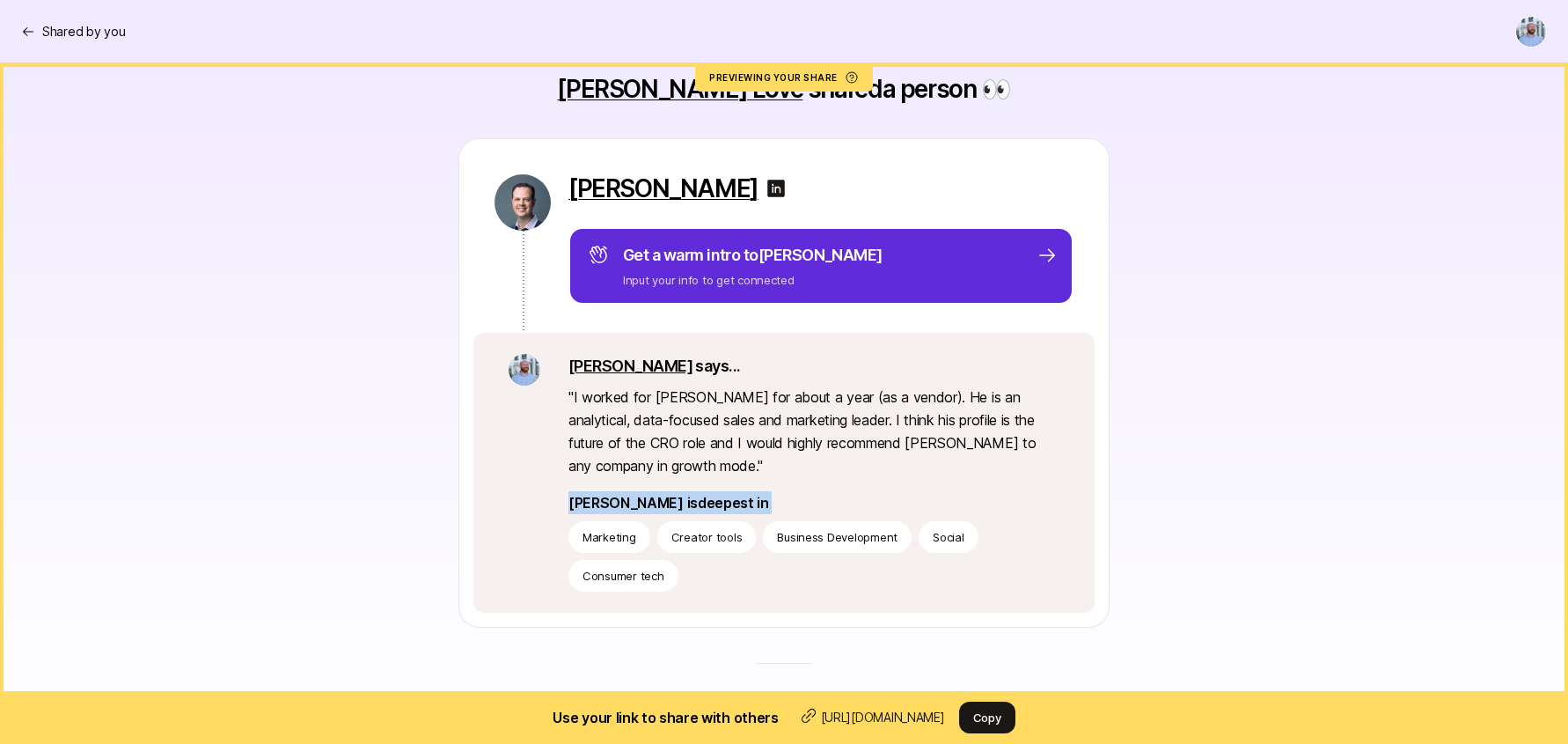
drag, startPoint x: 570, startPoint y: 501, endPoint x: 901, endPoint y: 574, distance: 339.0
click at [901, 574] on div "[PERSON_NAME] says... " I worked for [PERSON_NAME] for about a year (as a vendo…" at bounding box center [784, 472] width 621 height 280
click at [901, 574] on div "Marketing Creator tools Business Development Social Consumer tech" at bounding box center [814, 556] width 491 height 71
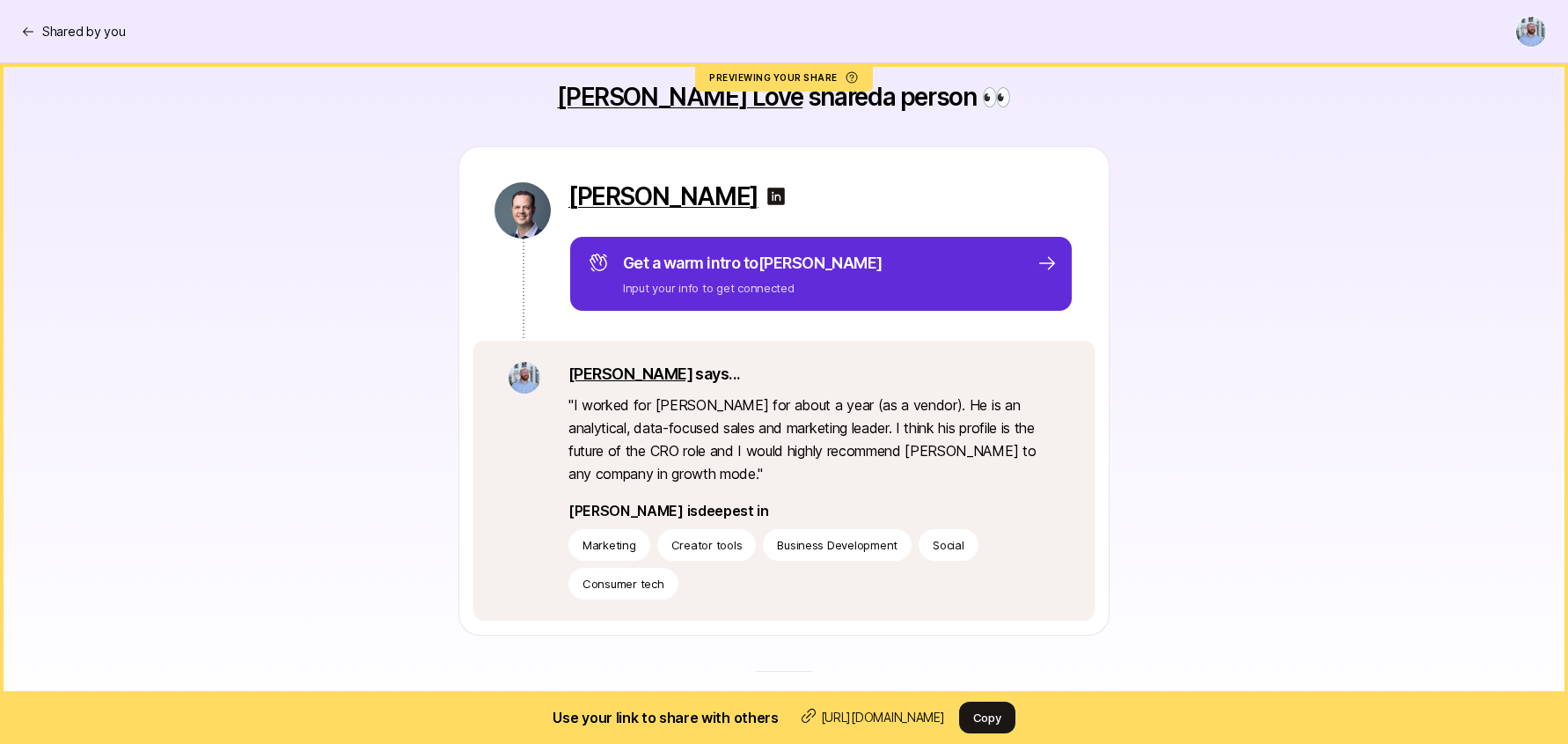
scroll to position [0, 0]
